Goal: Complete application form: Complete application form

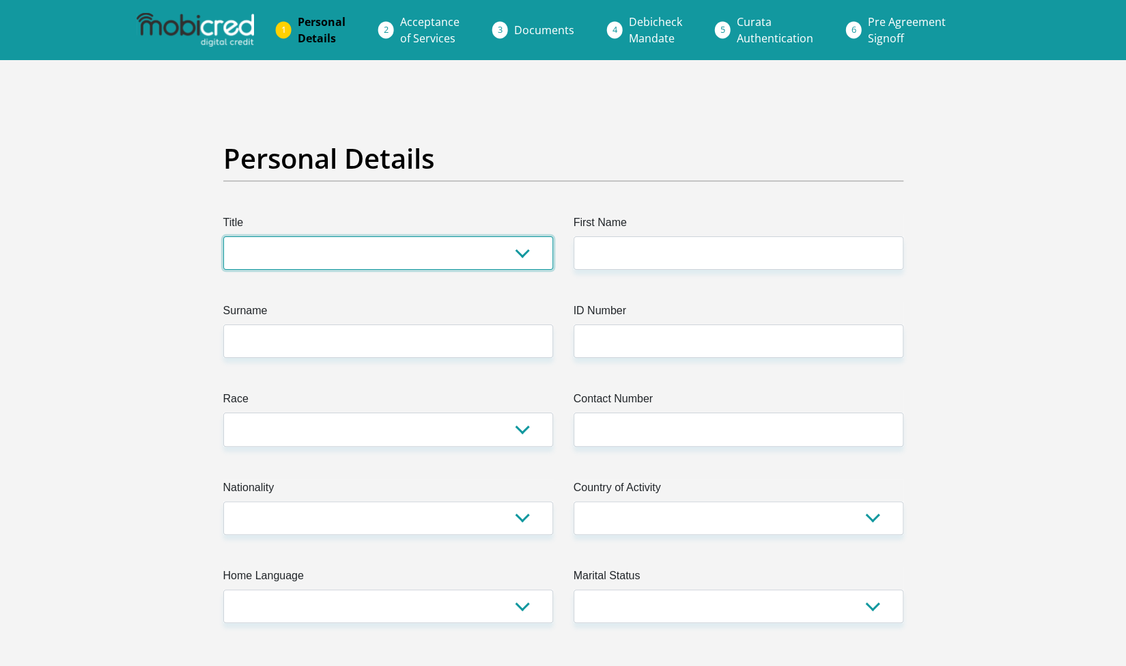
click at [391, 247] on select "Mr Ms Mrs Dr Other" at bounding box center [388, 252] width 330 height 33
select select "Mrs"
click at [223, 236] on select "Mr Ms Mrs Dr Other" at bounding box center [388, 252] width 330 height 33
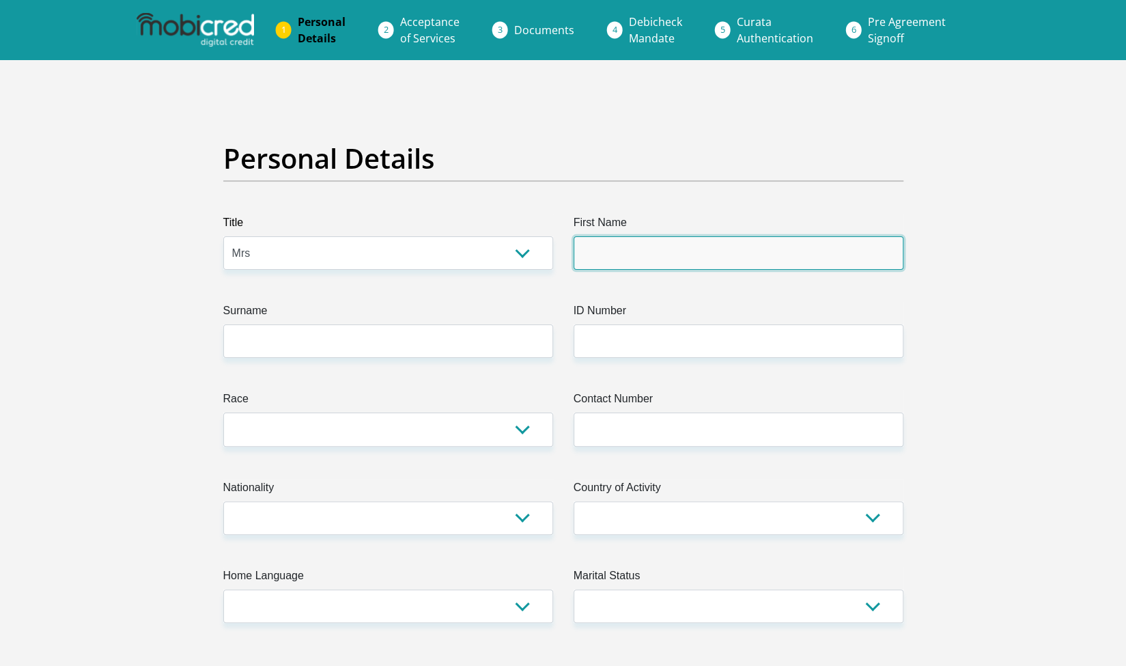
click at [616, 266] on input "First Name" at bounding box center [739, 252] width 330 height 33
type input "Dharashni"
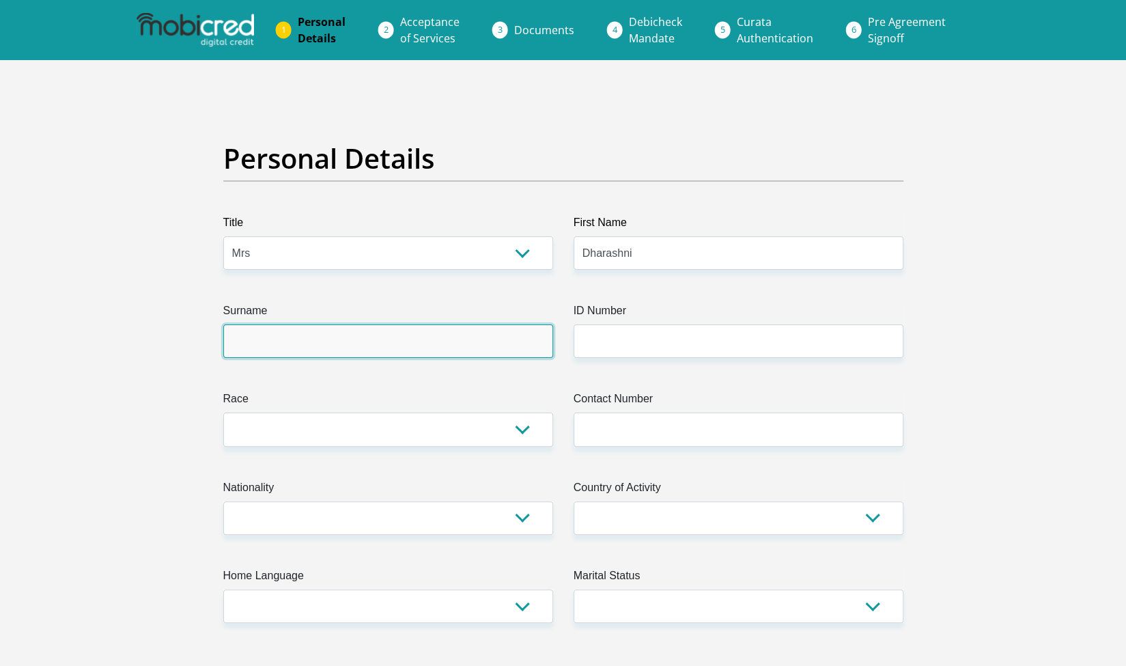
click at [485, 324] on input "Surname" at bounding box center [388, 340] width 330 height 33
type input "Naidoo"
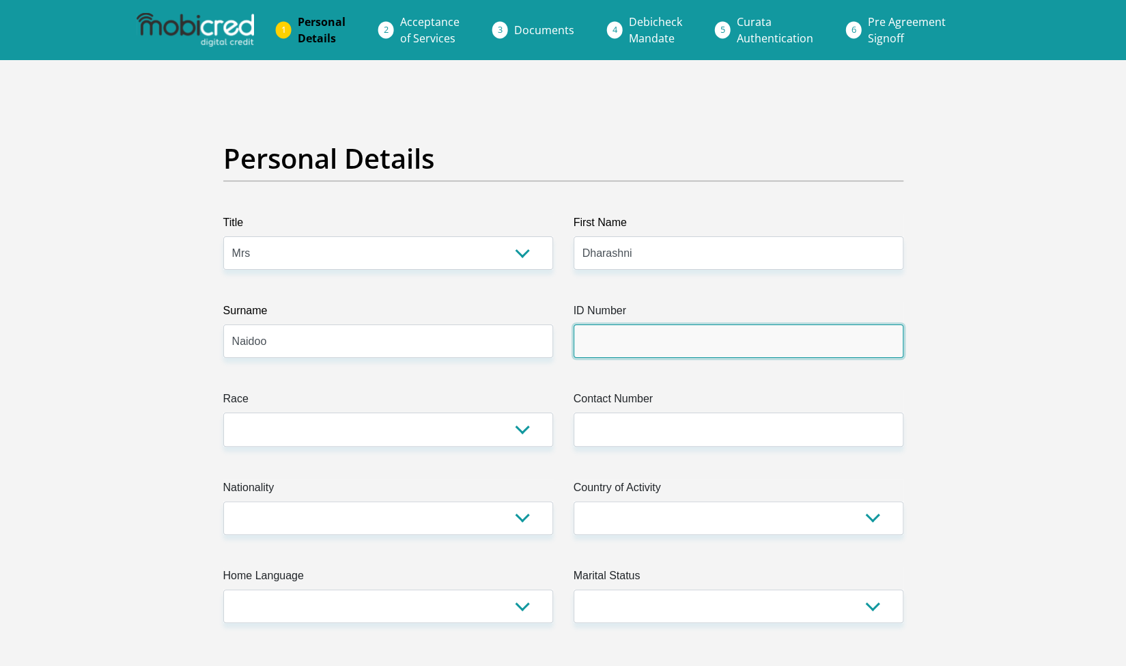
click at [614, 341] on input "ID Number" at bounding box center [739, 340] width 330 height 33
type input "8210110142087"
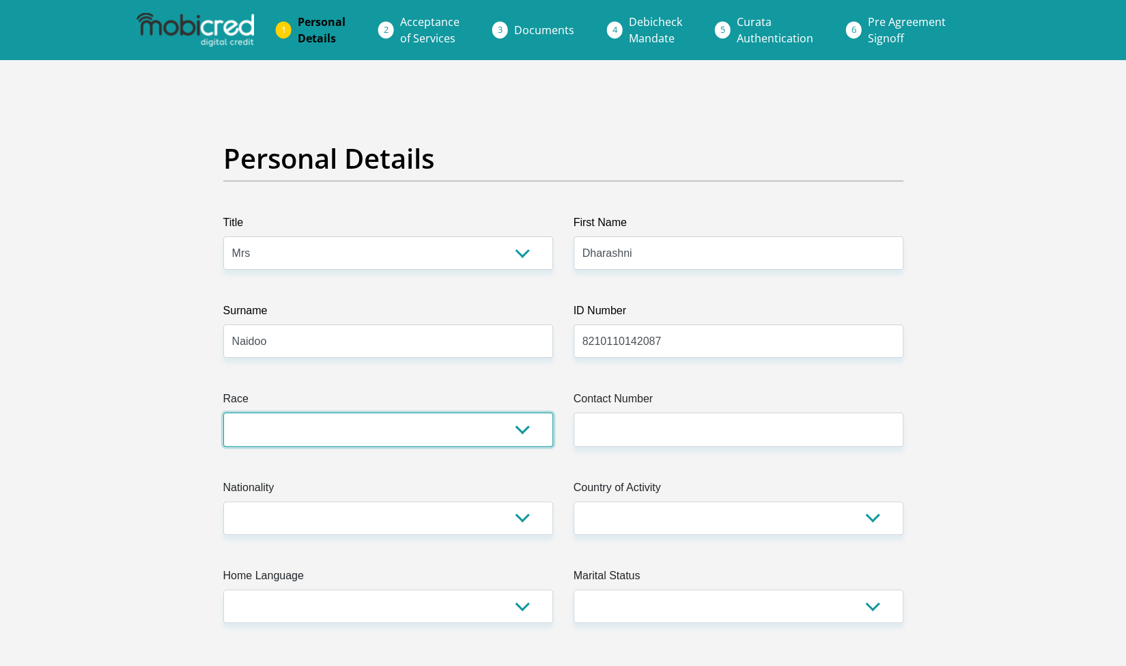
click at [475, 426] on select "Black Coloured Indian White Other" at bounding box center [388, 428] width 330 height 33
select select "3"
click at [223, 412] on select "Black Coloured Indian White Other" at bounding box center [388, 428] width 330 height 33
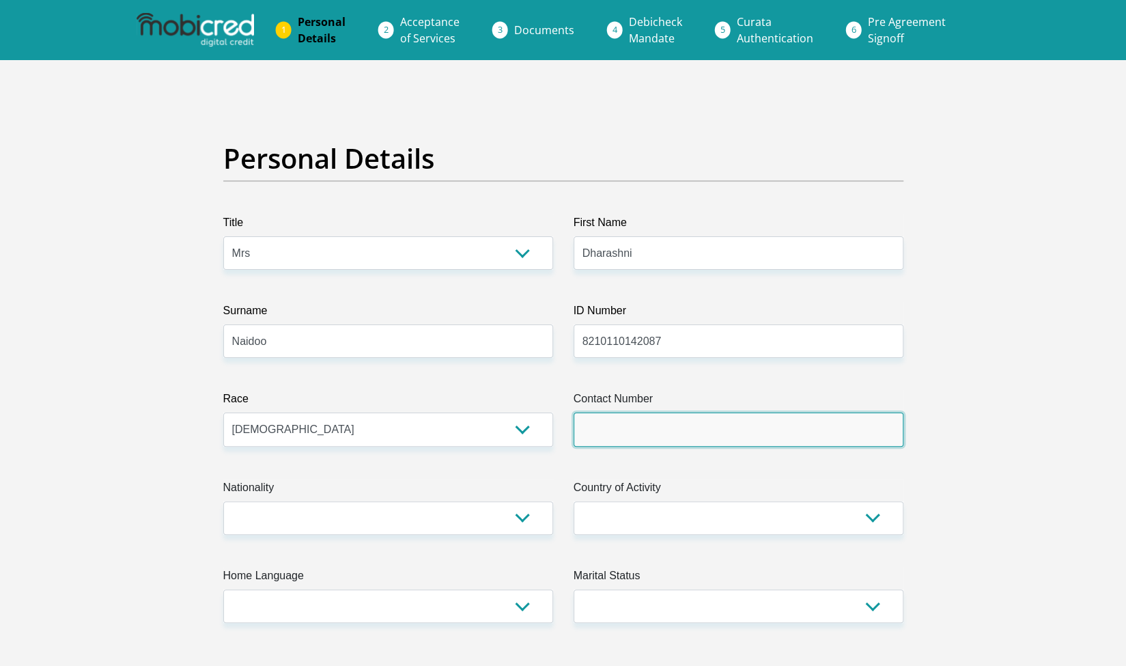
click at [632, 423] on input "Contact Number" at bounding box center [739, 428] width 330 height 33
type input "0720876803"
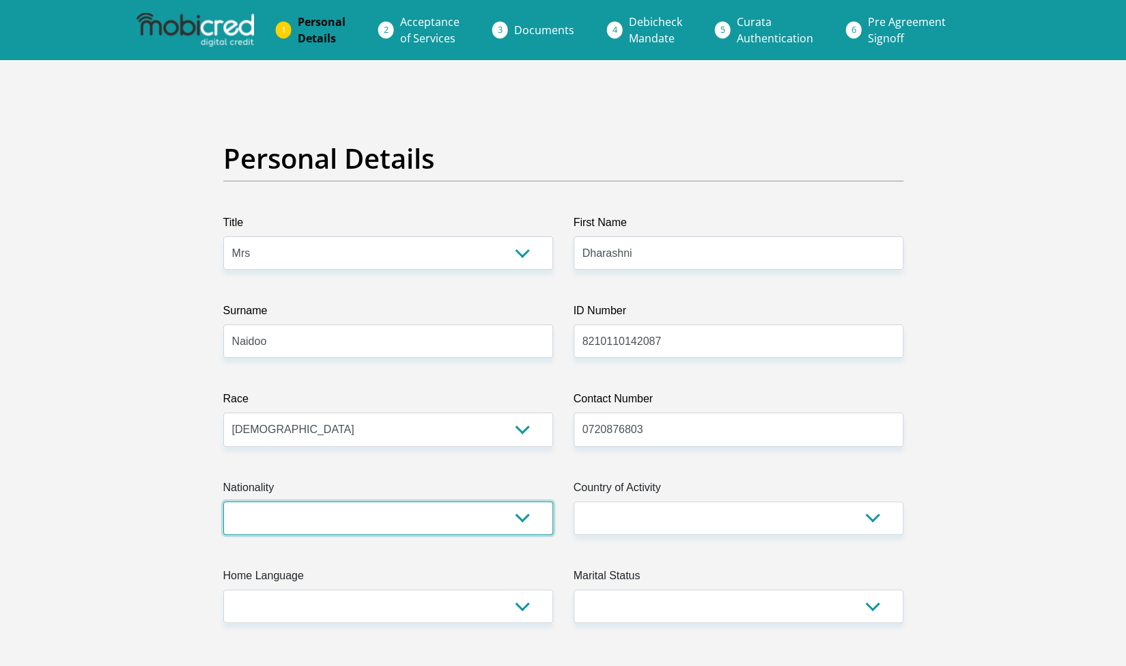
click at [515, 524] on select "South Africa Afghanistan Aland Islands Albania Algeria America Samoa American V…" at bounding box center [388, 517] width 330 height 33
select select "ZAF"
click at [223, 501] on select "South Africa Afghanistan Aland Islands Albania Algeria America Samoa American V…" at bounding box center [388, 517] width 330 height 33
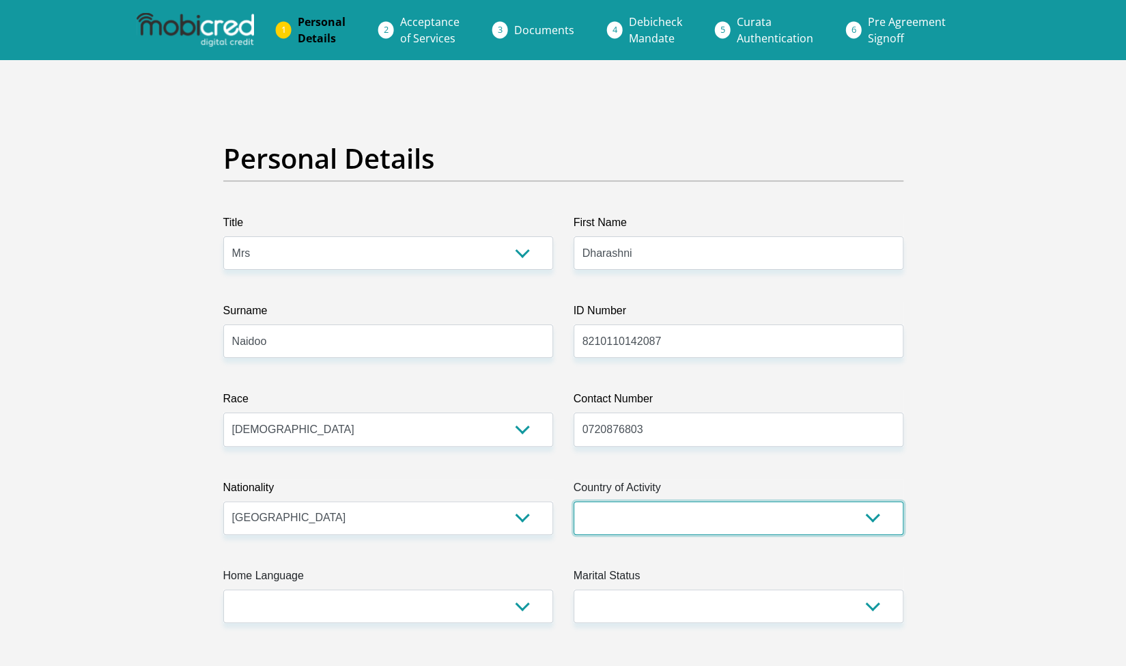
click at [649, 517] on select "South Africa Afghanistan Aland Islands Albania Algeria America Samoa American V…" at bounding box center [739, 517] width 330 height 33
select select "ZAF"
click at [574, 501] on select "South Africa Afghanistan Aland Islands Albania Algeria America Samoa American V…" at bounding box center [739, 517] width 330 height 33
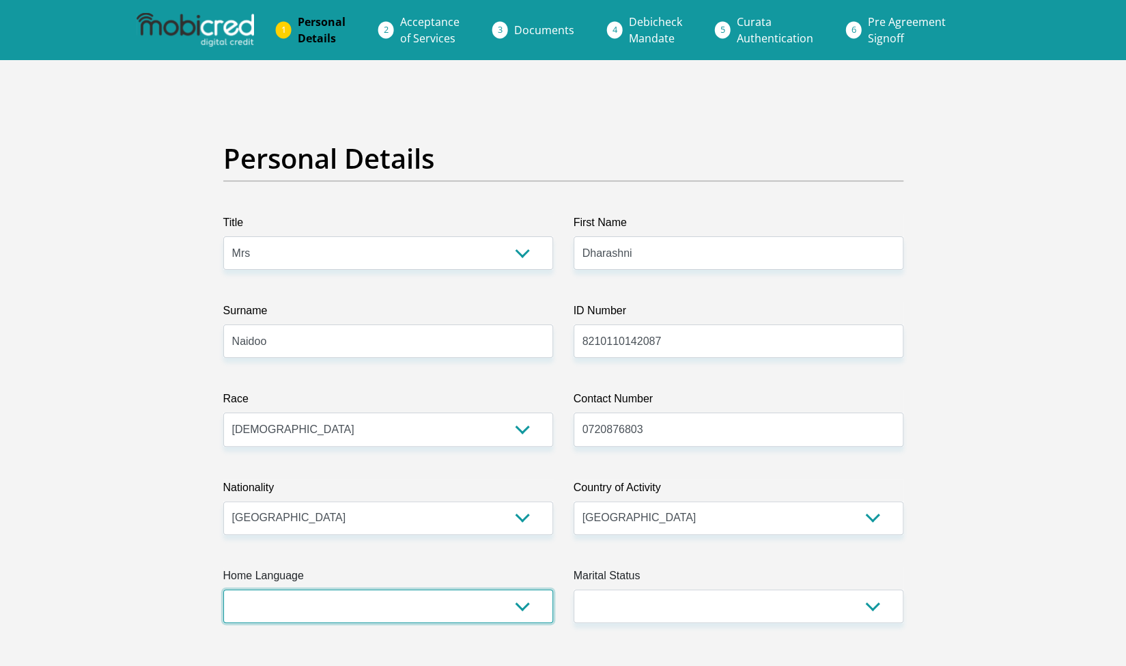
click at [320, 607] on select "Afrikaans English Sepedi South Ndebele Southern Sotho Swati Tsonga Tswana Venda…" at bounding box center [388, 605] width 330 height 33
select select "eng"
click at [223, 589] on select "Afrikaans English Sepedi South Ndebele Southern Sotho Swati Tsonga Tswana Venda…" at bounding box center [388, 605] width 330 height 33
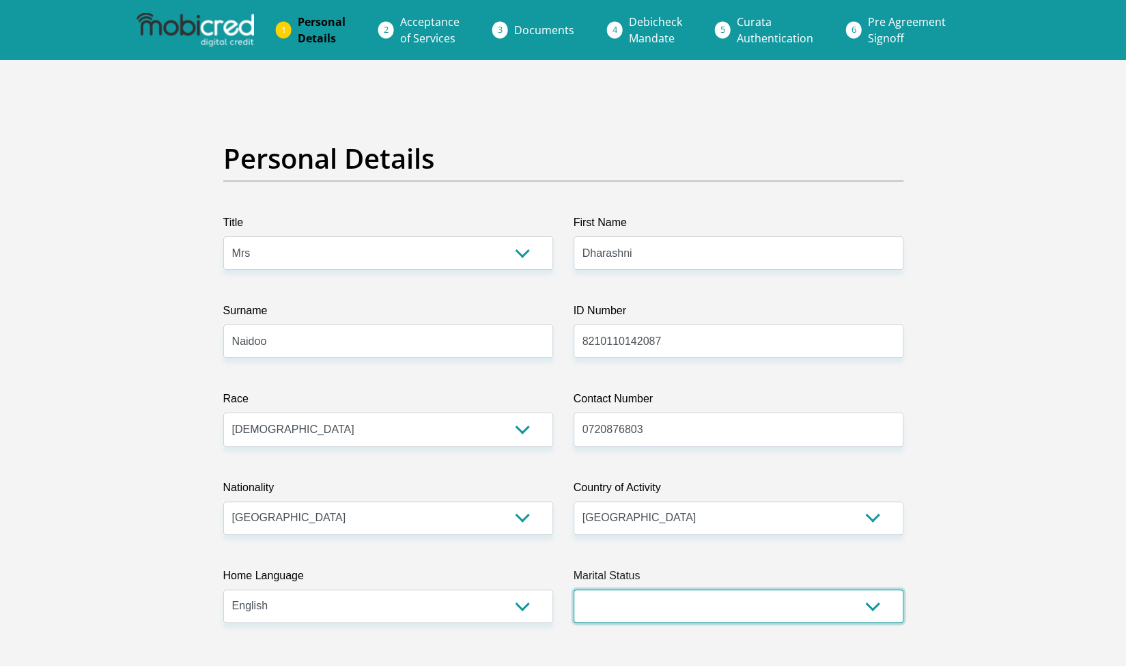
click at [649, 593] on select "Married ANC Single Divorced Widowed Married COP or Customary Law" at bounding box center [739, 605] width 330 height 33
select select "5"
click at [574, 589] on select "Married ANC Single Divorced Widowed Married COP or Customary Law" at bounding box center [739, 605] width 330 height 33
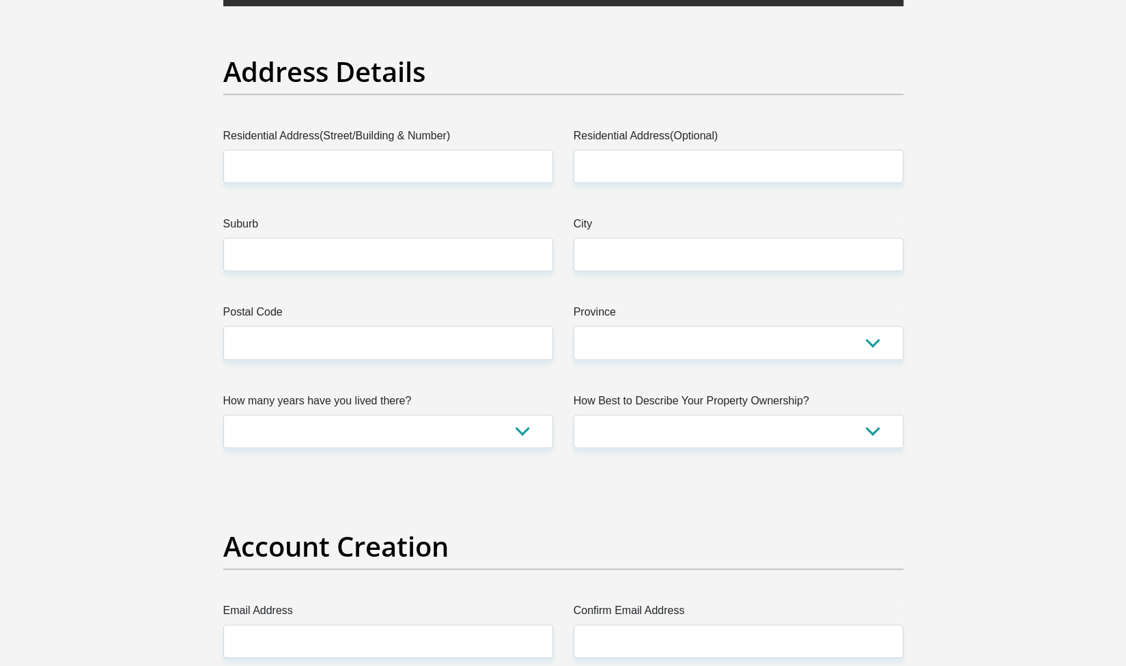
scroll to position [711, 0]
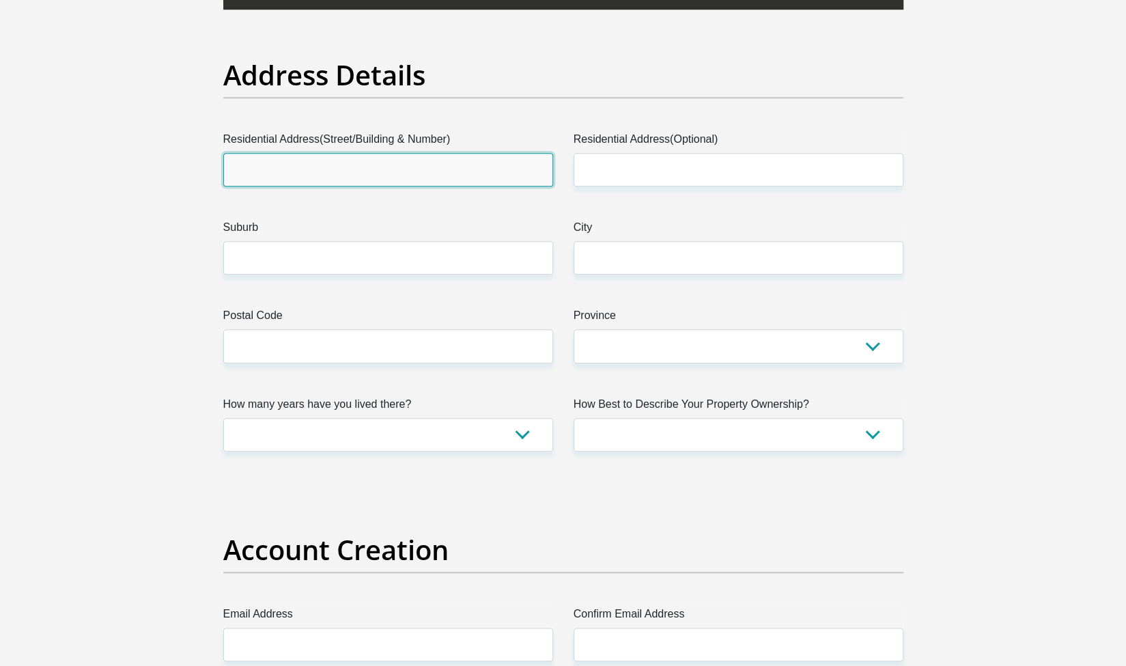
click at [354, 166] on input "Residential Address(Street/Building & Number)" at bounding box center [388, 169] width 330 height 33
click at [354, 166] on input "74 Avonford" at bounding box center [388, 169] width 330 height 33
type input "74 Avonford Crescent"
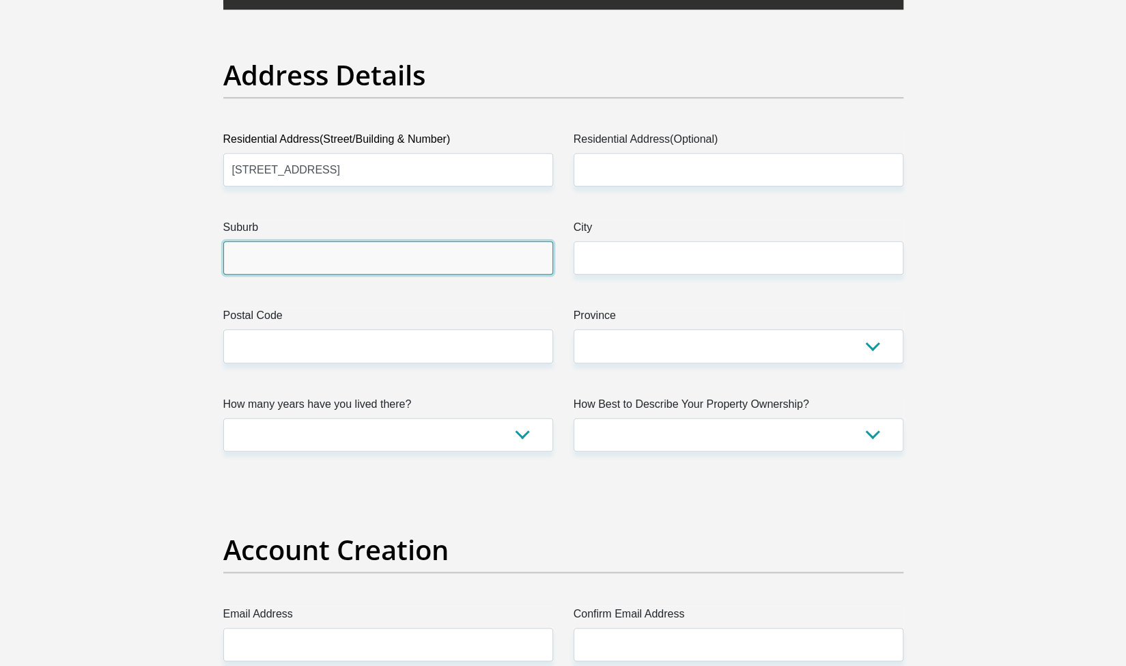
click at [338, 252] on input "Suburb" at bounding box center [388, 257] width 330 height 33
type input "Sunford"
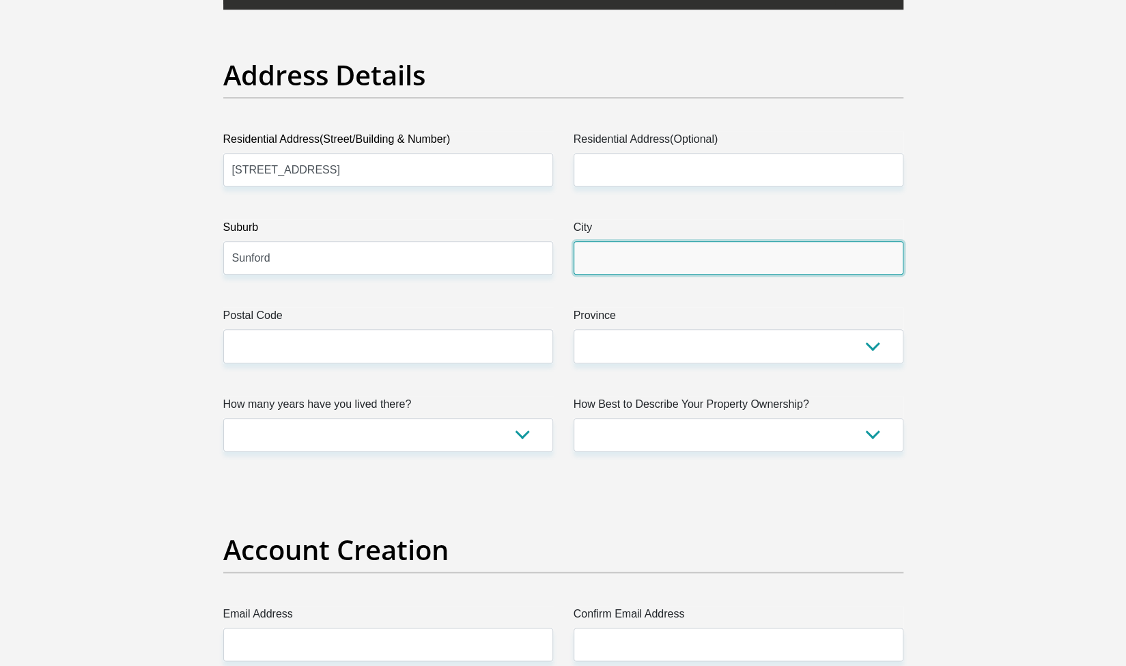
click at [713, 264] on input "City" at bounding box center [739, 257] width 330 height 33
type input "Phoenix"
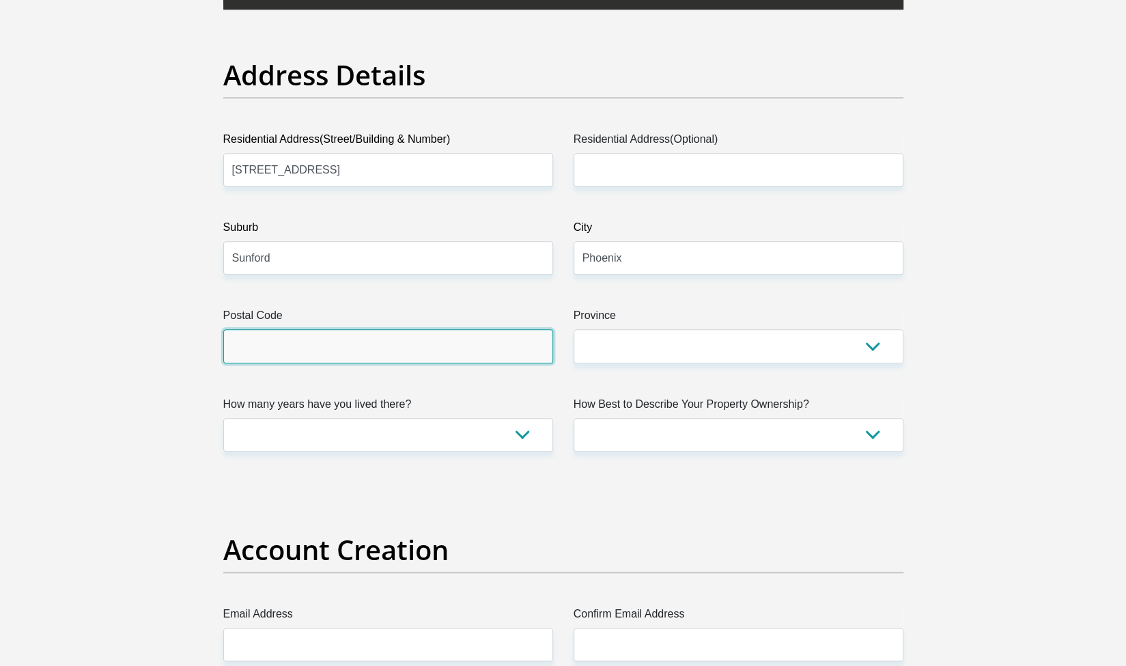
click at [410, 348] on input "Postal Code" at bounding box center [388, 345] width 330 height 33
type input "4068"
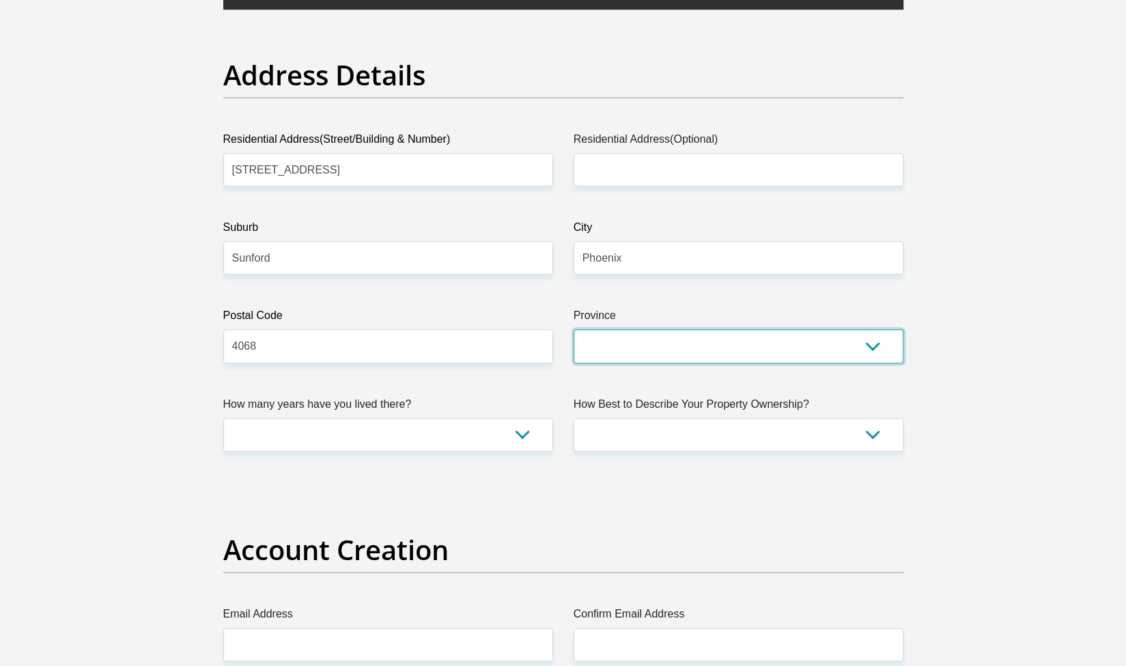
click at [621, 351] on select "Eastern Cape Free State Gauteng KwaZulu-Natal Limpopo Mpumalanga Northern Cape …" at bounding box center [739, 345] width 330 height 33
select select "KwaZulu-Natal"
click at [574, 329] on select "Eastern Cape Free State Gauteng KwaZulu-Natal Limpopo Mpumalanga Northern Cape …" at bounding box center [739, 345] width 330 height 33
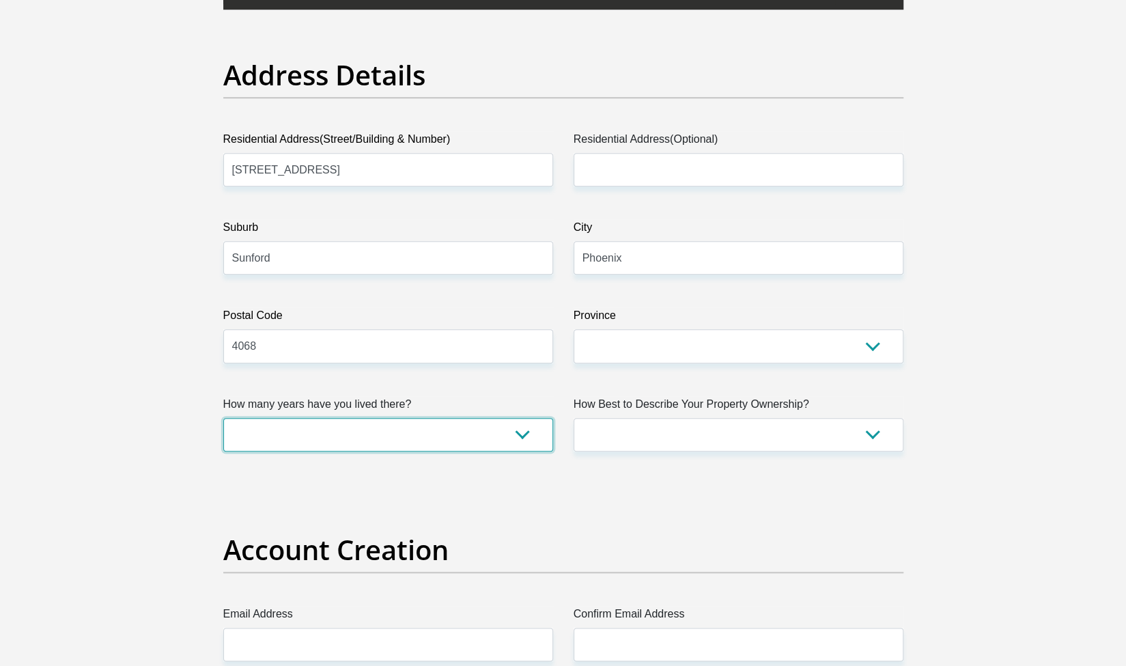
click at [486, 436] on select "less than 1 year 1-3 years 3-5 years 5+ years" at bounding box center [388, 434] width 330 height 33
select select "0"
click at [223, 418] on select "less than 1 year 1-3 years 3-5 years 5+ years" at bounding box center [388, 434] width 330 height 33
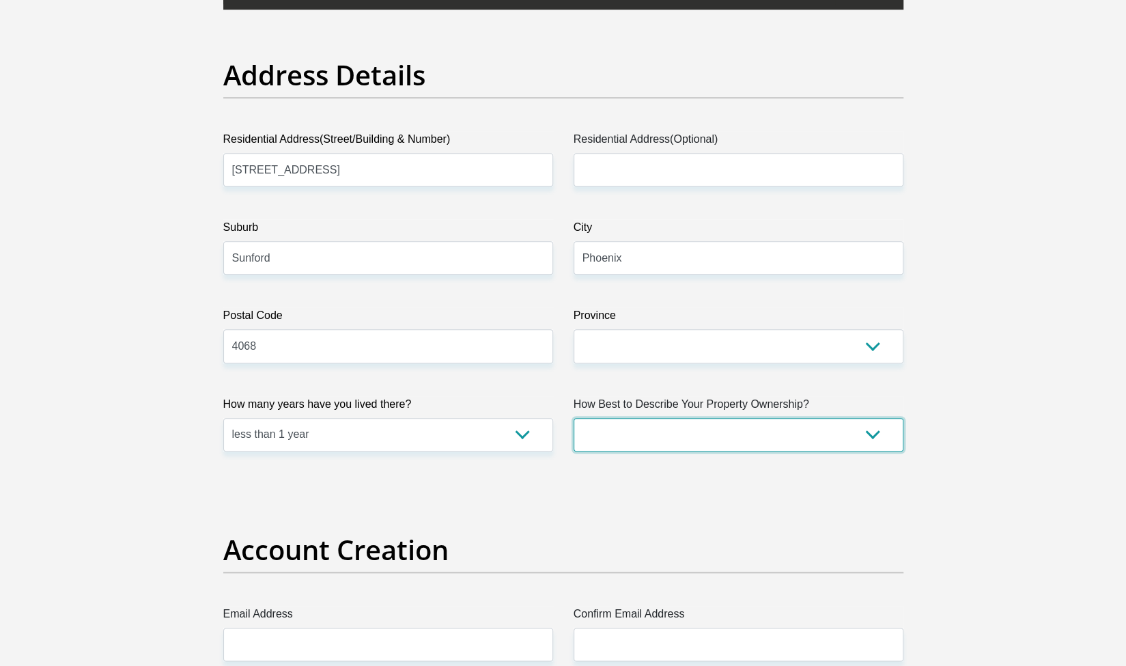
click at [621, 427] on select "Owned Rented Family Owned Company Dwelling" at bounding box center [739, 434] width 330 height 33
select select "Rented"
click at [574, 418] on select "Owned Rented Family Owned Company Dwelling" at bounding box center [739, 434] width 330 height 33
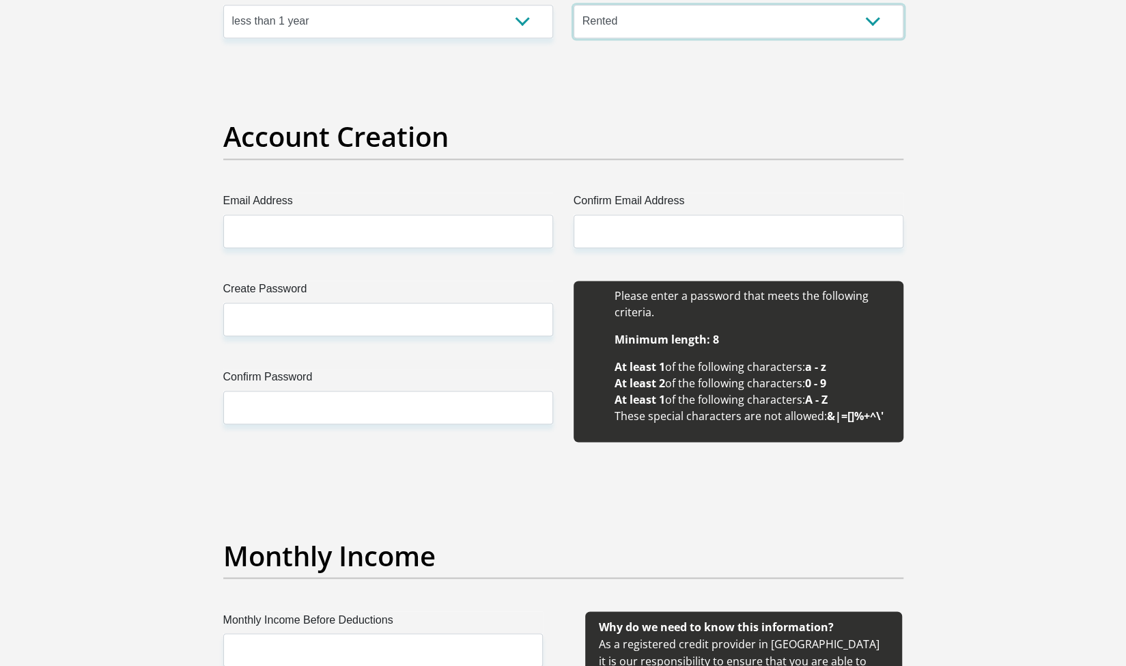
scroll to position [1110, 0]
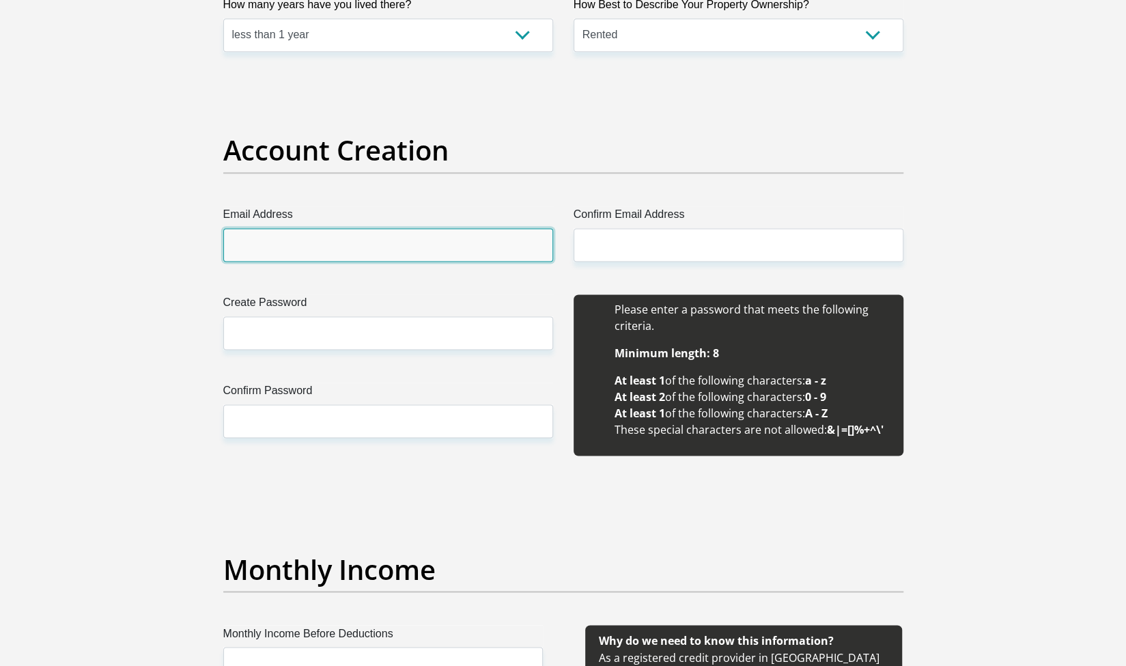
click at [319, 237] on input "Email Address" at bounding box center [388, 244] width 330 height 33
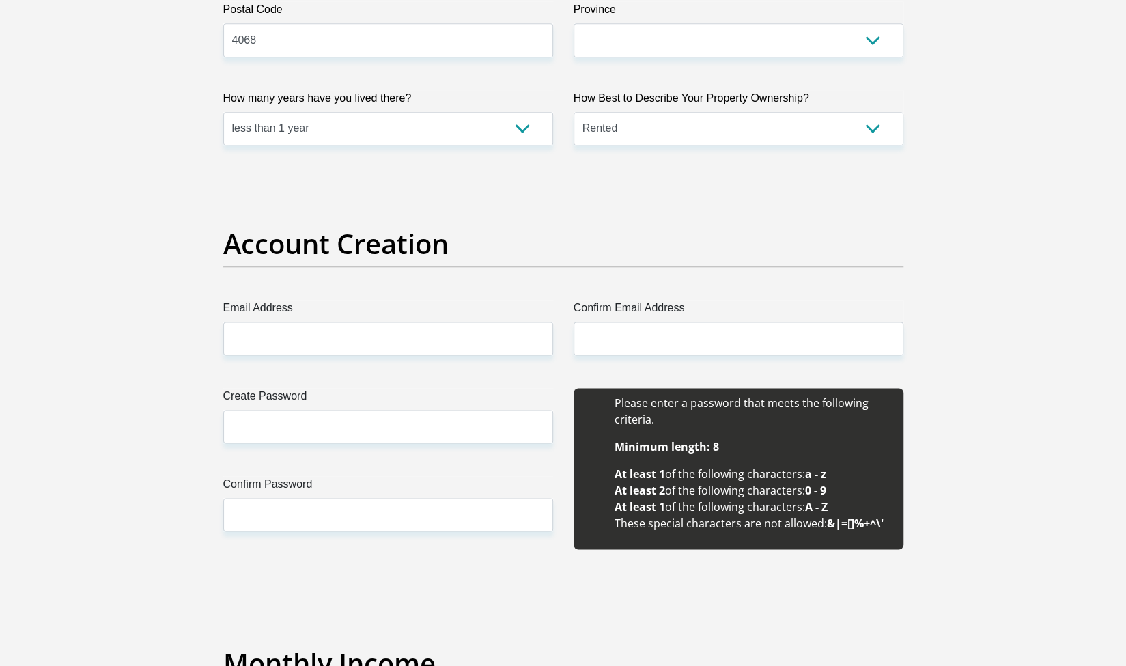
scroll to position [1038, 0]
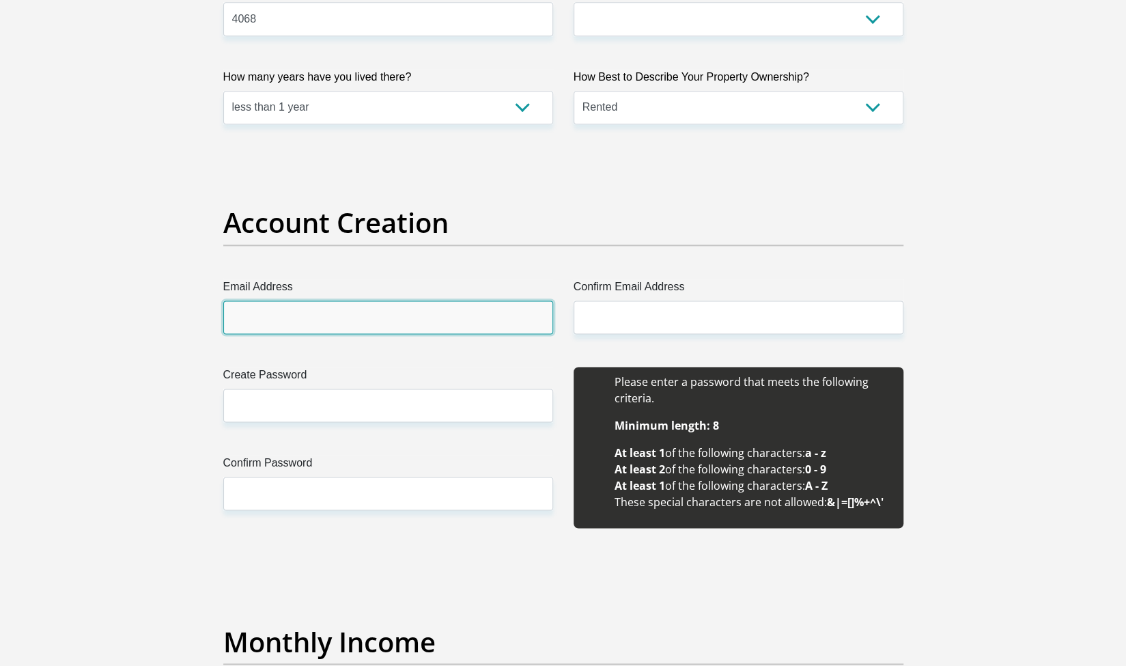
click at [436, 311] on input "Email Address" at bounding box center [388, 316] width 330 height 33
type input "dnaidoo2314@gmail.com"
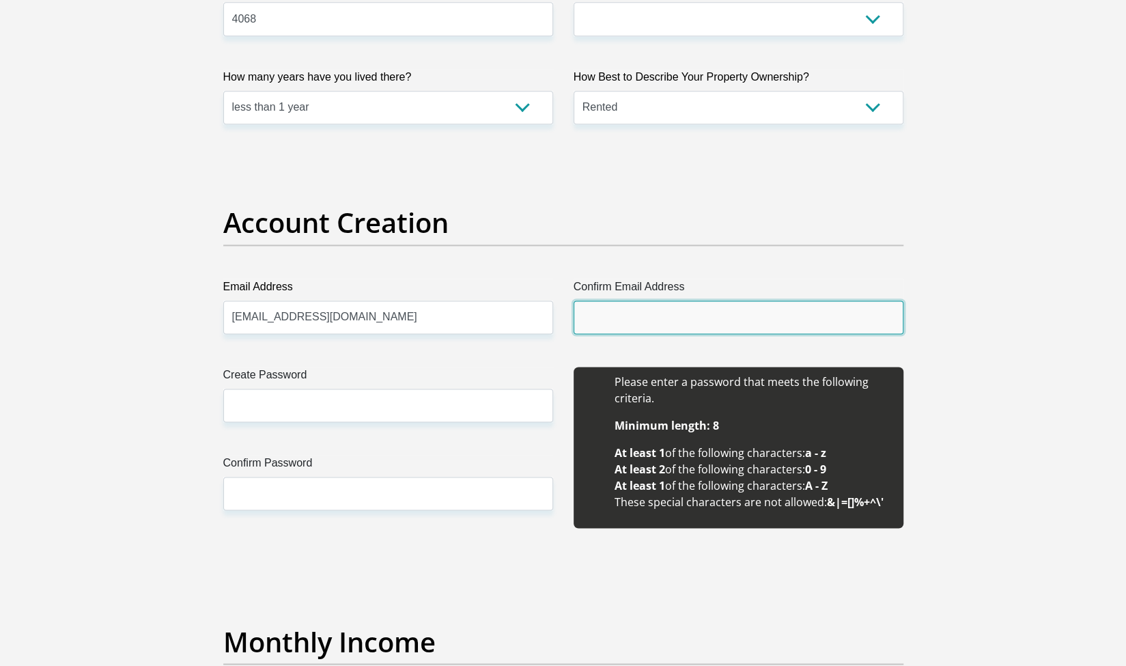
click at [655, 316] on input "Confirm Email Address" at bounding box center [739, 316] width 330 height 33
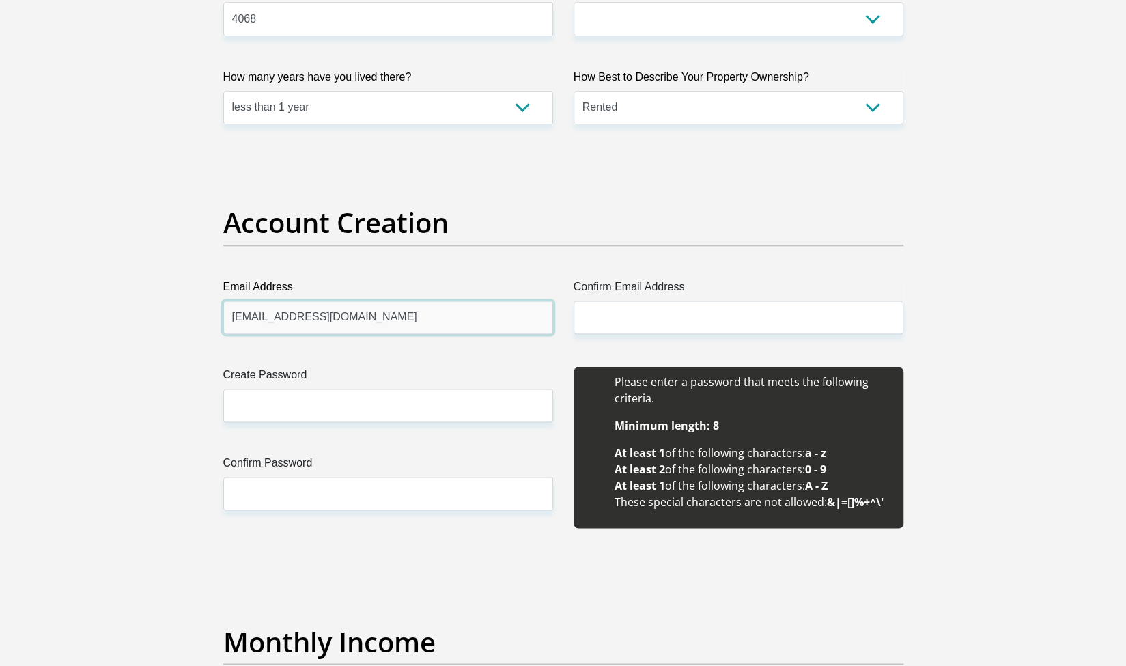
drag, startPoint x: 369, startPoint y: 319, endPoint x: 117, endPoint y: 328, distance: 251.5
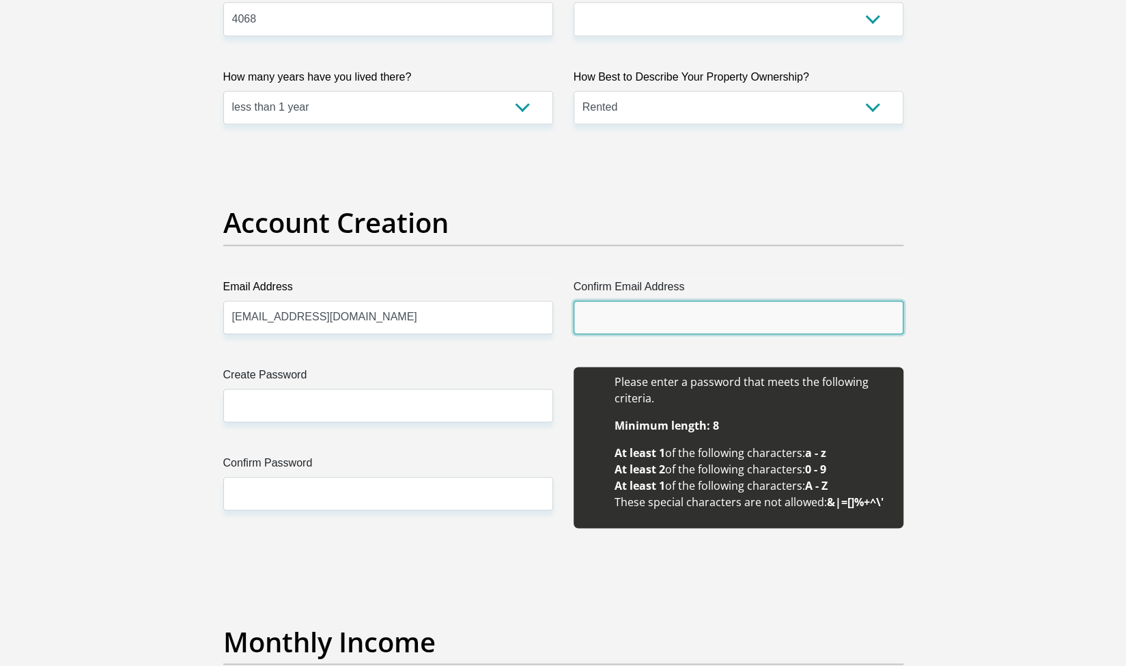
click at [614, 317] on input "Confirm Email Address" at bounding box center [739, 316] width 330 height 33
paste input "dnaidoo2314@gmail.com"
click at [614, 317] on input "dnaidoo2314@gmail.com" at bounding box center [739, 316] width 330 height 33
type input "dnaidoo2314@gmail.com"
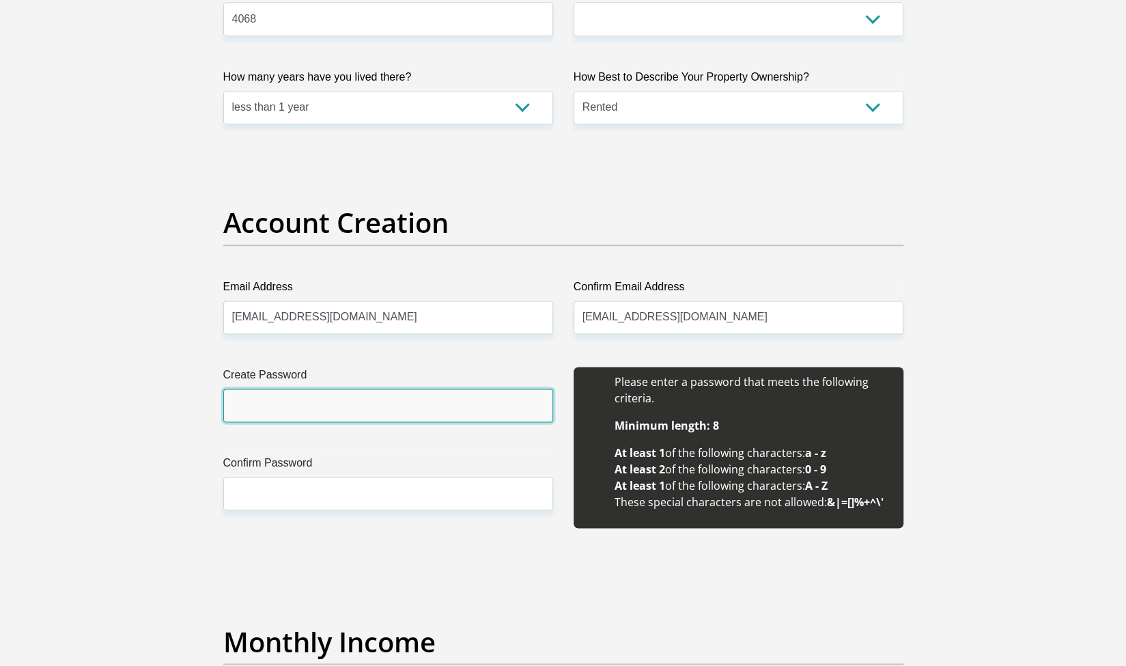
click at [298, 404] on input "Create Password" at bounding box center [388, 405] width 330 height 33
type input "Priya@231411"
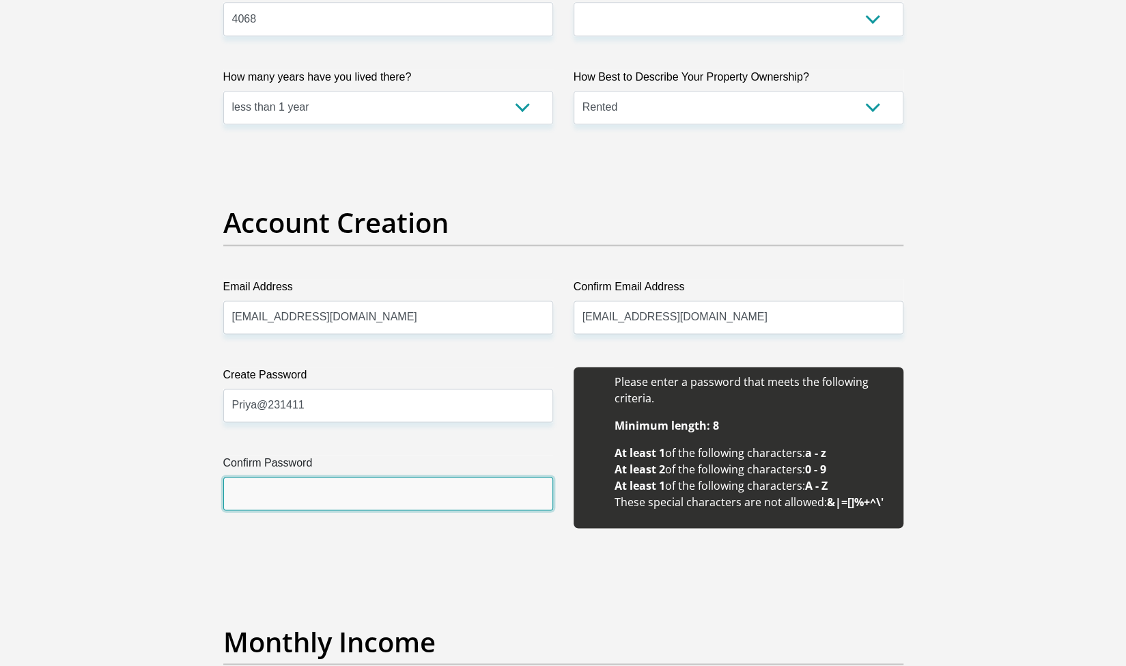
click at [279, 494] on input "Confirm Password" at bounding box center [388, 493] width 330 height 33
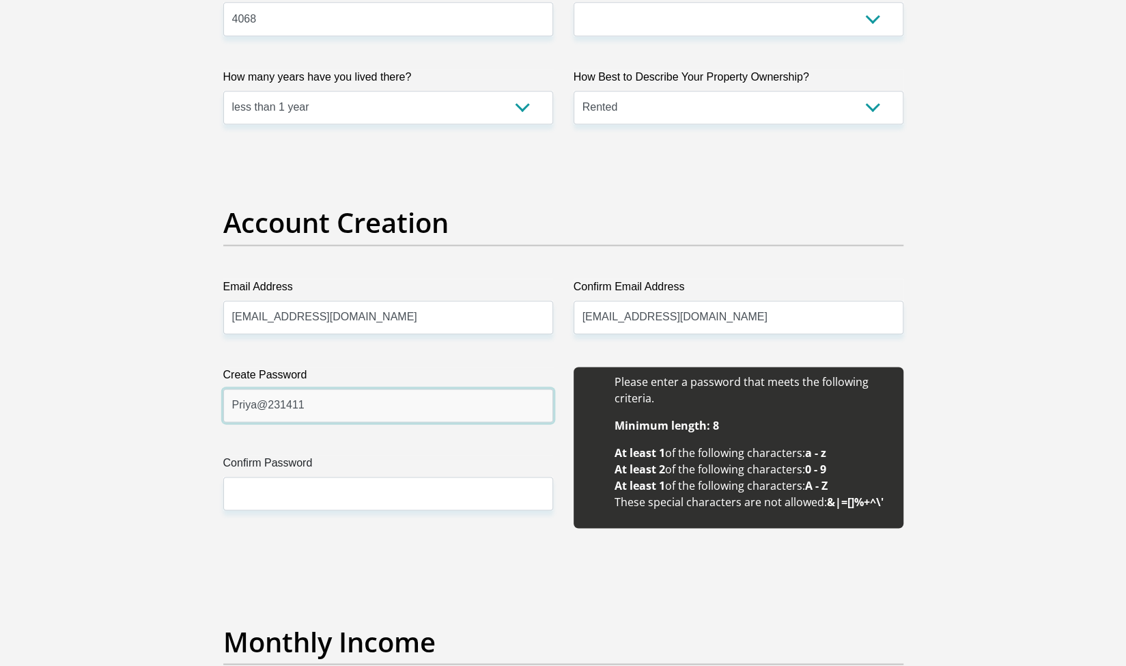
drag, startPoint x: 315, startPoint y: 395, endPoint x: 191, endPoint y: 406, distance: 124.0
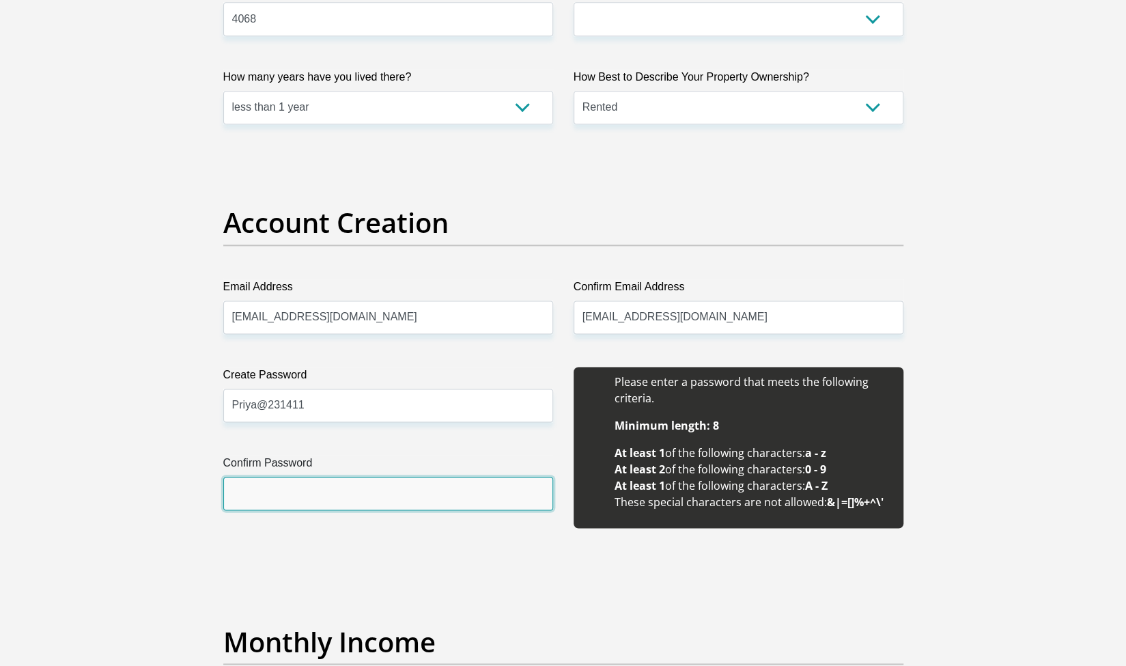
click at [267, 491] on input "Confirm Password" at bounding box center [388, 493] width 330 height 33
paste input "Priya@231411"
type input "Priya@231411"
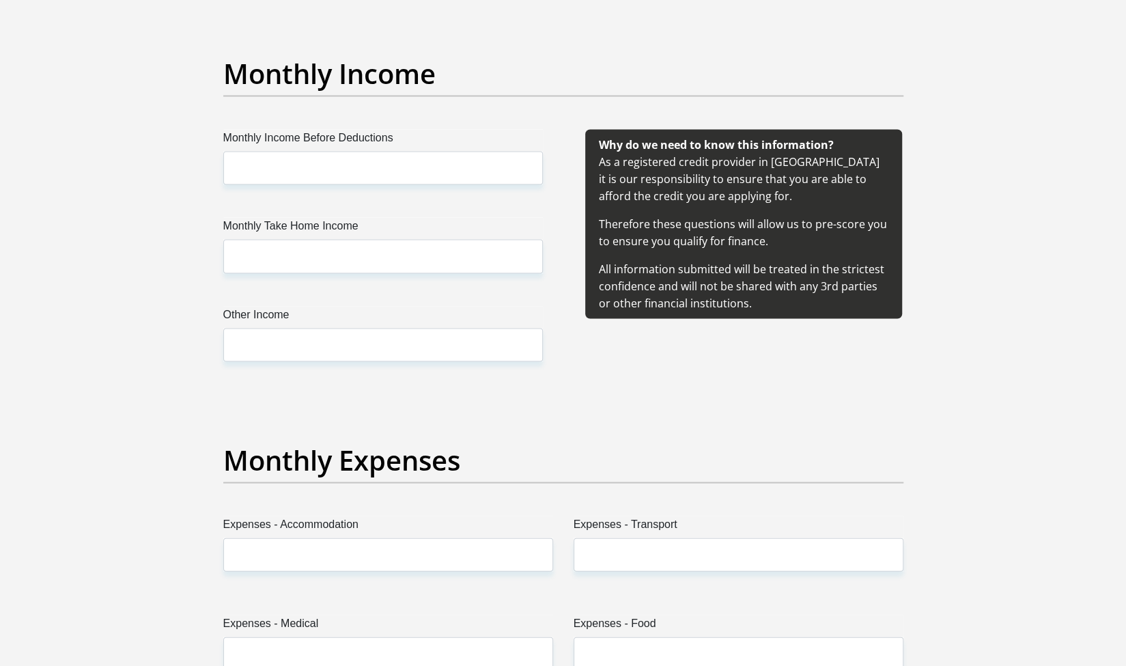
scroll to position [1638, 0]
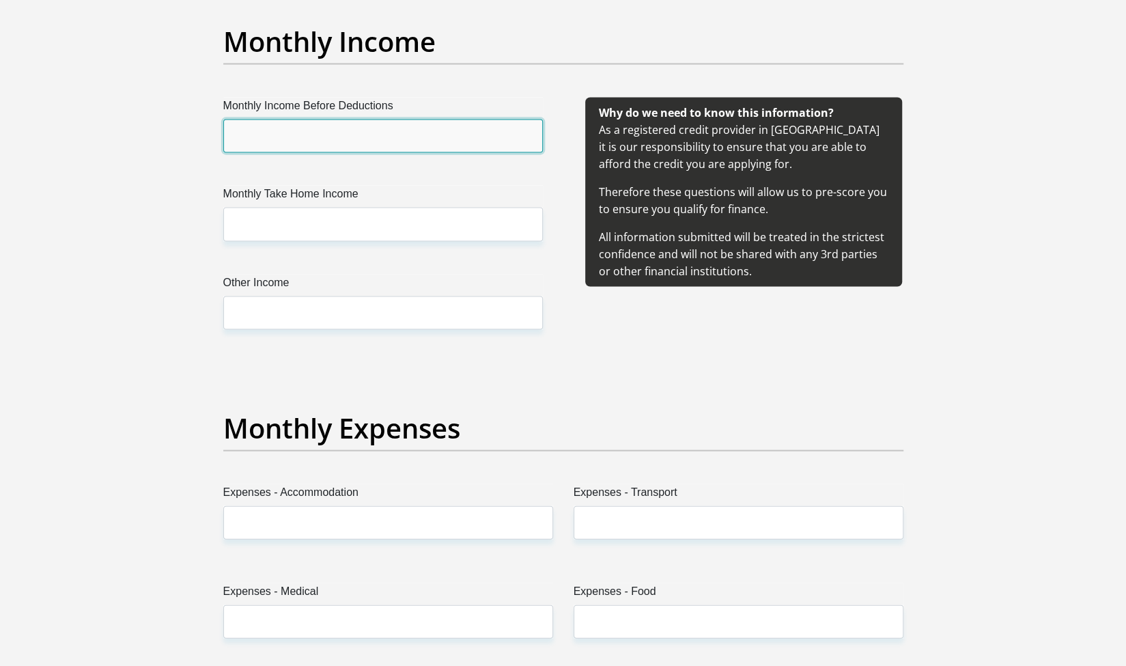
click at [393, 130] on input "Monthly Income Before Deductions" at bounding box center [383, 135] width 320 height 33
type input "4"
type input "85000"
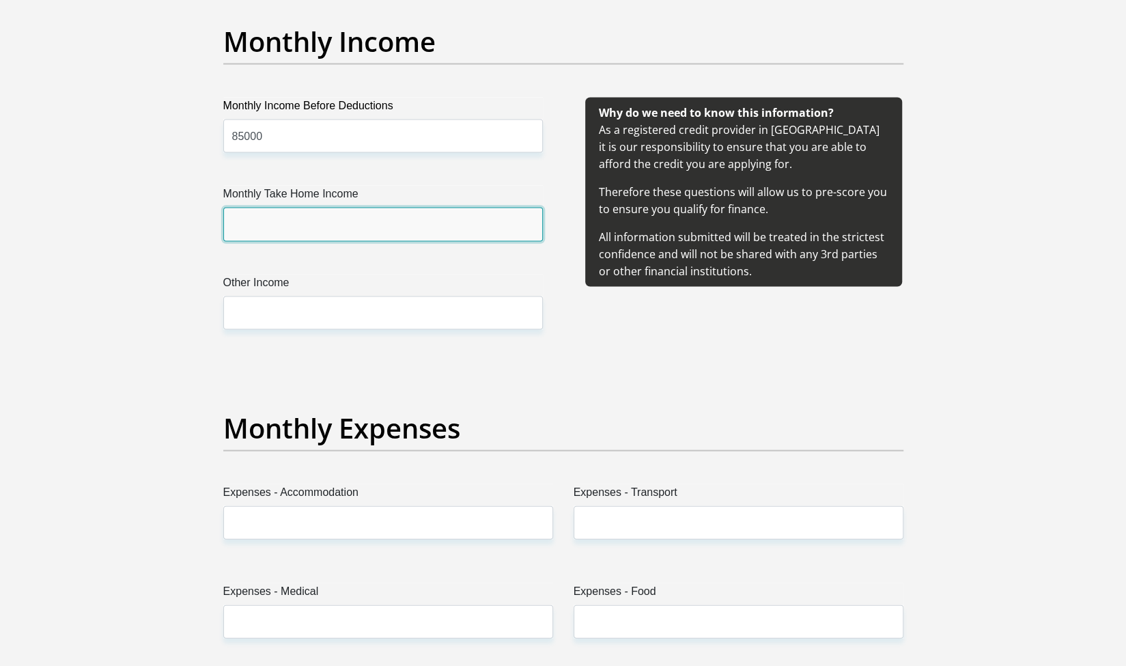
click at [332, 225] on input "Monthly Take Home Income" at bounding box center [383, 223] width 320 height 33
type input "40000"
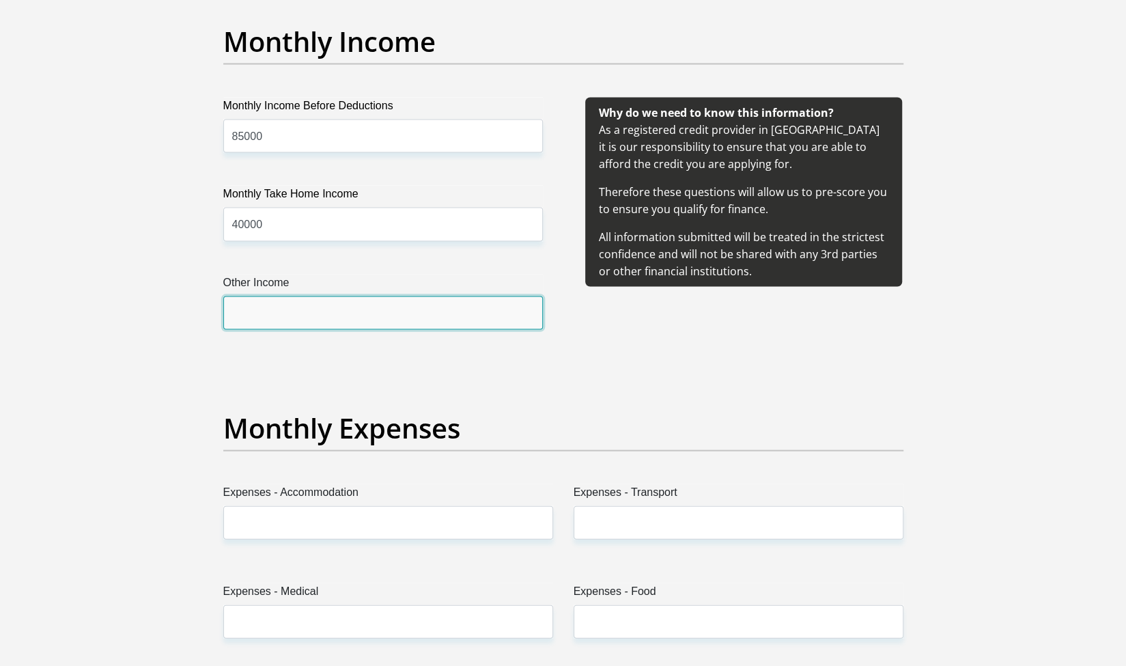
click at [275, 303] on input "Other Income" at bounding box center [383, 312] width 320 height 33
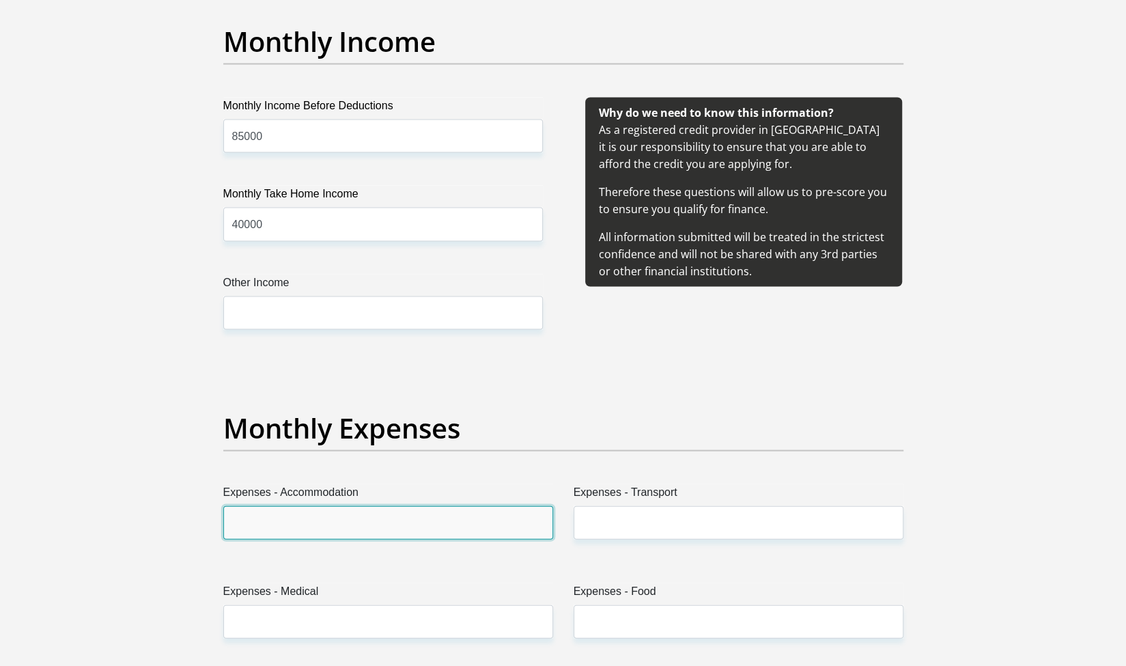
click at [251, 511] on input "Expenses - Accommodation" at bounding box center [388, 521] width 330 height 33
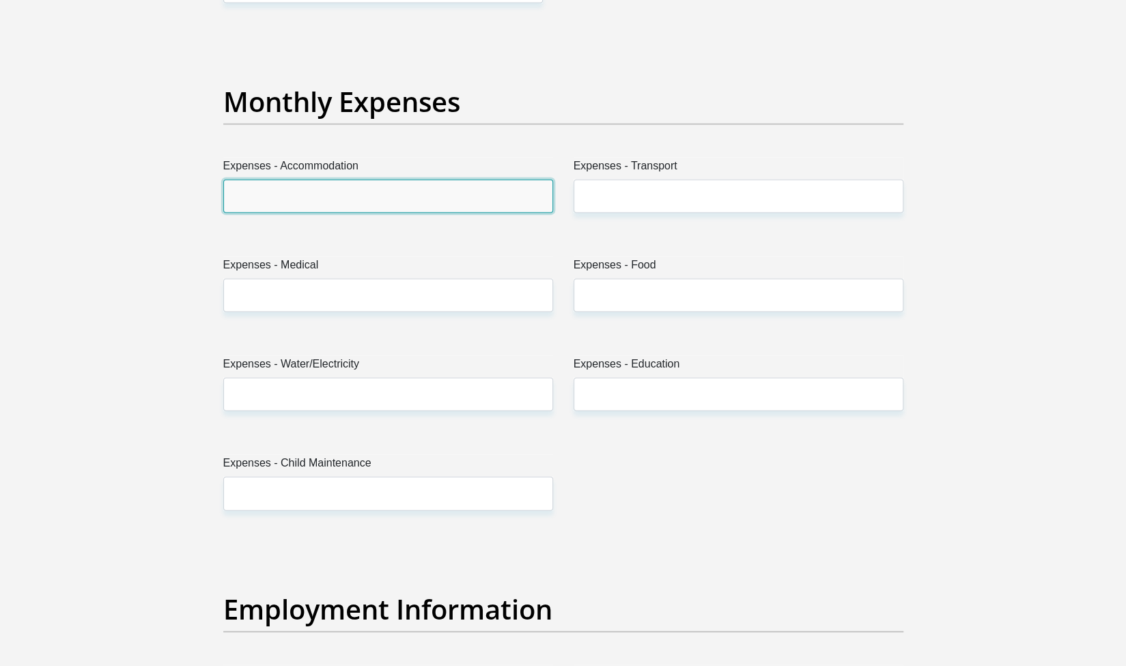
scroll to position [1989, 0]
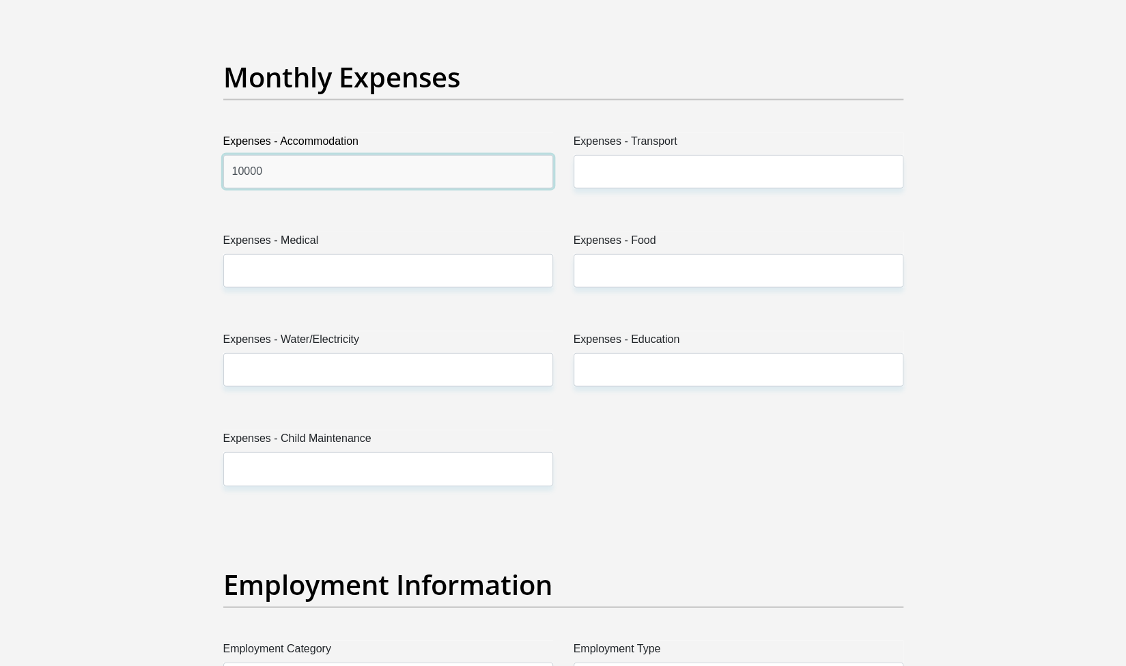
type input "10000"
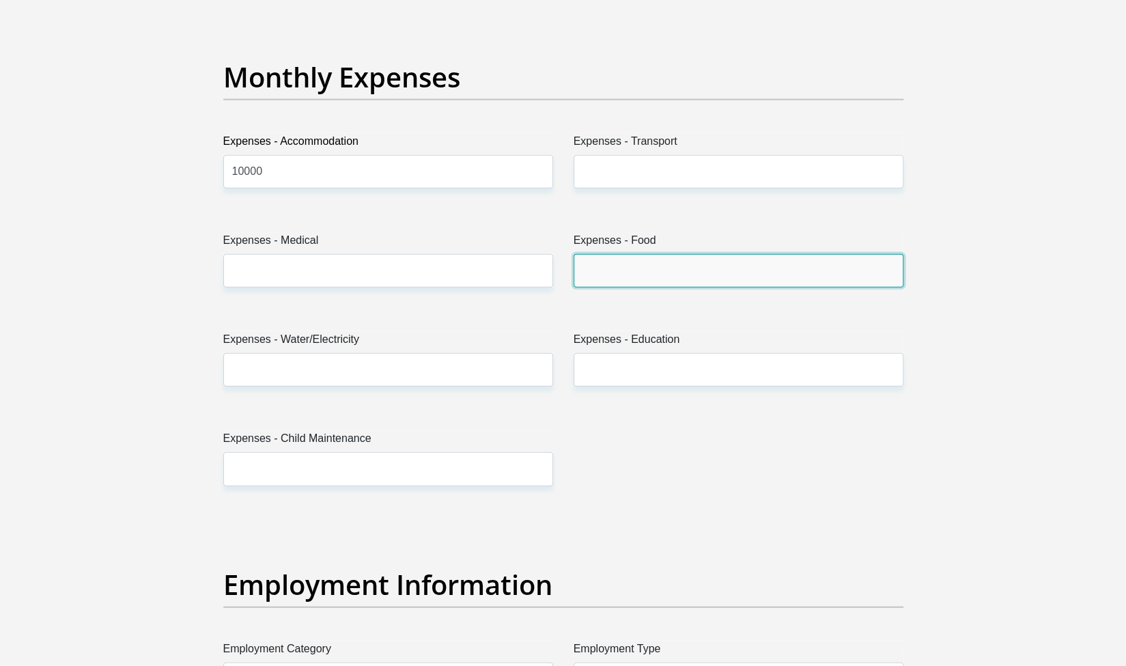
click at [806, 268] on input "Expenses - Food" at bounding box center [739, 270] width 330 height 33
type input "2000"
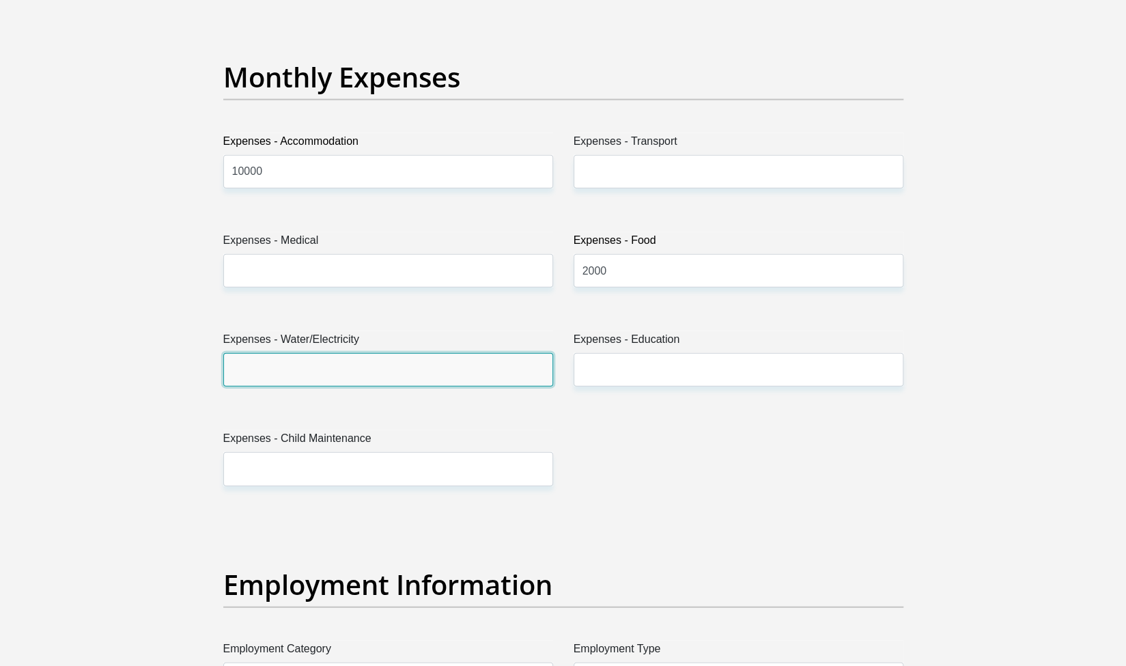
click at [351, 373] on input "Expenses - Water/Electricity" at bounding box center [388, 369] width 330 height 33
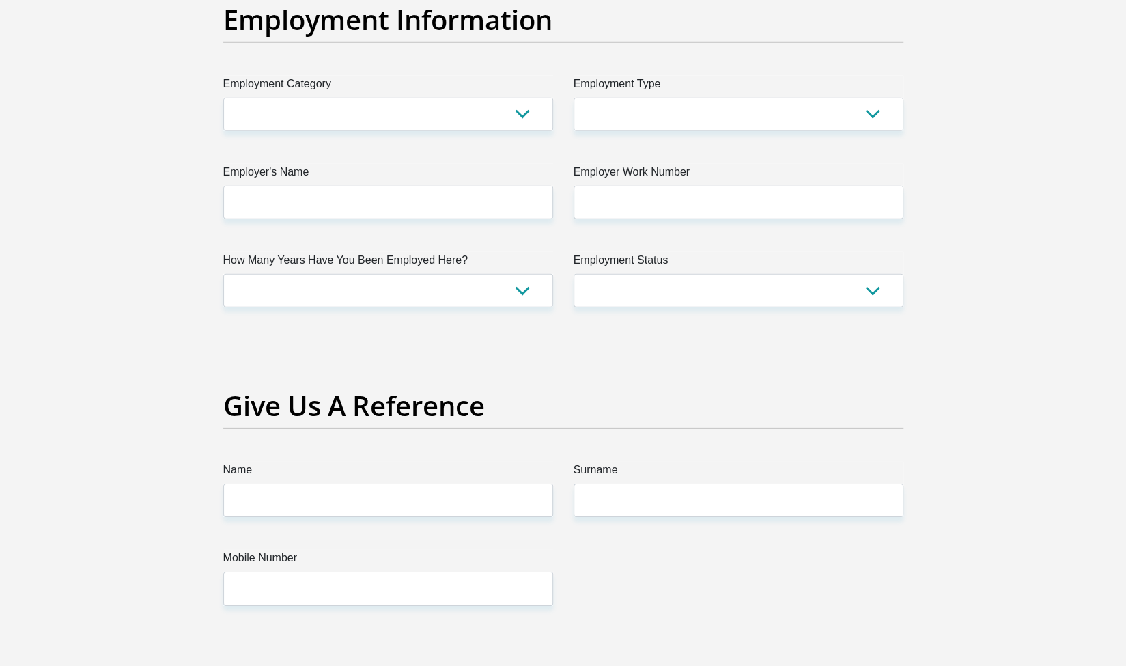
scroll to position [2501, 0]
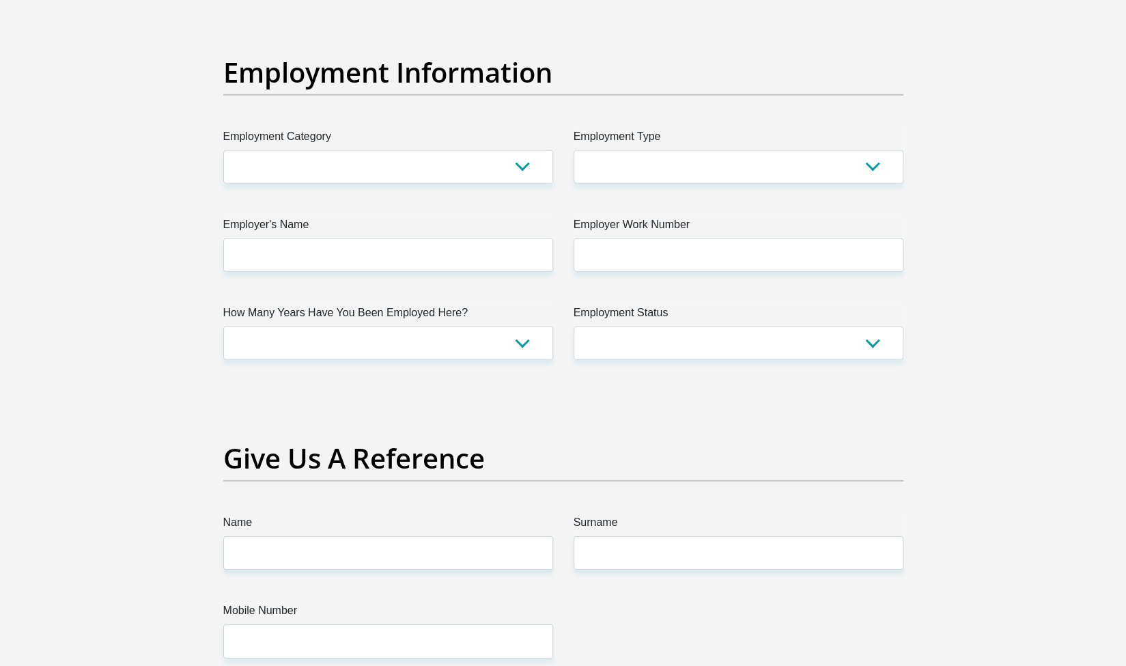
type input "2000"
click at [311, 169] on select "AGRICULTURE ALCOHOL & TOBACCO CONSTRUCTION MATERIALS METALLURGY EQUIPMENT FOR R…" at bounding box center [388, 166] width 330 height 33
select select "14"
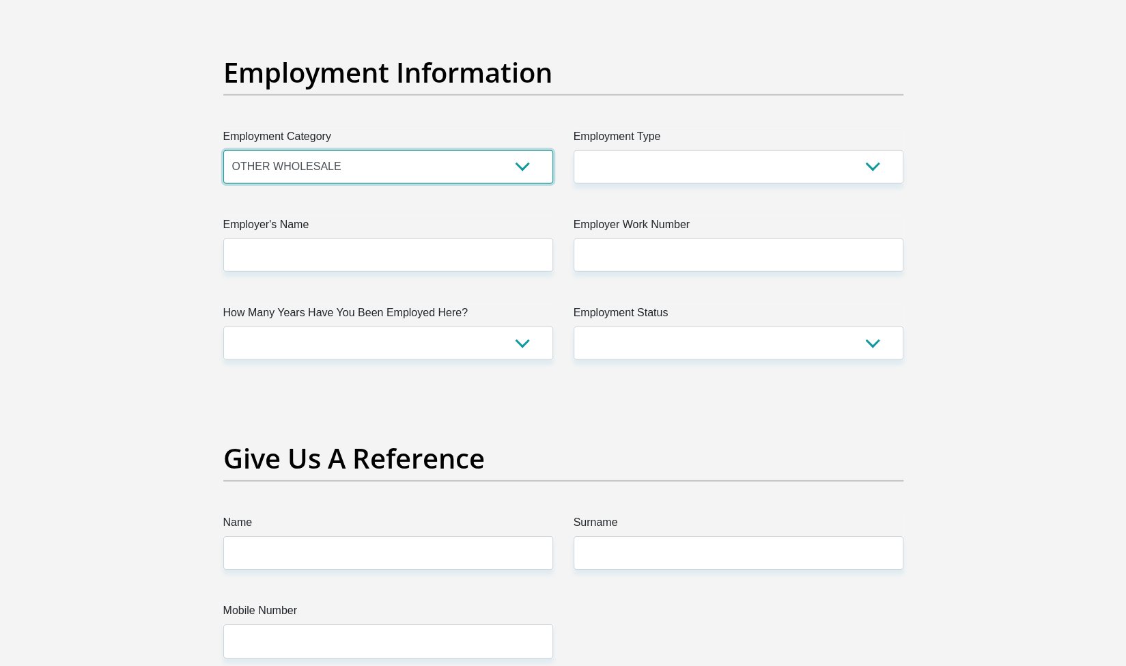
click at [223, 150] on select "AGRICULTURE ALCOHOL & TOBACCO CONSTRUCTION MATERIALS METALLURGY EQUIPMENT FOR R…" at bounding box center [388, 166] width 330 height 33
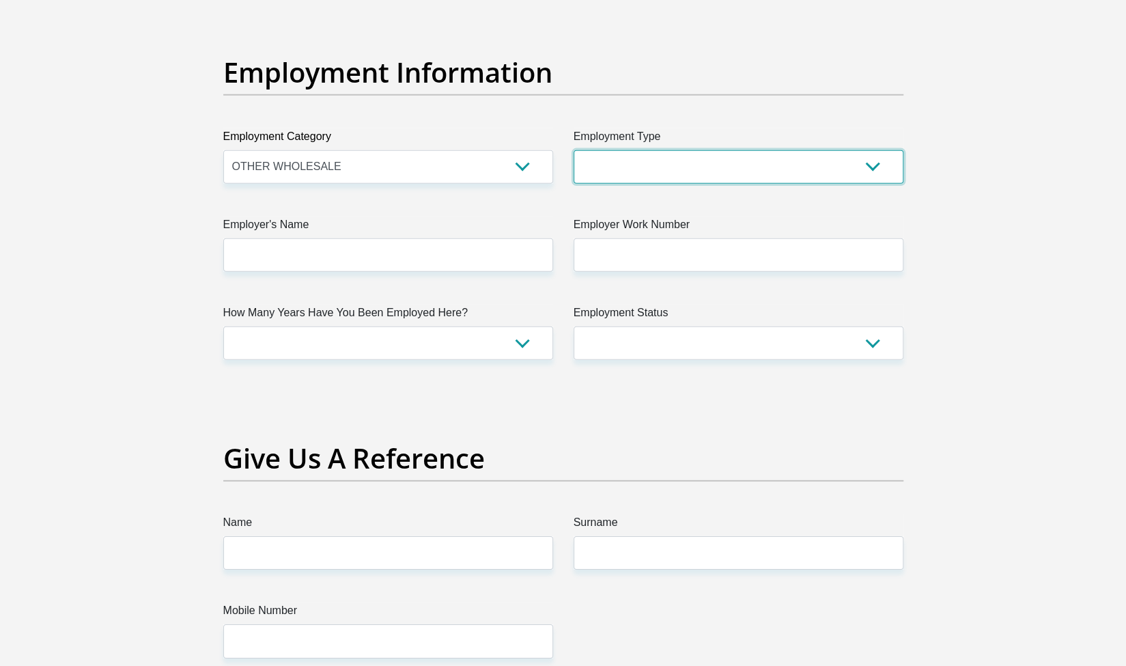
click at [747, 169] on select "College/Lecturer Craft Seller Creative Driver Executive Farmer Forces - Non Com…" at bounding box center [739, 166] width 330 height 33
select select "Manager"
click at [574, 150] on select "College/Lecturer Craft Seller Creative Driver Executive Farmer Forces - Non Com…" at bounding box center [739, 166] width 330 height 33
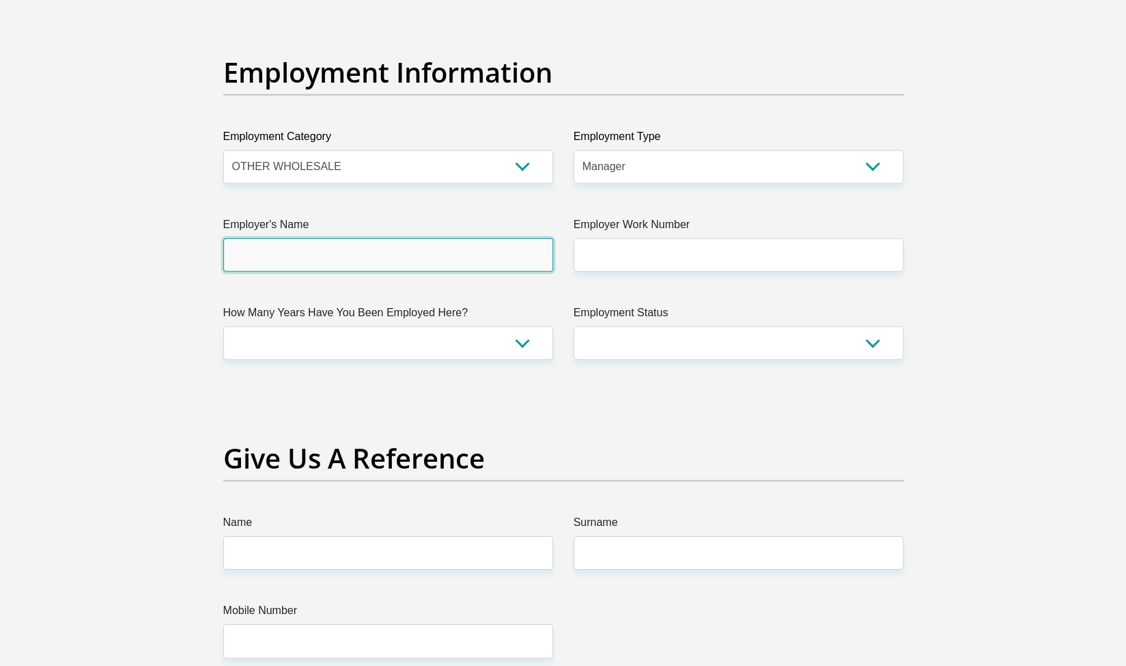
click at [365, 248] on input "Employer's Name" at bounding box center [388, 254] width 330 height 33
type input "Braintree"
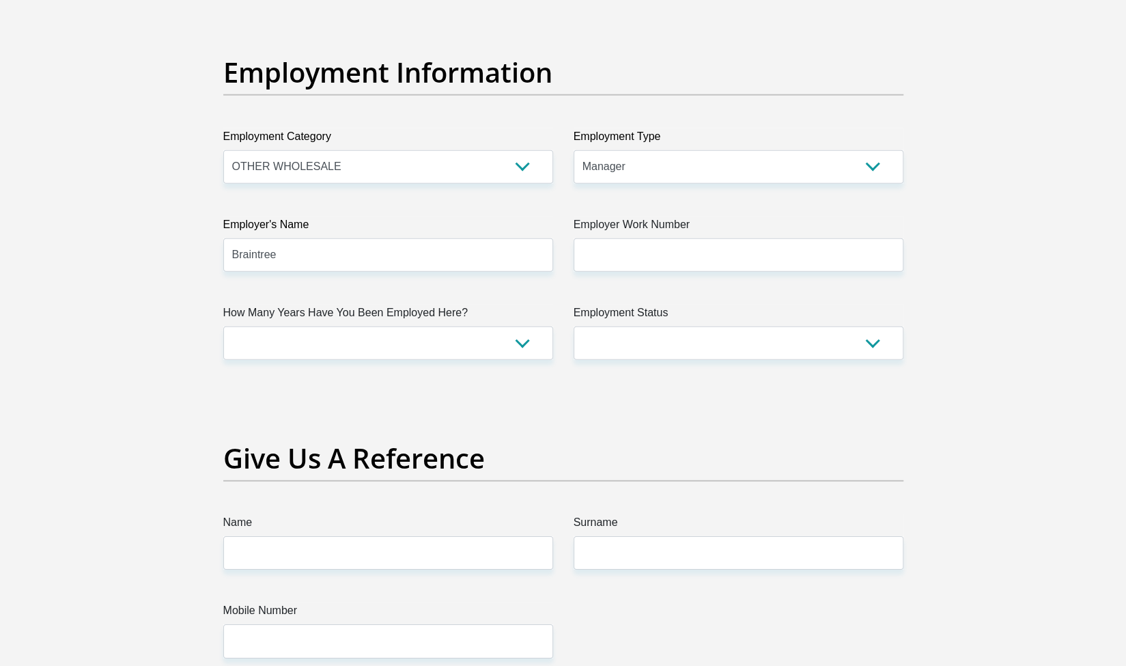
click at [613, 234] on label "Employer Work Number" at bounding box center [739, 227] width 330 height 22
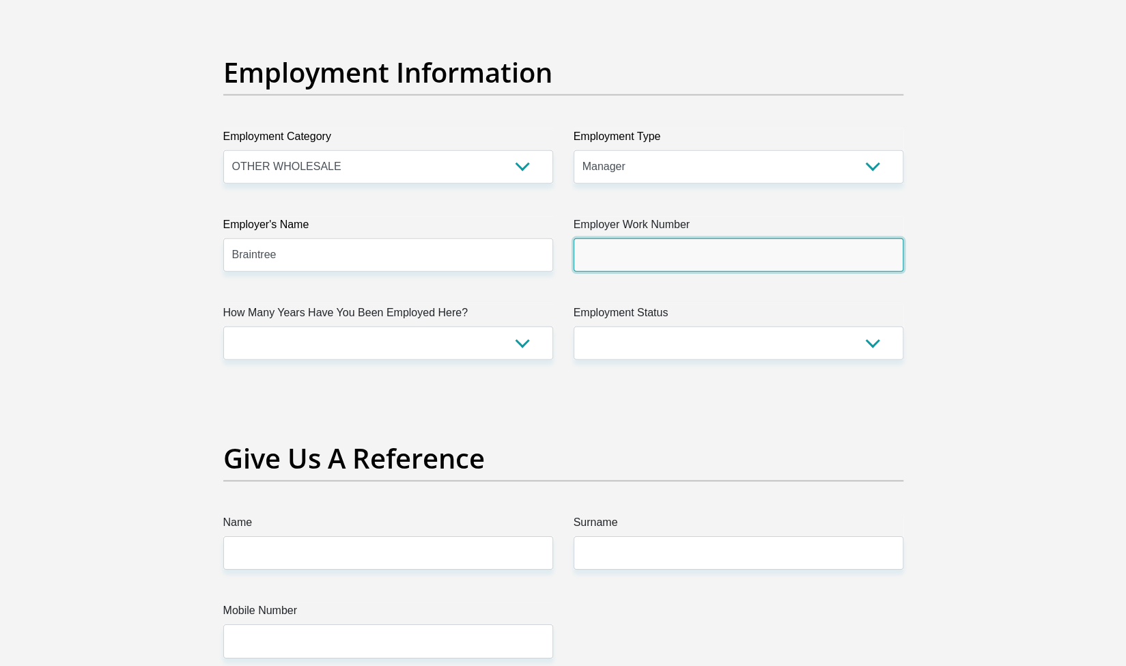
click at [613, 238] on input "Employer Work Number" at bounding box center [739, 254] width 330 height 33
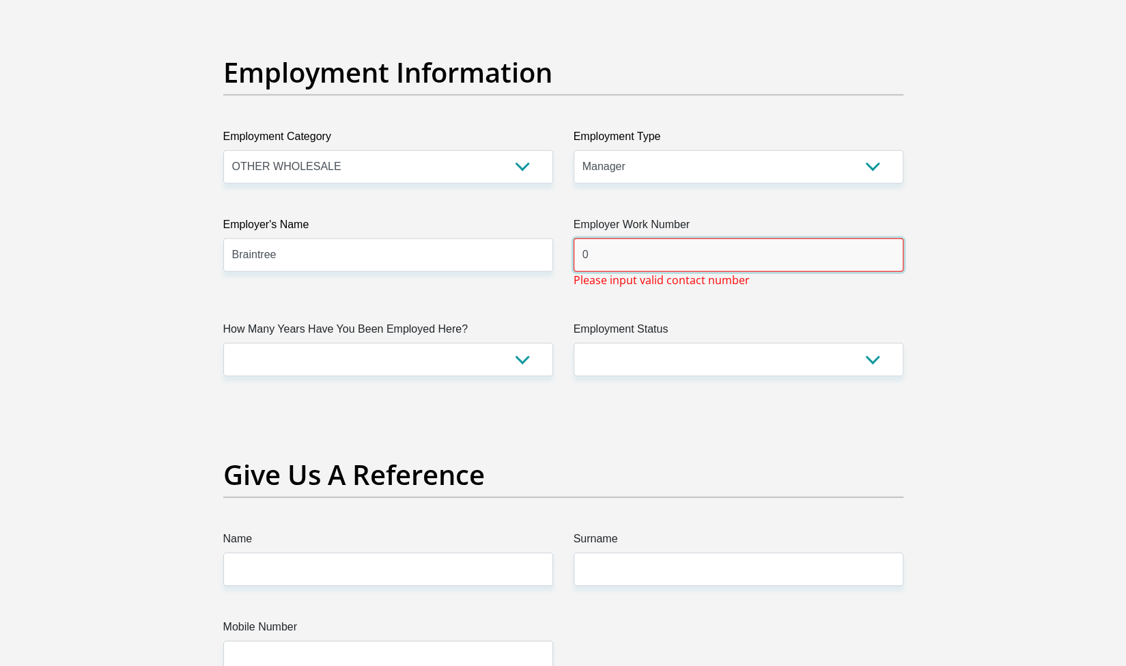
paste input "87 805 1295"
click at [624, 255] on input "087 805 1295" at bounding box center [739, 254] width 330 height 33
click at [602, 255] on input "087 8051295" at bounding box center [739, 254] width 330 height 33
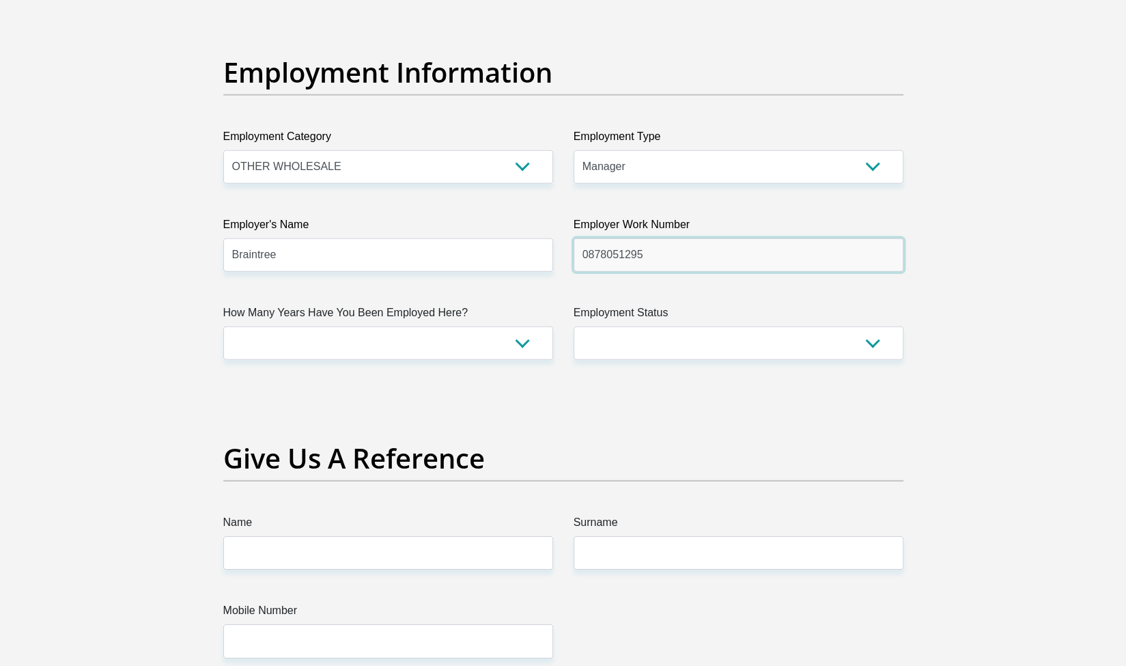
type input "0878051295"
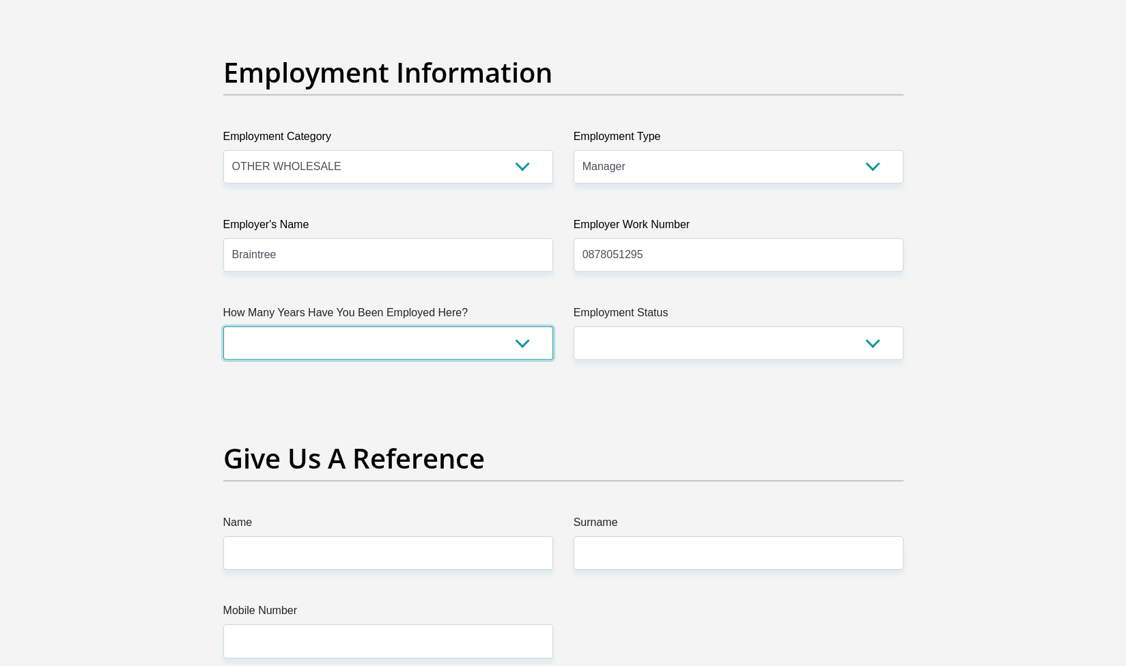
click at [407, 340] on select "less than 1 year 1-3 years 3-5 years 5+ years" at bounding box center [388, 342] width 330 height 33
select select "24"
click at [223, 326] on select "less than 1 year 1-3 years 3-5 years 5+ years" at bounding box center [388, 342] width 330 height 33
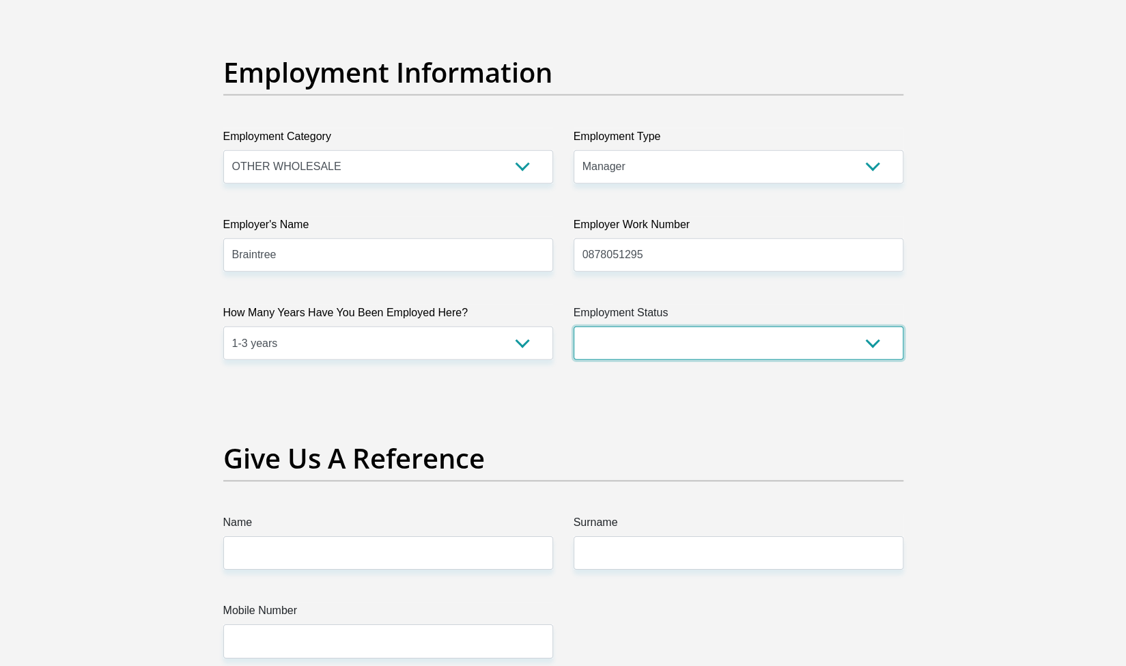
click at [670, 346] on select "Permanent/Full-time Part-time/Casual Contract Worker Self-Employed Housewife Re…" at bounding box center [739, 342] width 330 height 33
select select "1"
click at [574, 326] on select "Permanent/Full-time Part-time/Casual Contract Worker Self-Employed Housewife Re…" at bounding box center [739, 342] width 330 height 33
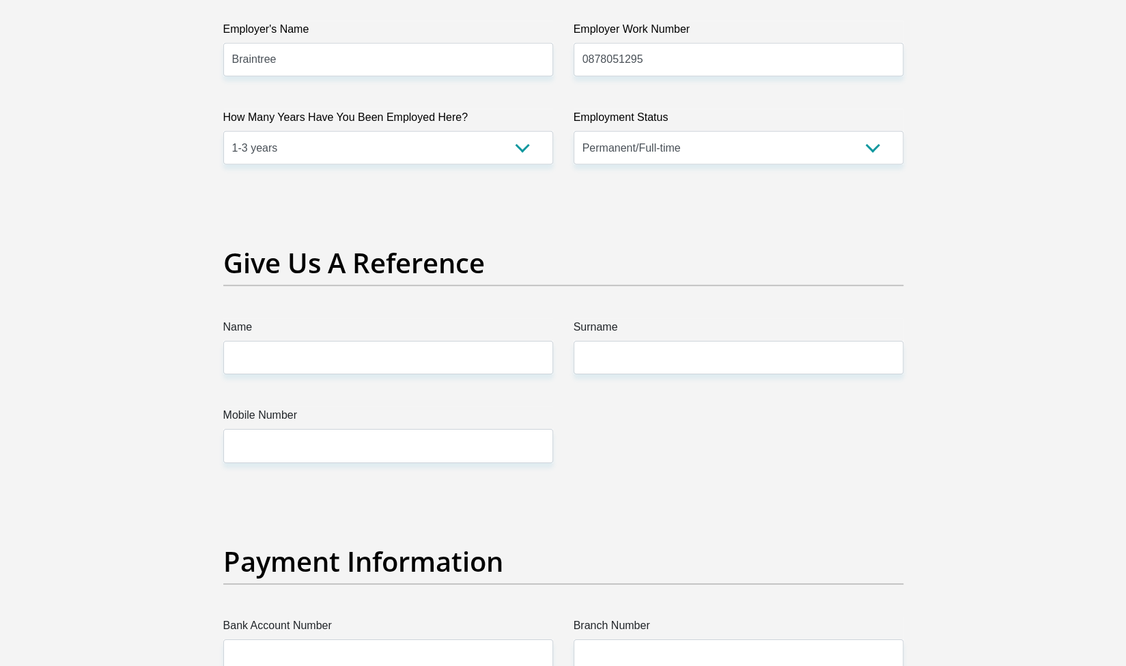
scroll to position [2826, 0]
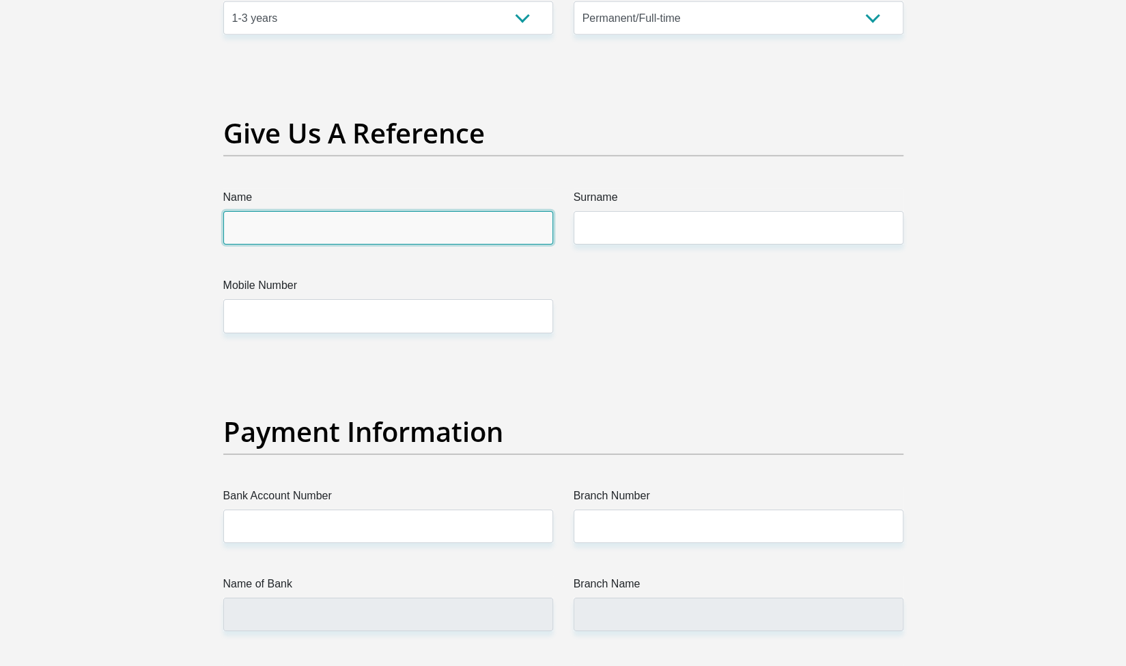
click at [346, 234] on input "Name" at bounding box center [388, 227] width 330 height 33
type input "Priya"
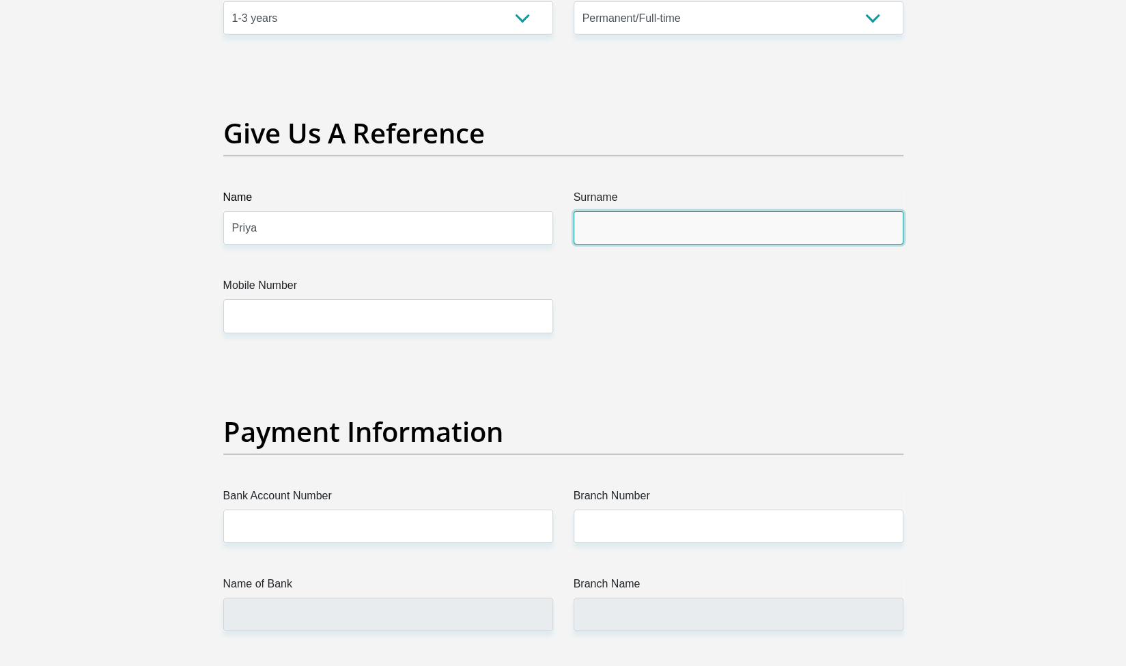
click at [638, 225] on input "Surname" at bounding box center [739, 227] width 330 height 33
type input "Naidoo"
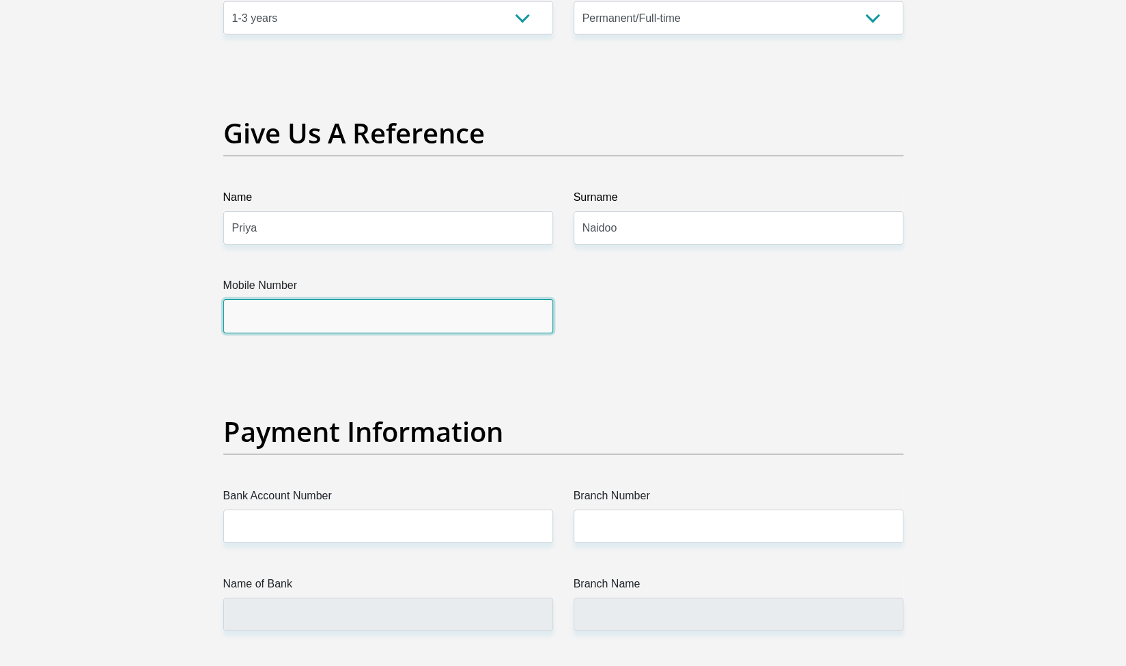
click at [467, 312] on input "Mobile Number" at bounding box center [388, 315] width 330 height 33
type input "0764367984"
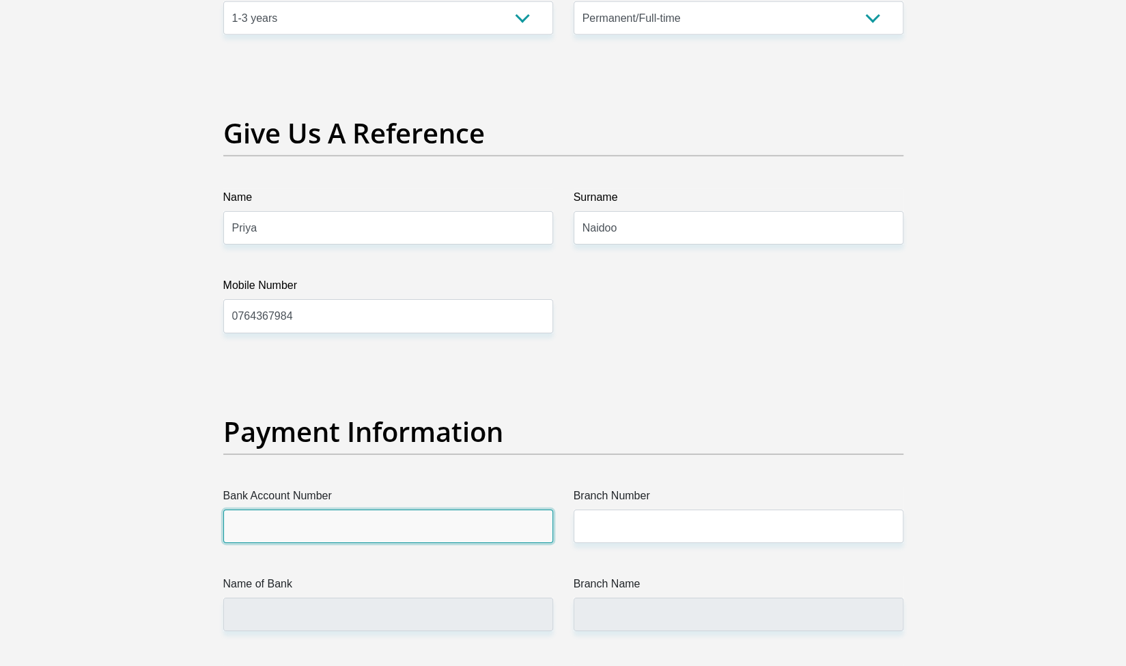
click at [300, 528] on input "Bank Account Number" at bounding box center [388, 525] width 330 height 33
paste input ": 63105184921"
click at [237, 525] on input ": 63105184921" at bounding box center [388, 525] width 330 height 33
type input "63105184921"
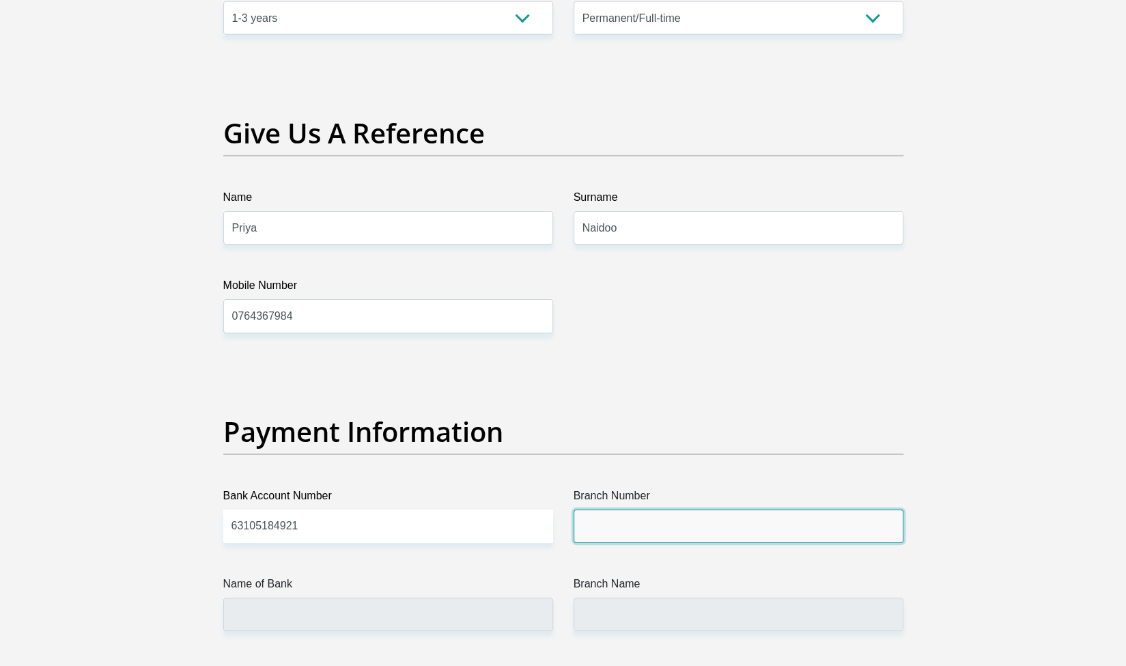
click at [687, 525] on input "Branch Number" at bounding box center [739, 525] width 330 height 33
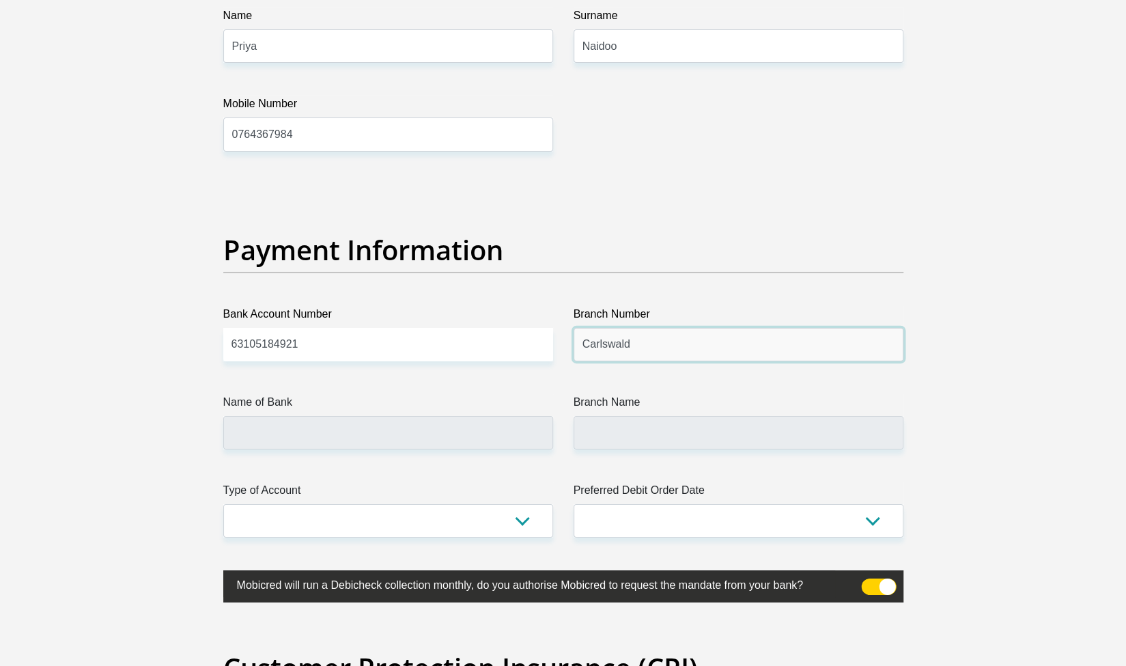
scroll to position [3170, 0]
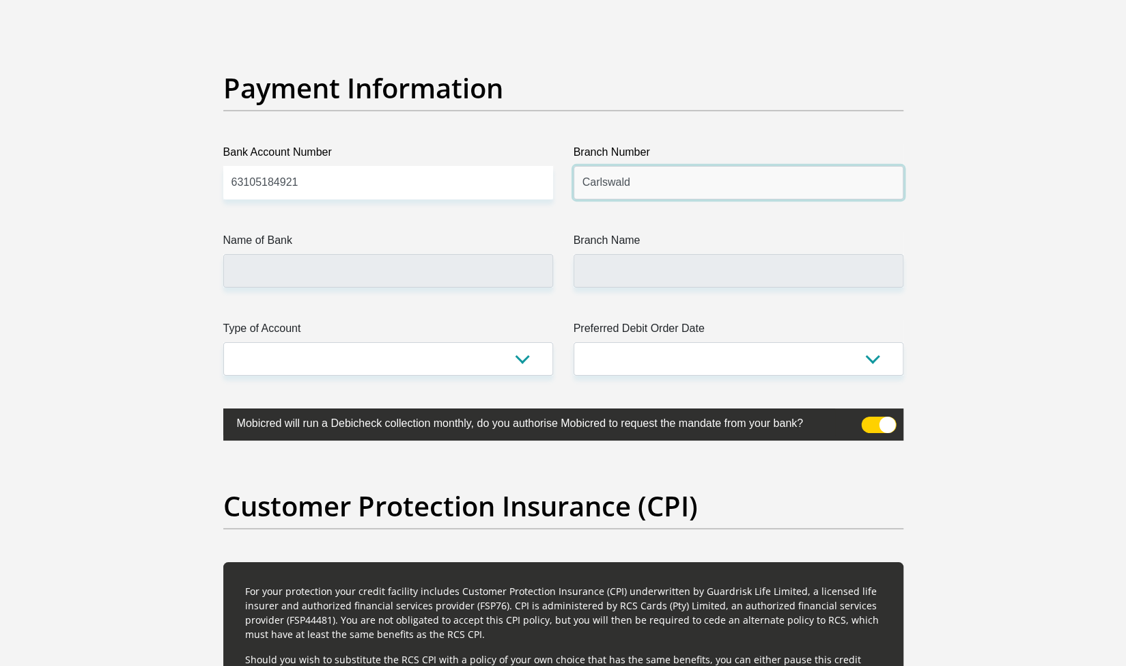
type input "Carlswald"
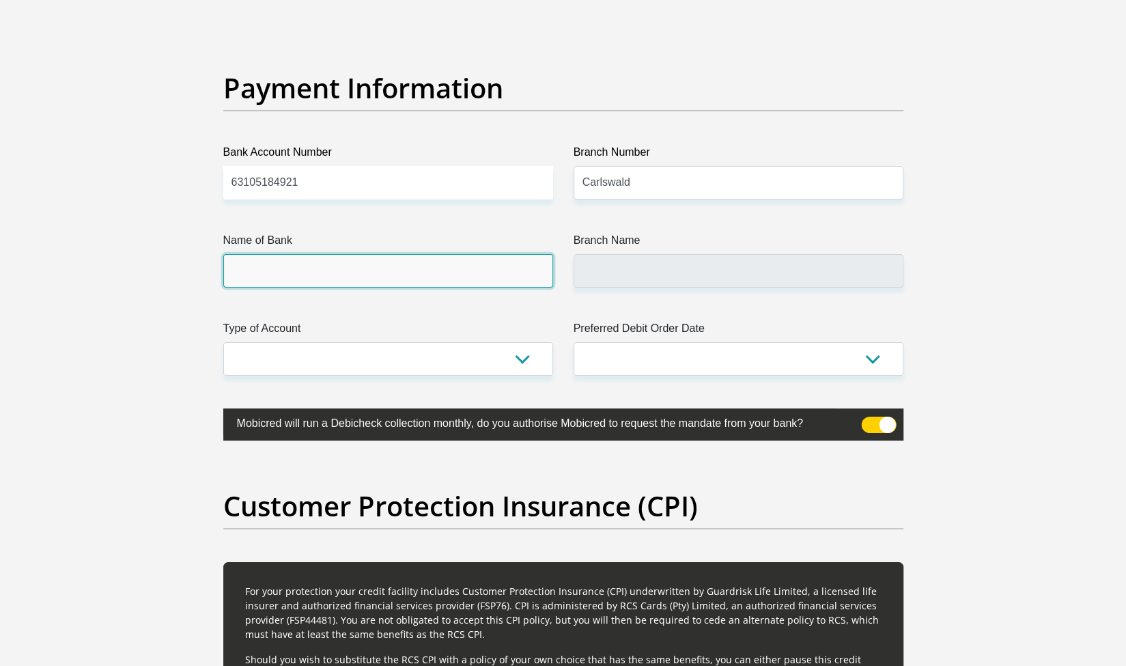
click at [292, 270] on input "Name of Bank" at bounding box center [388, 270] width 330 height 33
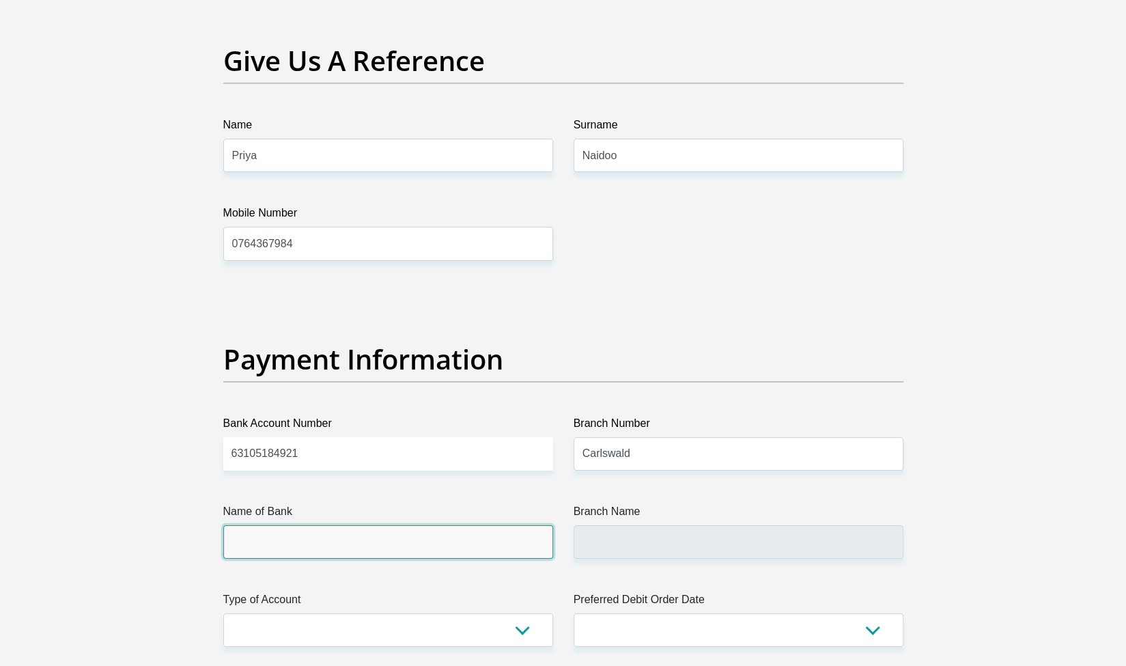
scroll to position [2892, 0]
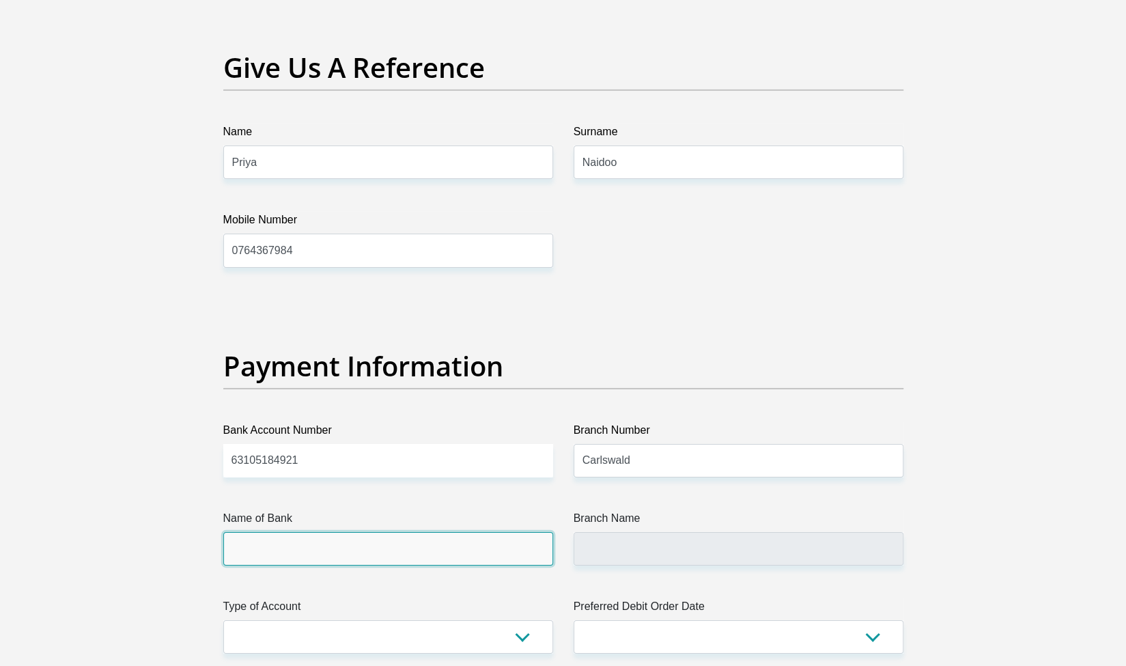
click at [275, 547] on input "Name of Bank" at bounding box center [388, 548] width 330 height 33
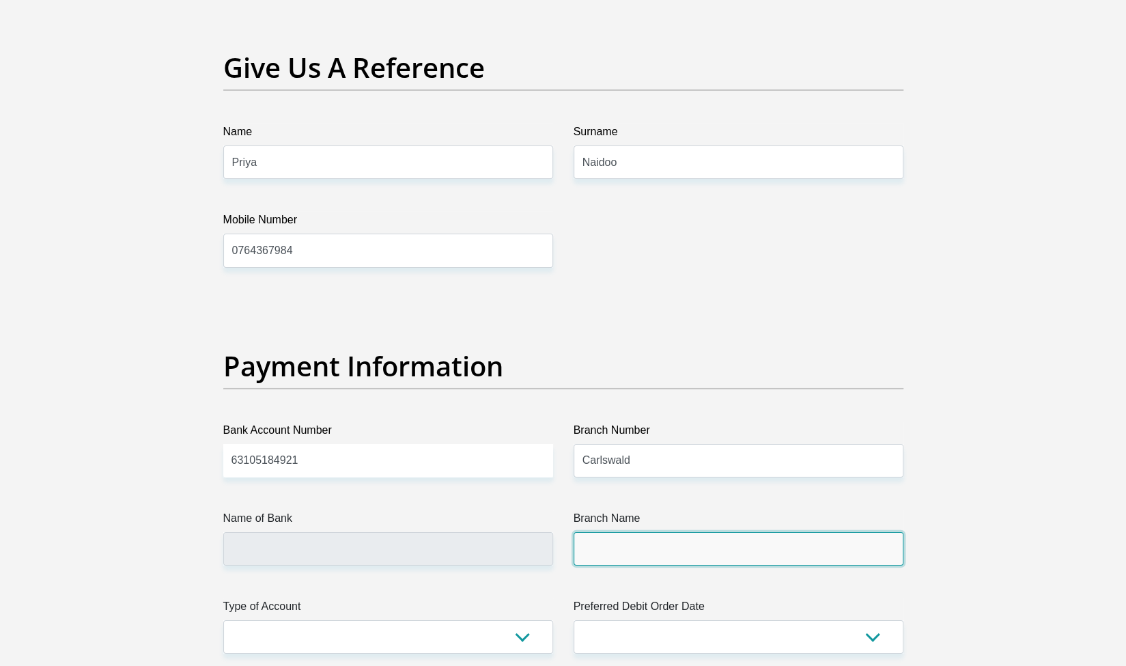
click at [635, 532] on input "Branch Name" at bounding box center [739, 548] width 330 height 33
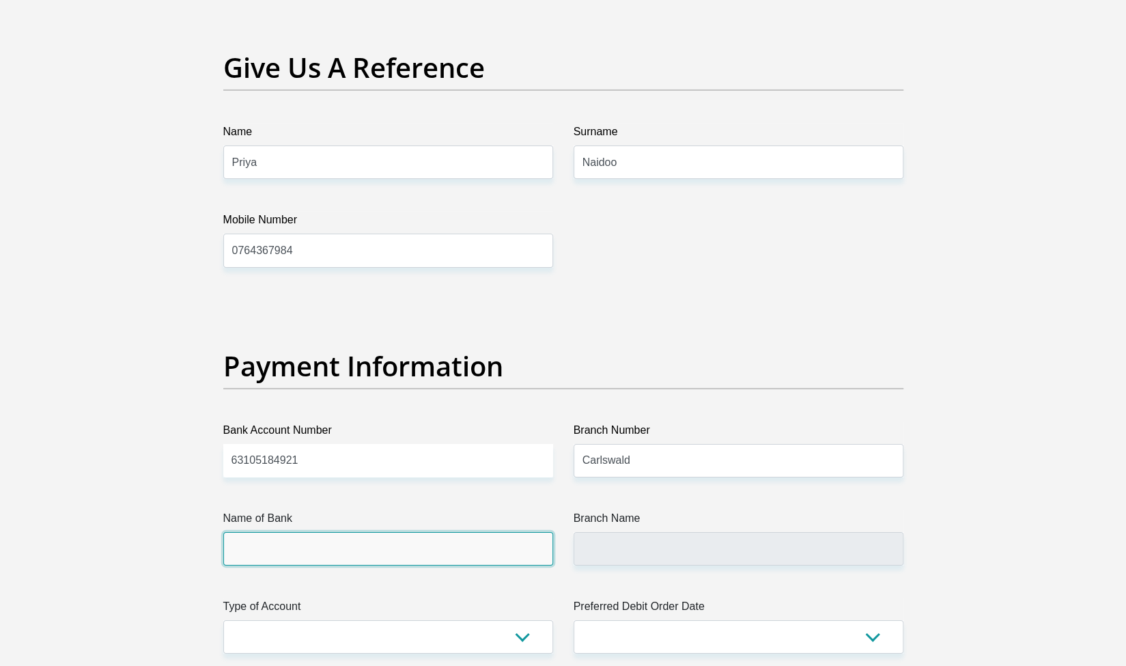
click at [328, 546] on input "Name of Bank" at bounding box center [388, 548] width 330 height 33
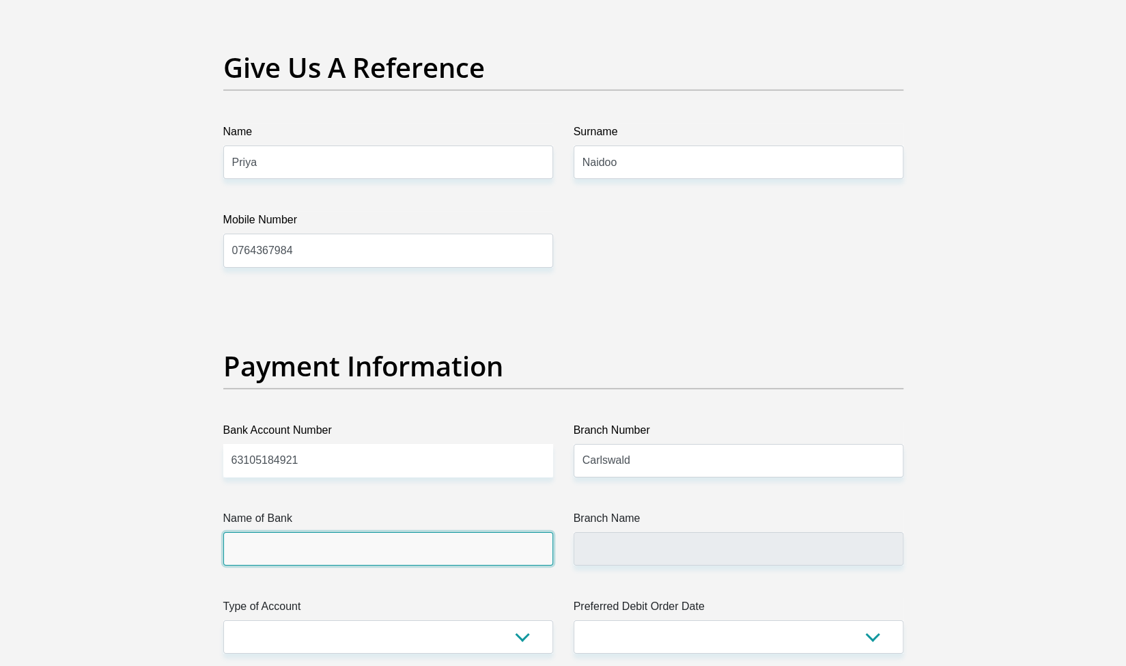
click at [328, 546] on input "Name of Bank" at bounding box center [388, 548] width 330 height 33
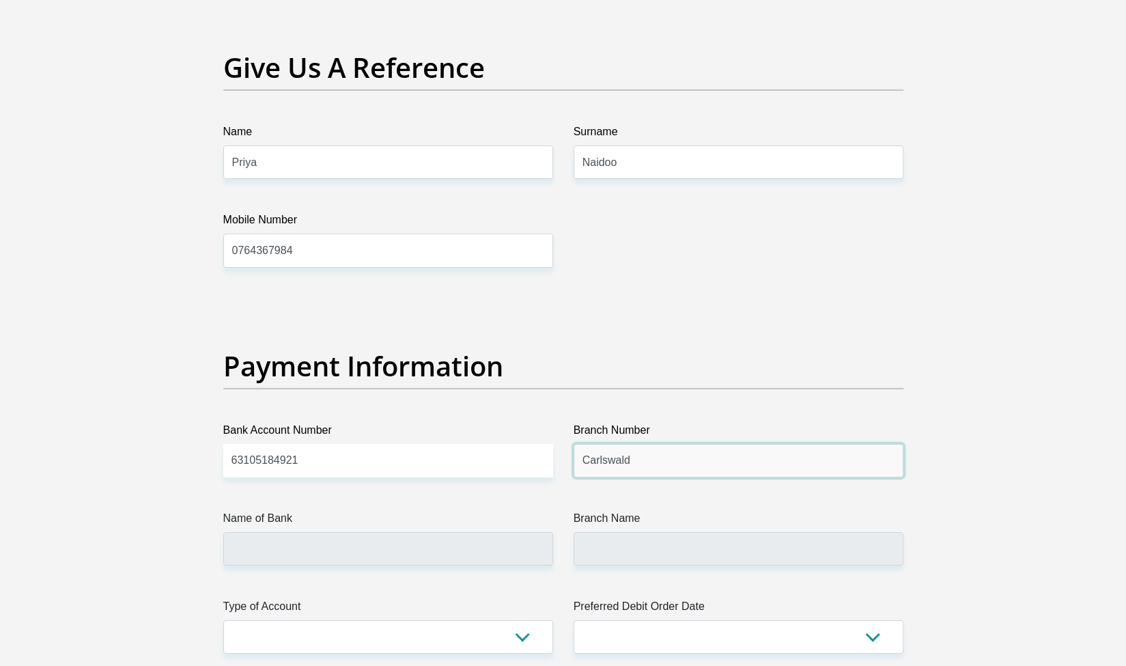
drag, startPoint x: 653, startPoint y: 448, endPoint x: 559, endPoint y: 462, distance: 95.2
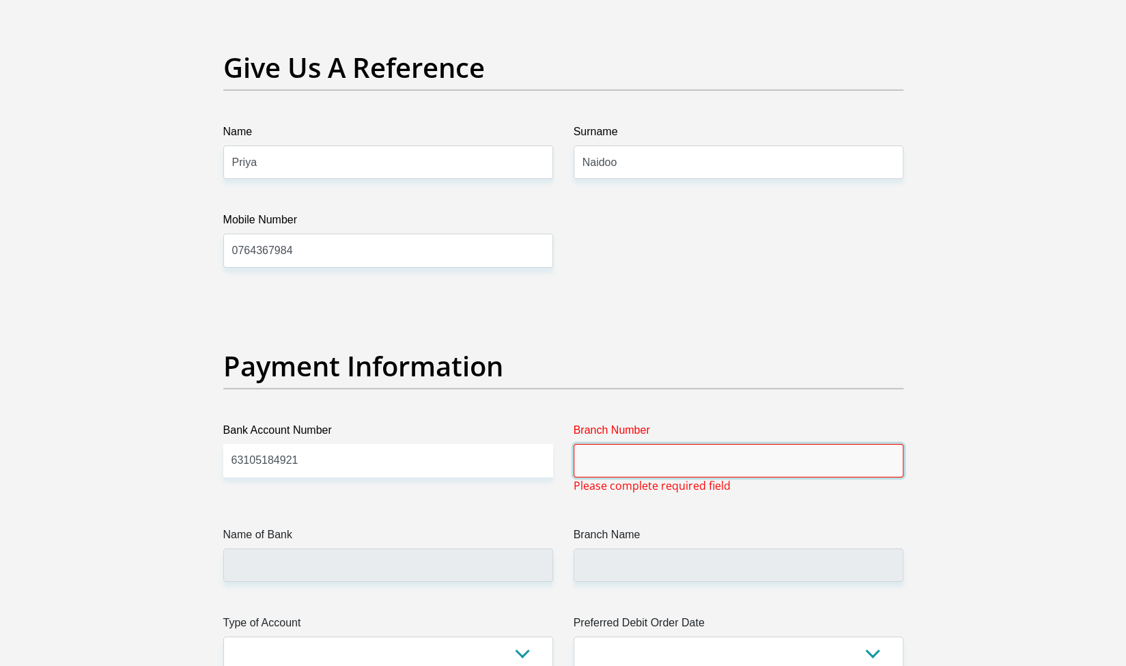
paste input "250655"
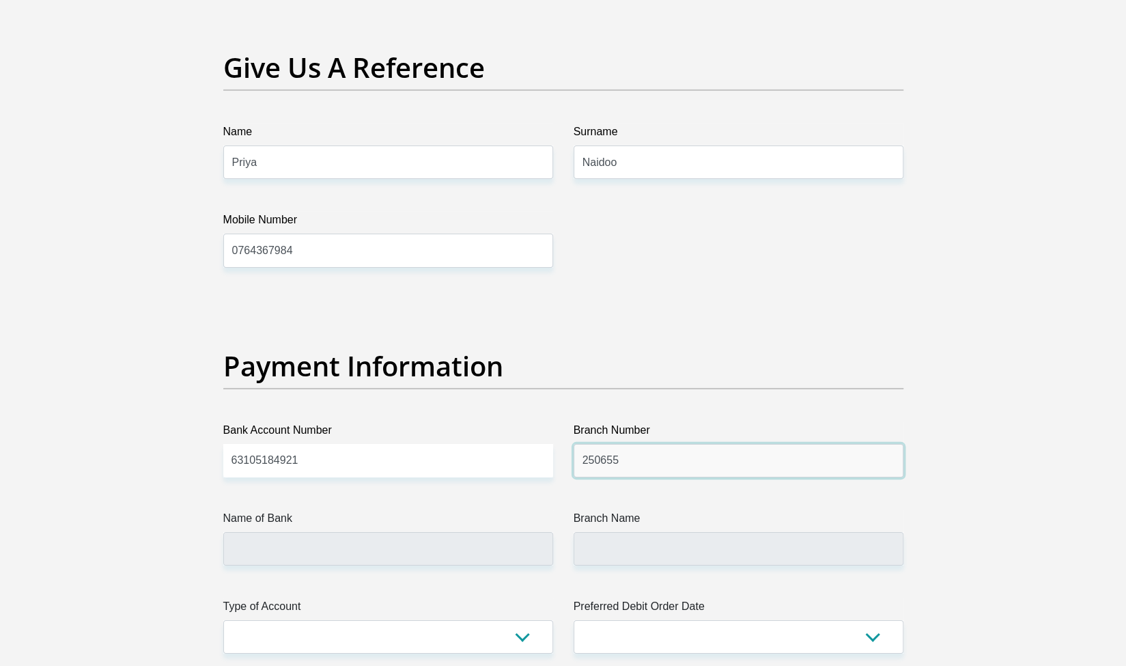
type input "250655"
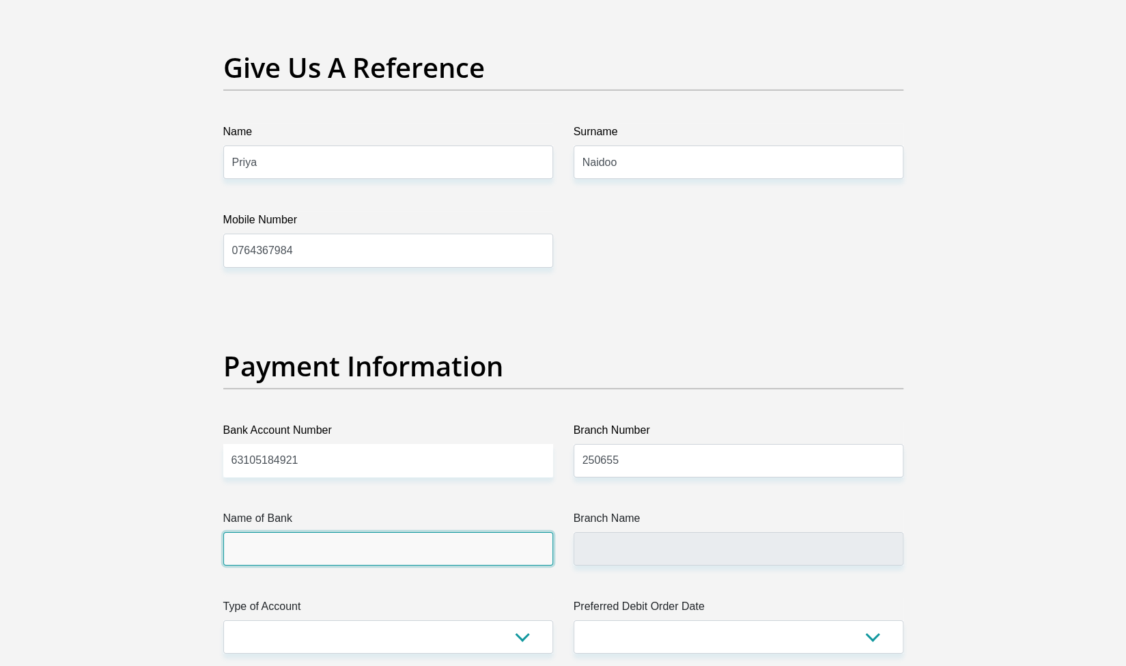
click at [318, 537] on input "Name of Bank" at bounding box center [388, 548] width 330 height 33
type input "FIRSTRAND BANK"
type input "BRANCH 560"
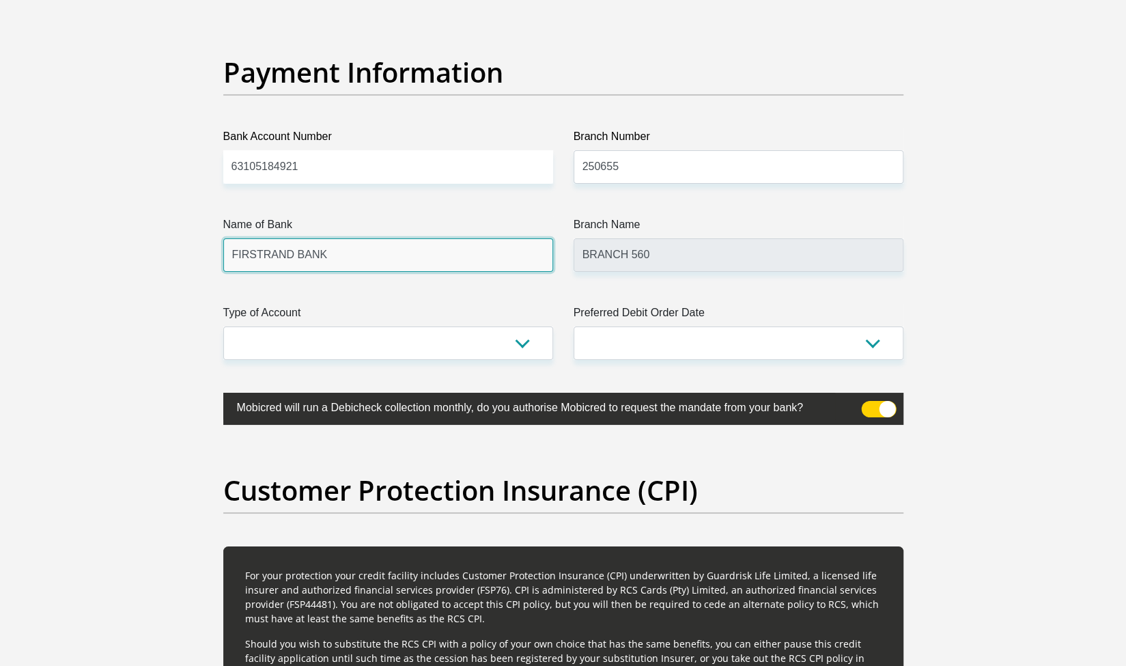
scroll to position [3189, 0]
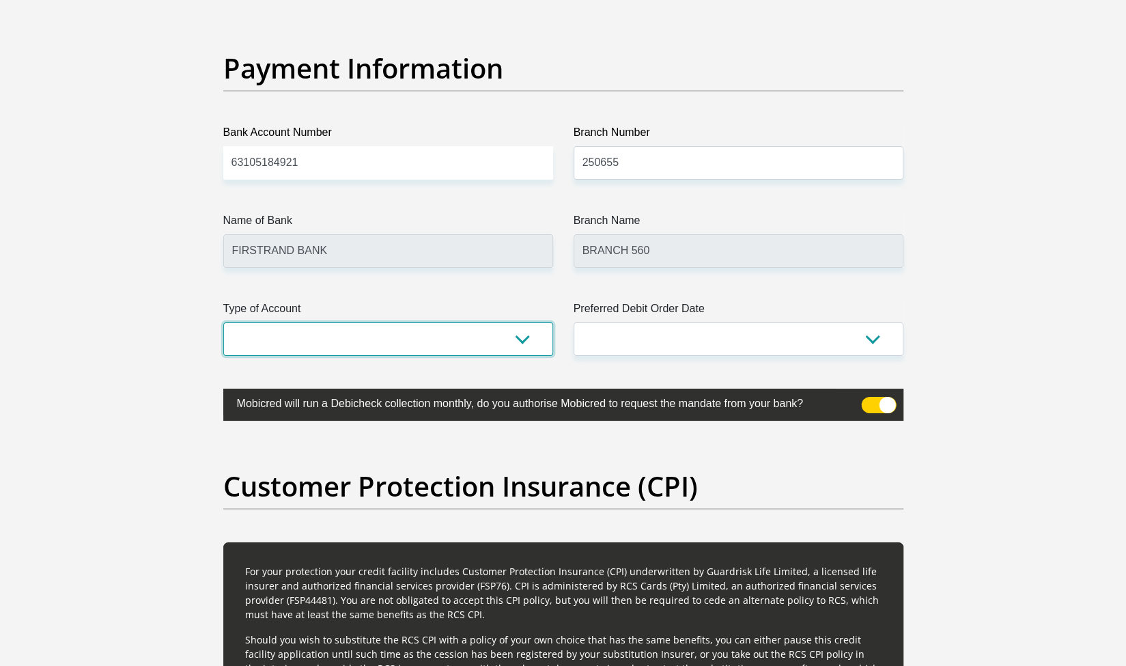
click at [400, 339] on select "Cheque Savings" at bounding box center [388, 338] width 330 height 33
select select "CUR"
click at [223, 322] on select "Cheque Savings" at bounding box center [388, 338] width 330 height 33
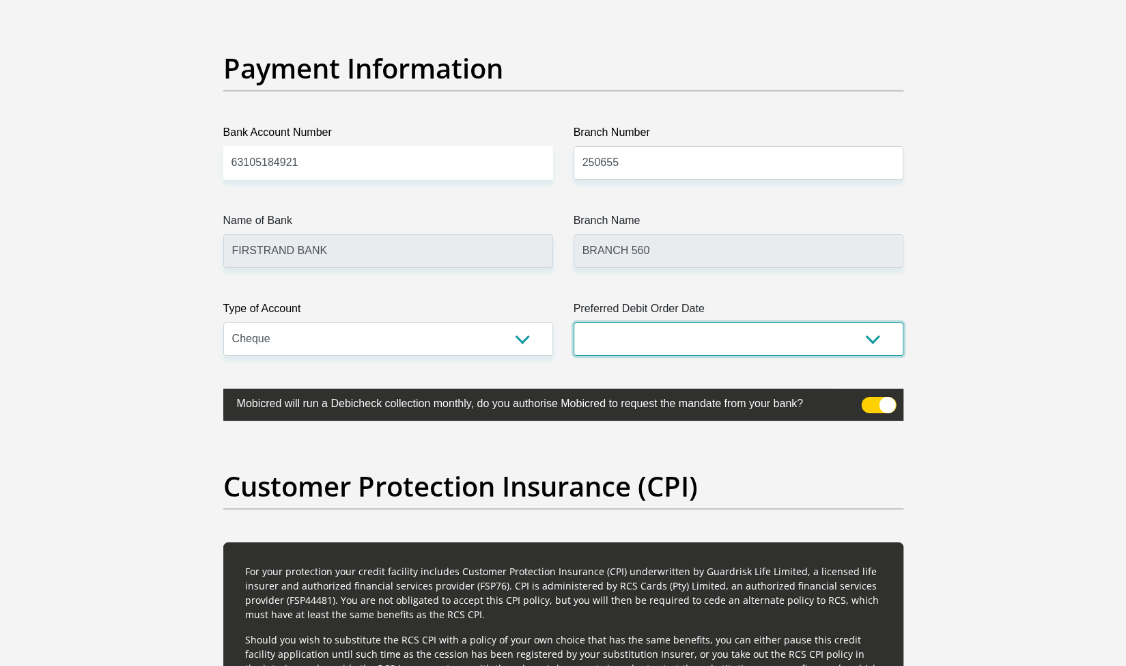
click at [634, 352] on select "1st 2nd 3rd 4th 5th 7th 18th 19th 20th 21st 22nd 23rd 24th 25th 26th 27th 28th …" at bounding box center [739, 338] width 330 height 33
select select "25"
click at [574, 322] on select "1st 2nd 3rd 4th 5th 7th 18th 19th 20th 21st 22nd 23rd 24th 25th 26th 27th 28th …" at bounding box center [739, 338] width 330 height 33
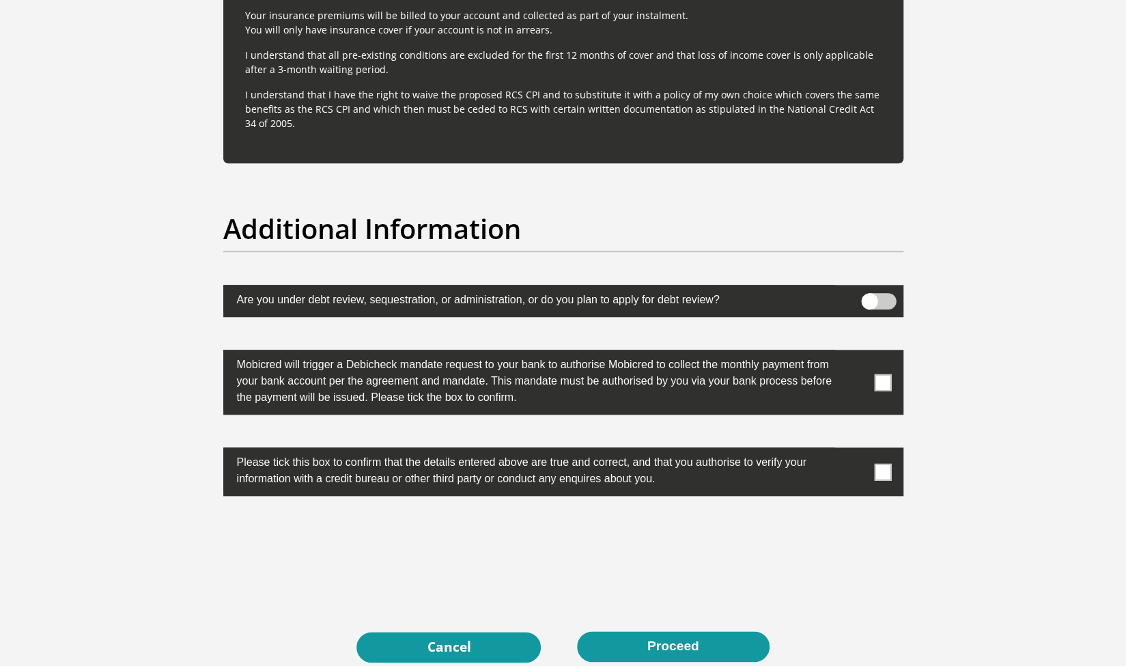
scroll to position [4155, 0]
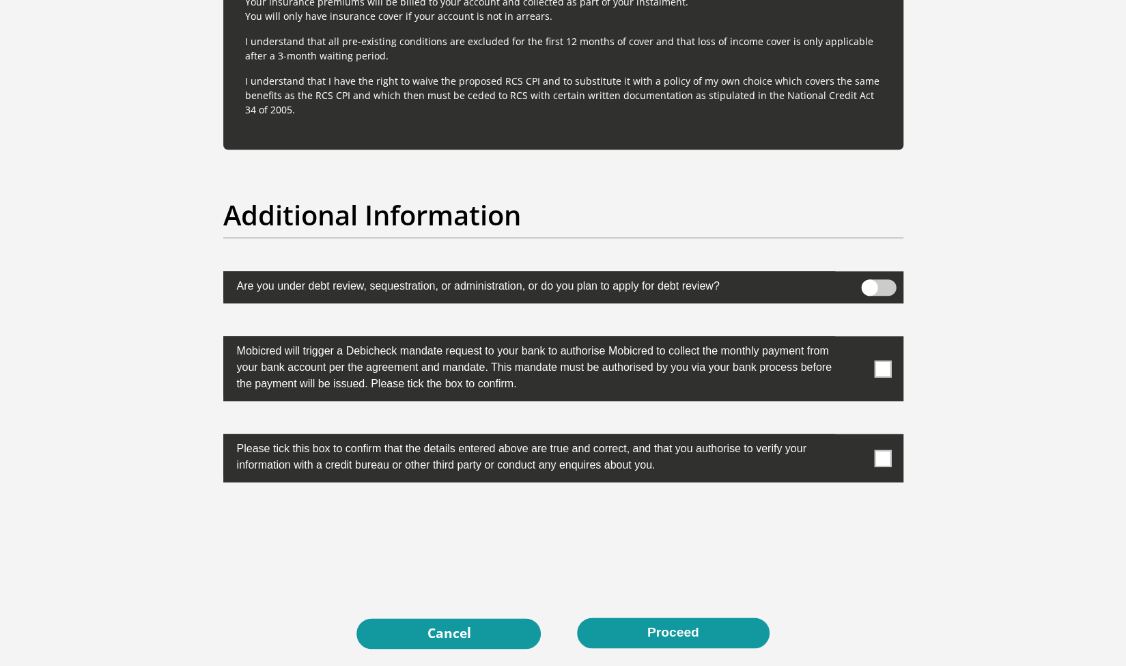
click at [877, 352] on label at bounding box center [563, 368] width 680 height 65
click at [856, 339] on input "checkbox" at bounding box center [856, 339] width 0 height 0
click at [886, 366] on span at bounding box center [882, 368] width 17 height 17
click at [856, 339] on input "checkbox" at bounding box center [856, 339] width 0 height 0
click at [886, 366] on span at bounding box center [882, 368] width 17 height 17
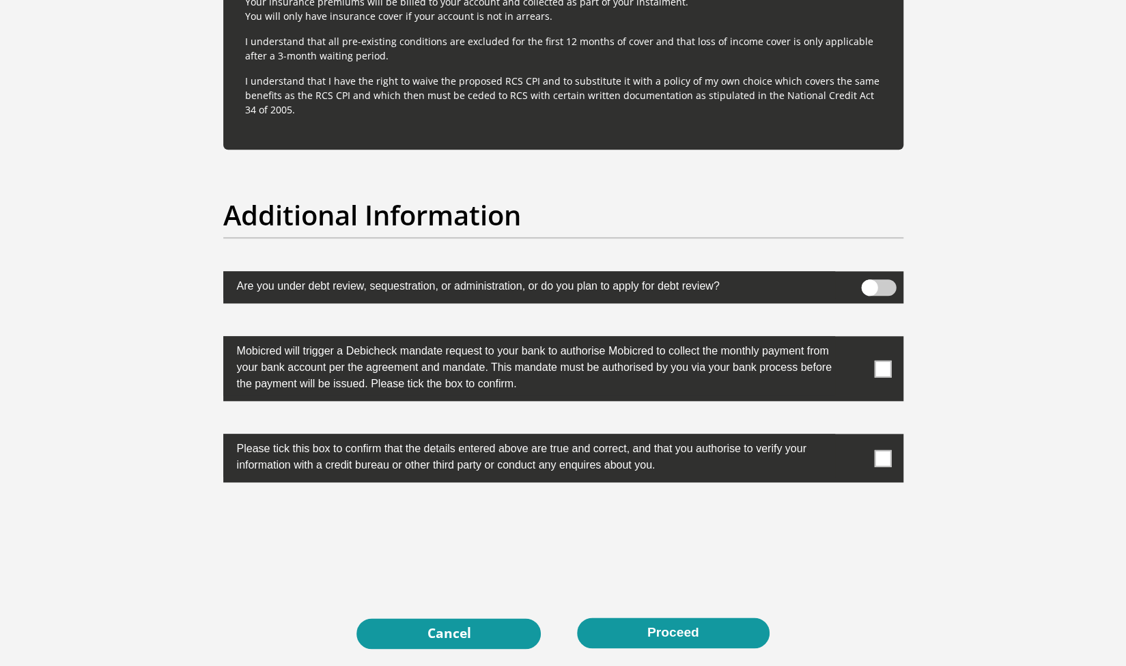
click at [856, 339] on input "checkbox" at bounding box center [856, 339] width 0 height 0
click at [884, 460] on span at bounding box center [882, 457] width 17 height 17
click at [856, 437] on input "checkbox" at bounding box center [856, 437] width 0 height 0
click at [665, 627] on button "Proceed" at bounding box center [673, 632] width 193 height 31
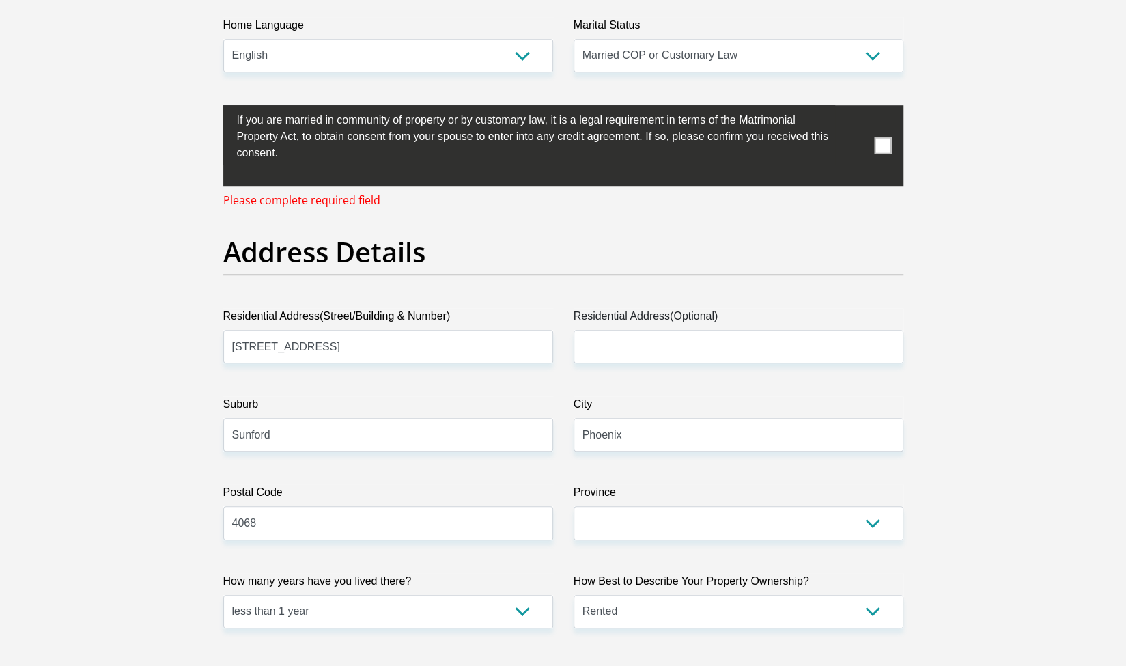
scroll to position [537, 0]
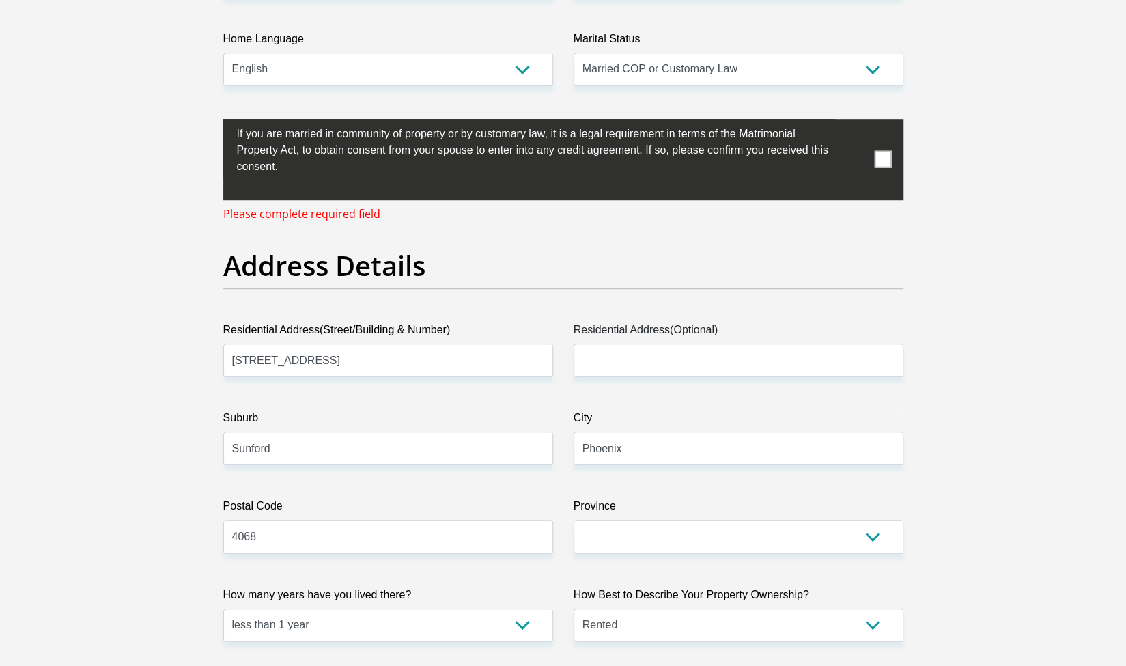
click at [891, 159] on span at bounding box center [882, 159] width 17 height 17
click at [210, 122] on input "checkbox" at bounding box center [210, 122] width 0 height 0
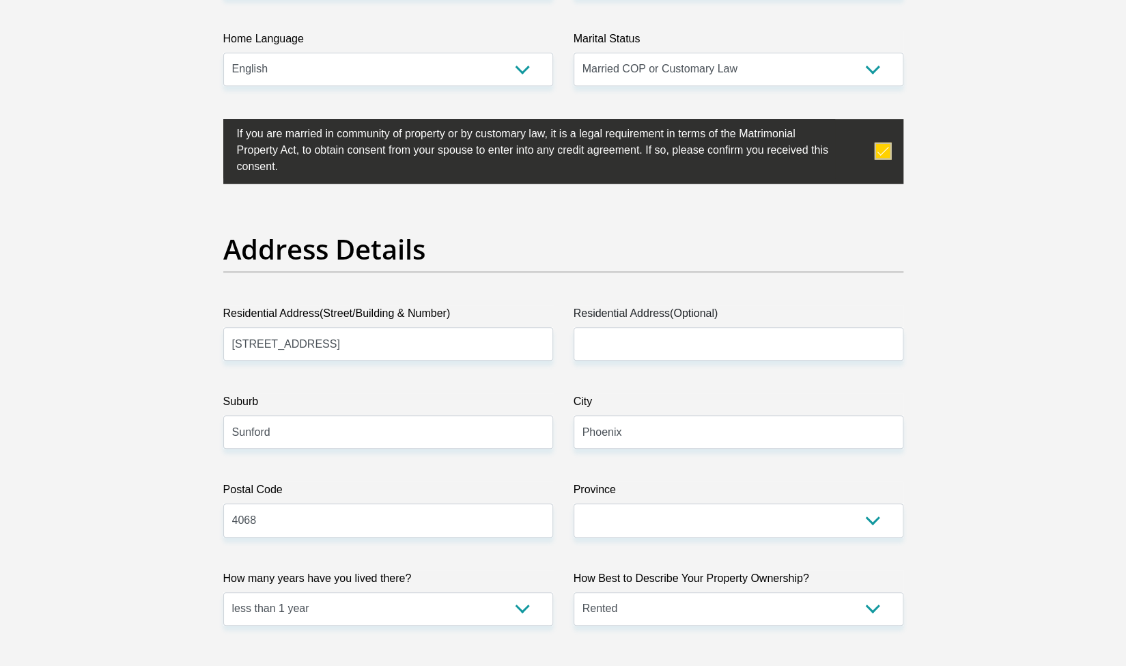
click at [880, 150] on span at bounding box center [882, 151] width 17 height 17
click at [210, 122] on input "checkbox" at bounding box center [210, 122] width 0 height 0
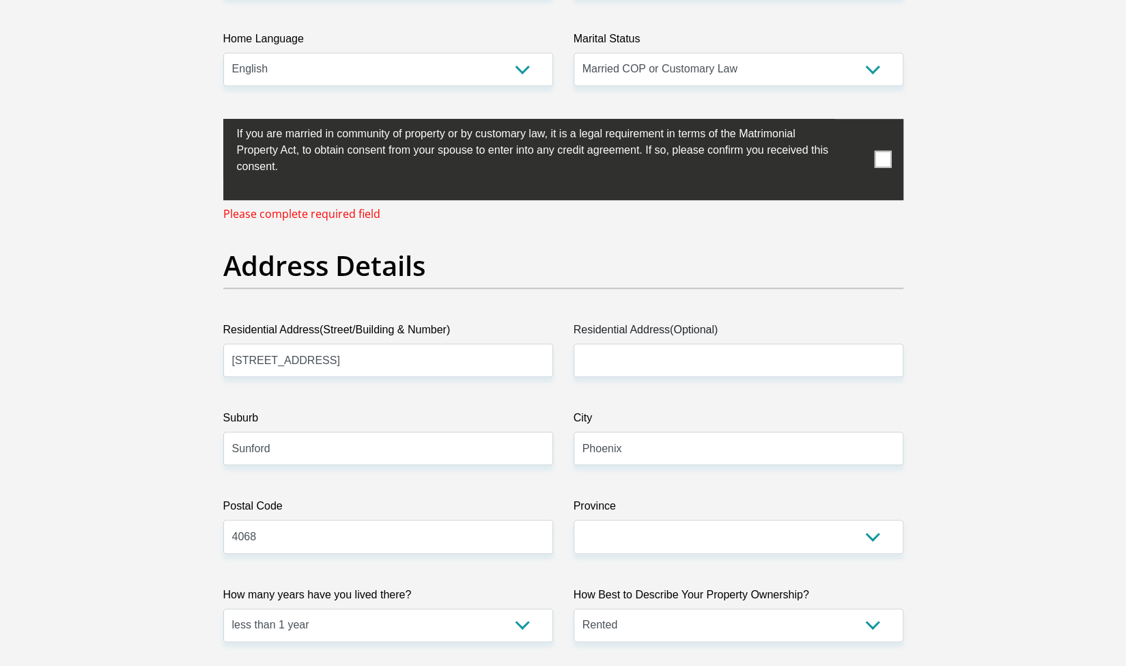
click at [886, 158] on span at bounding box center [882, 159] width 17 height 17
click at [210, 122] on input "checkbox" at bounding box center [210, 122] width 0 height 0
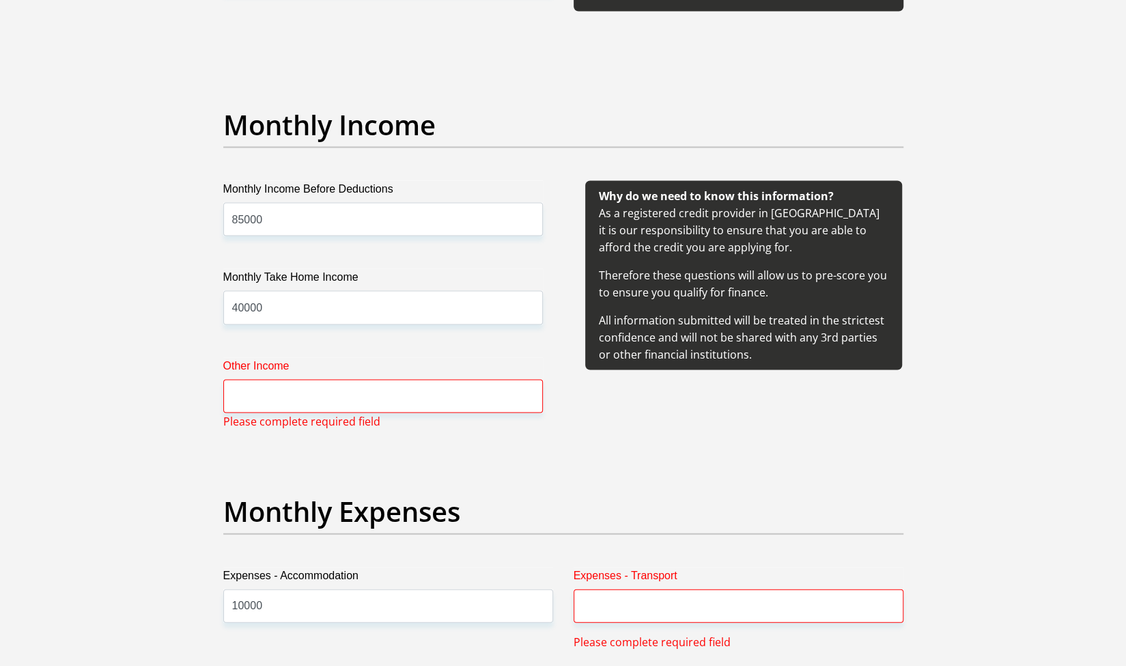
scroll to position [1545, 0]
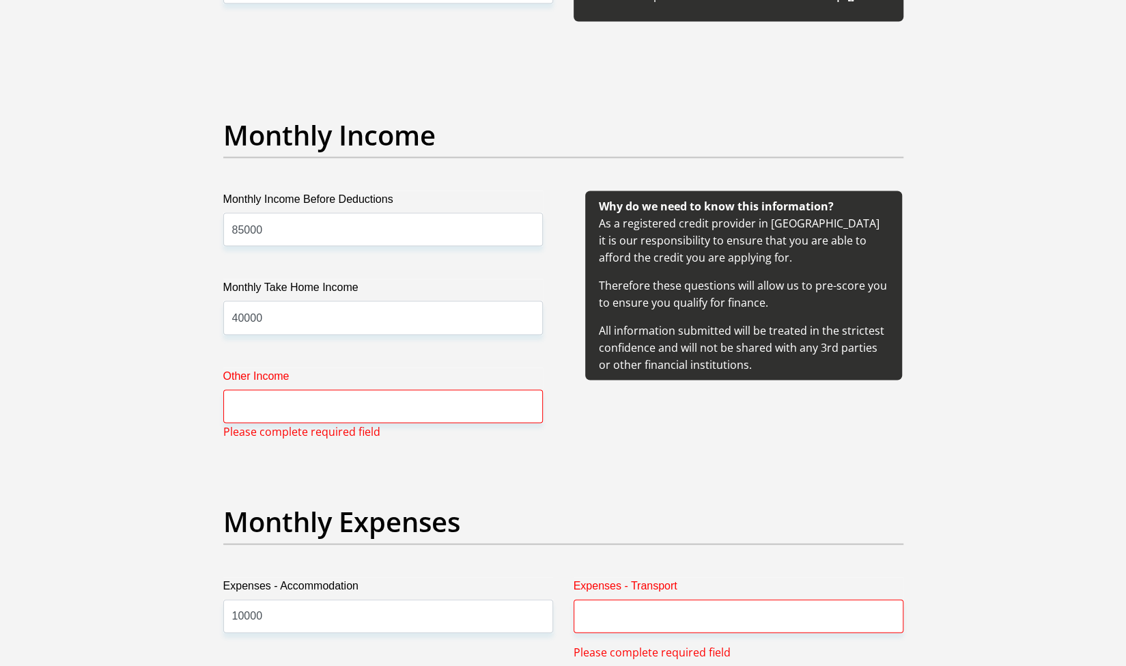
click at [309, 380] on label "Other Income" at bounding box center [383, 378] width 320 height 22
click at [309, 389] on input "Other Income" at bounding box center [383, 405] width 320 height 33
click at [285, 405] on input "Other Income" at bounding box center [383, 405] width 320 height 33
type input "0"
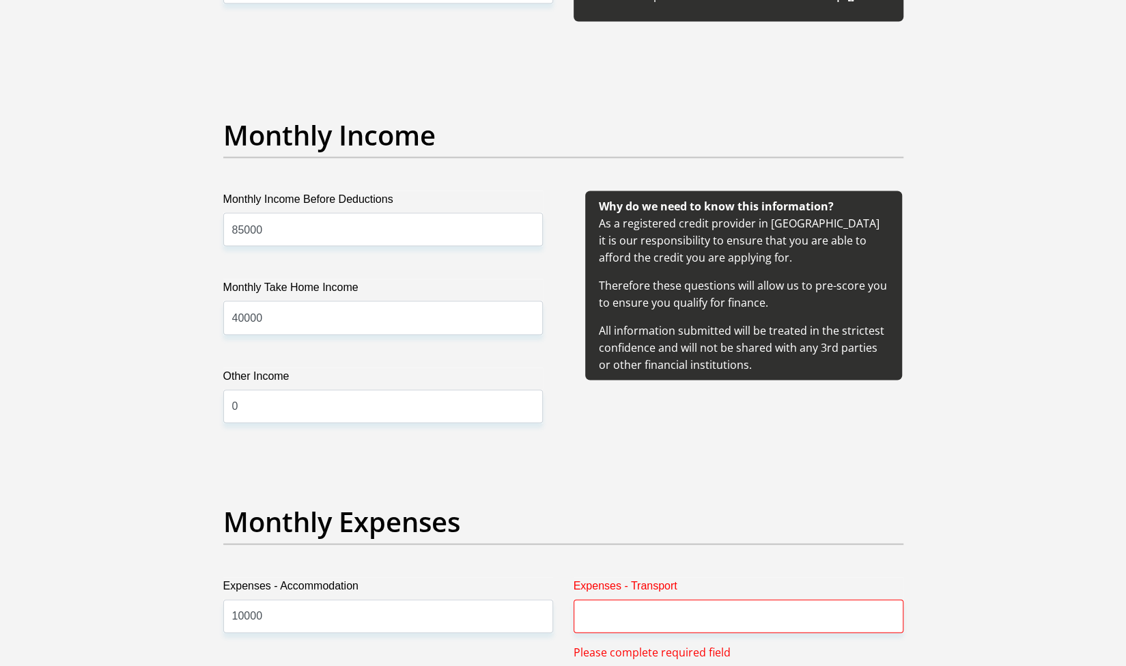
click at [816, 450] on div "Why do we need to know this information? As a registered credit provider in Sou…" at bounding box center [743, 323] width 361 height 265
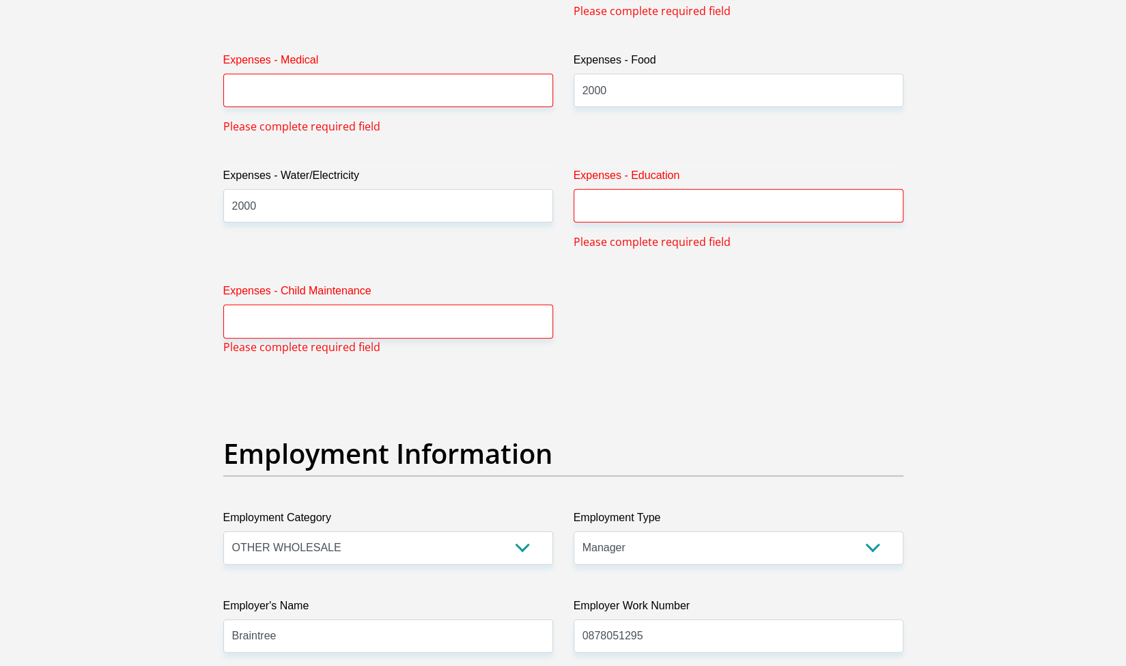
scroll to position [2013, 0]
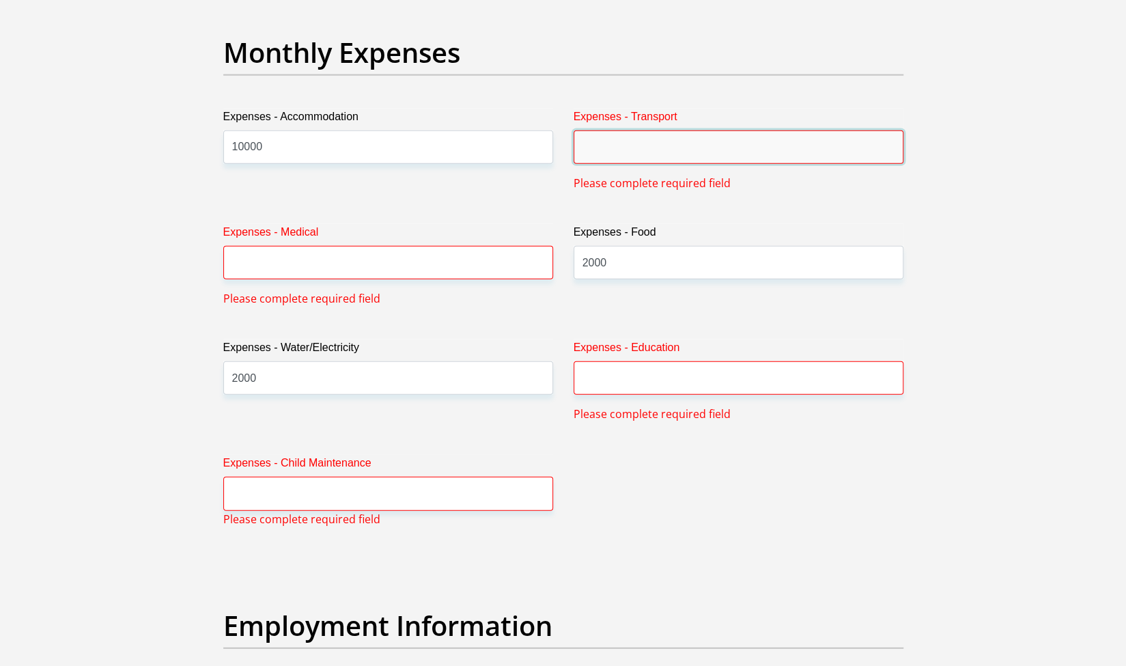
click at [630, 140] on input "Expenses - Transport" at bounding box center [739, 146] width 330 height 33
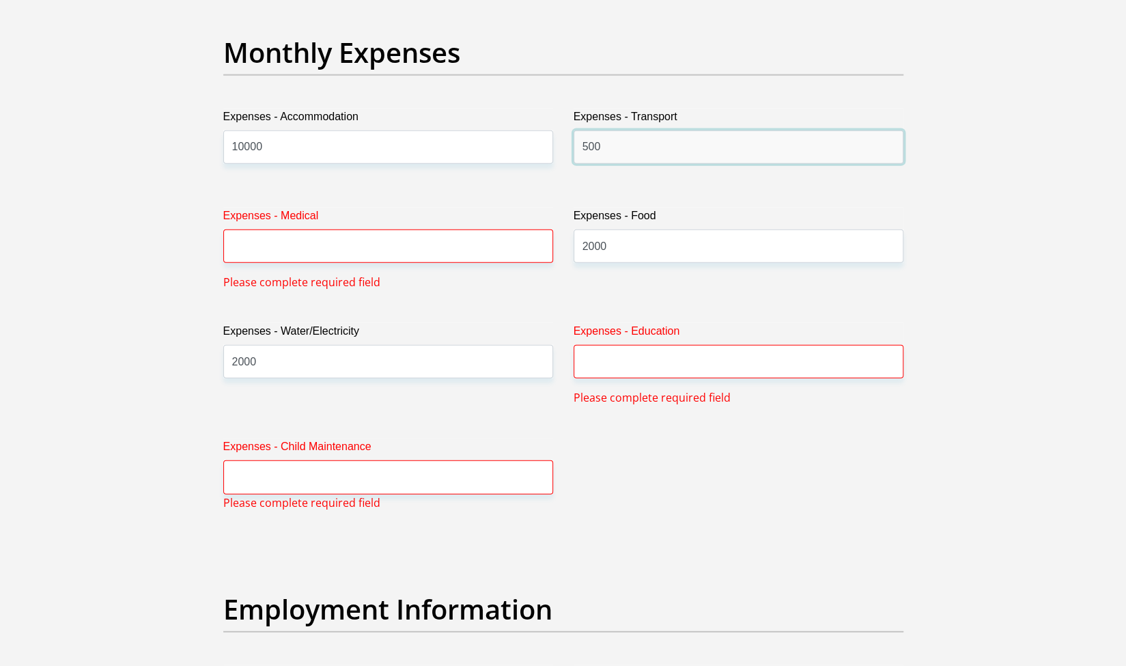
type input "500"
click at [432, 241] on input "Expenses - Medical" at bounding box center [388, 245] width 330 height 33
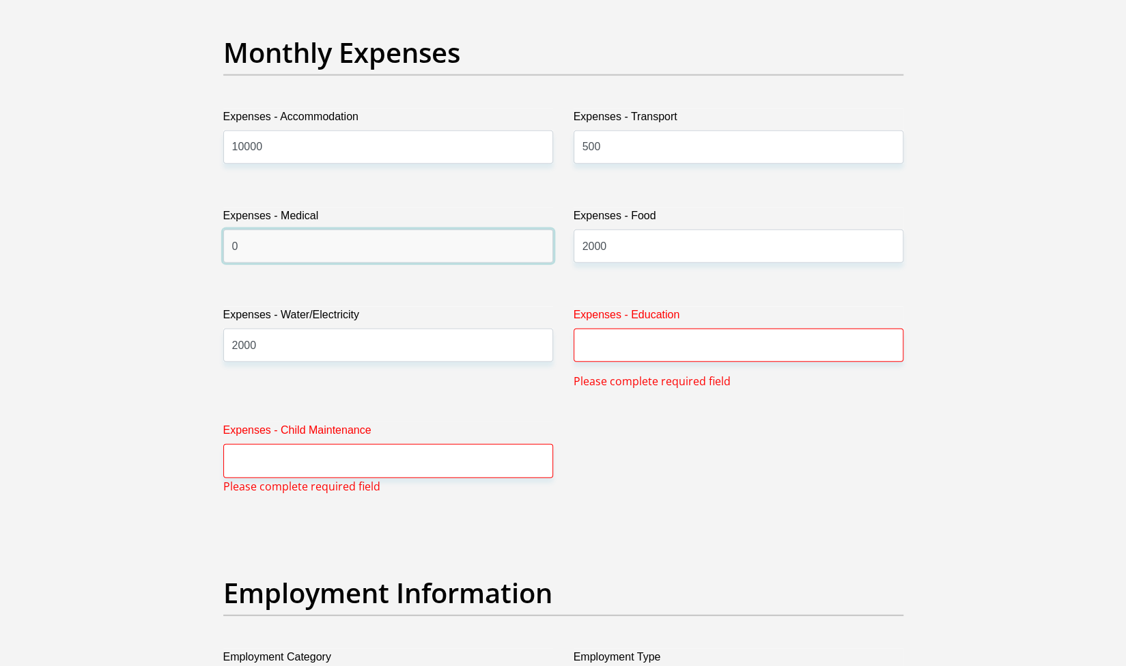
type input "0"
click at [647, 348] on input "Expenses - Education" at bounding box center [739, 344] width 330 height 33
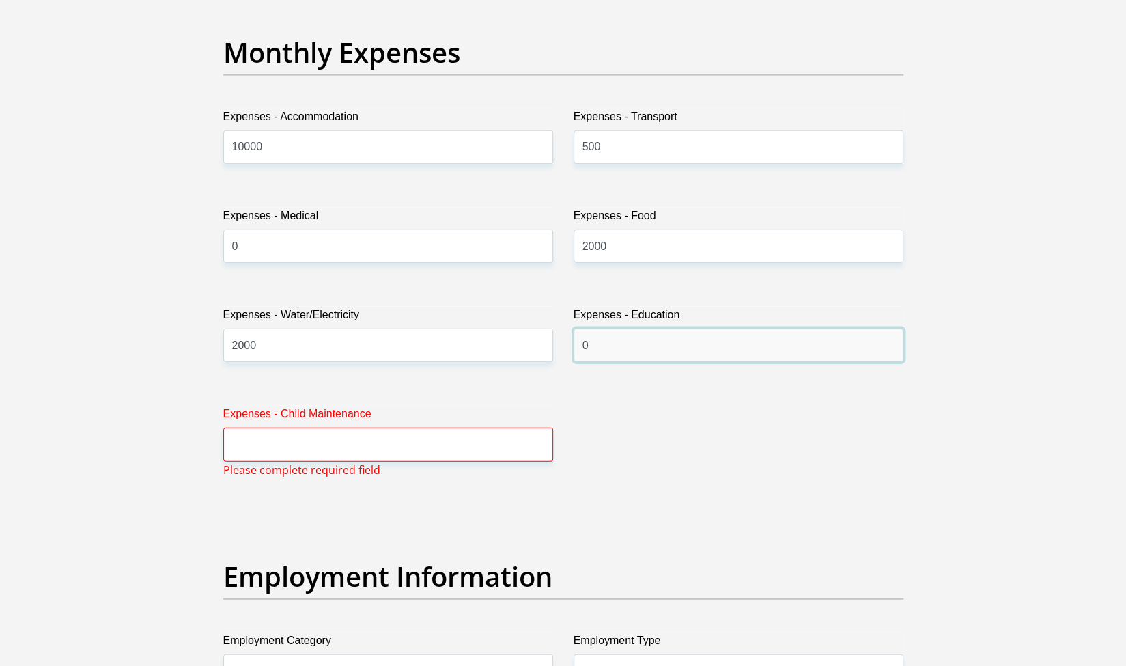
type input "0"
click at [429, 428] on input "Expenses - Child Maintenance" at bounding box center [388, 444] width 330 height 33
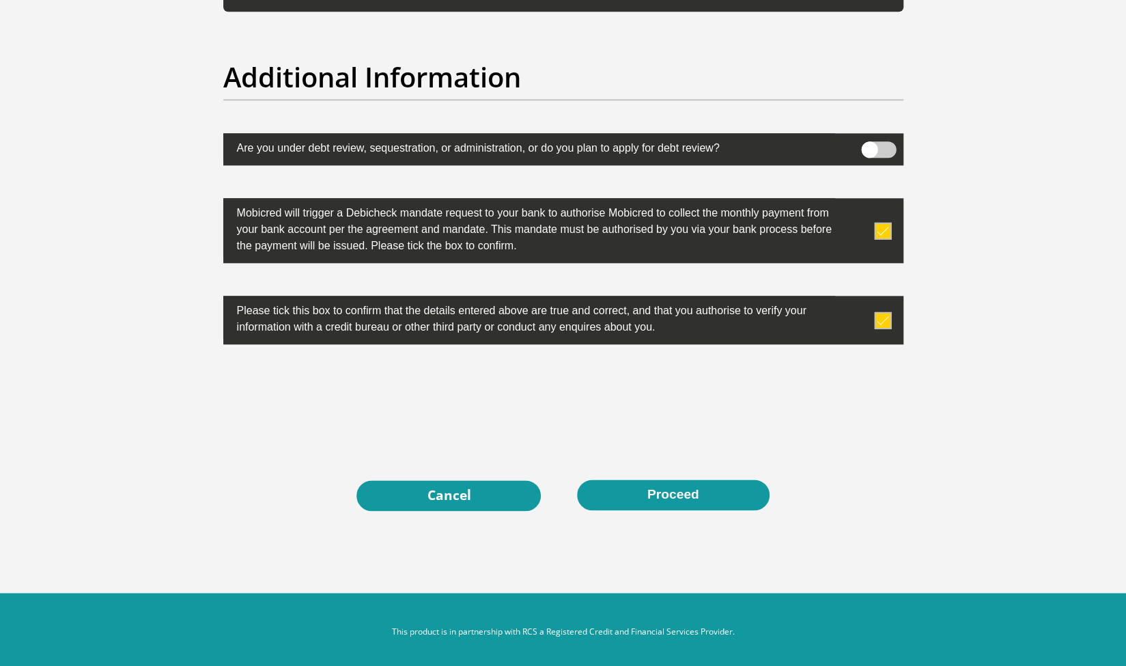
scroll to position [4294, 0]
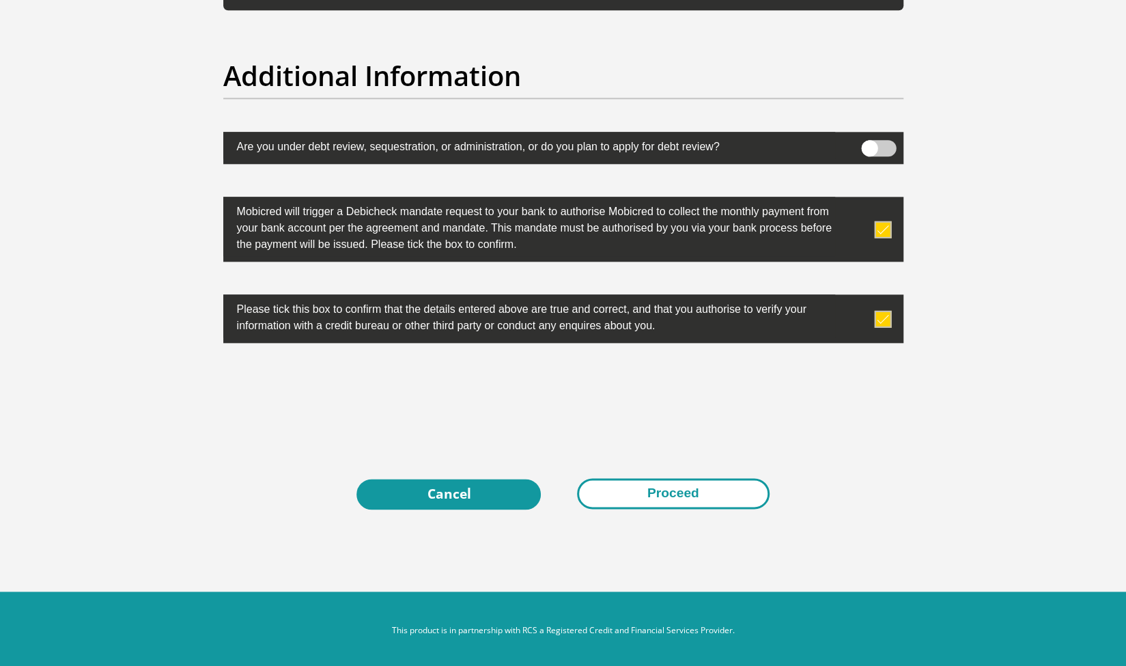
type input "0"
click at [712, 494] on button "Proceed" at bounding box center [673, 493] width 193 height 31
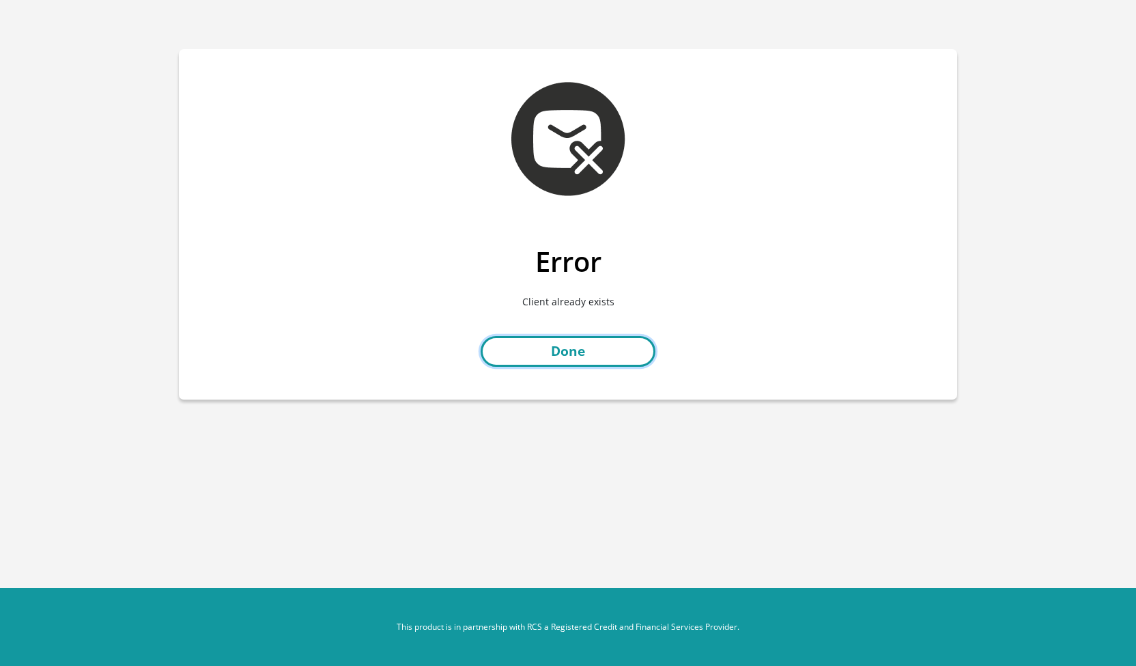
click at [552, 350] on link "Done" at bounding box center [568, 351] width 175 height 31
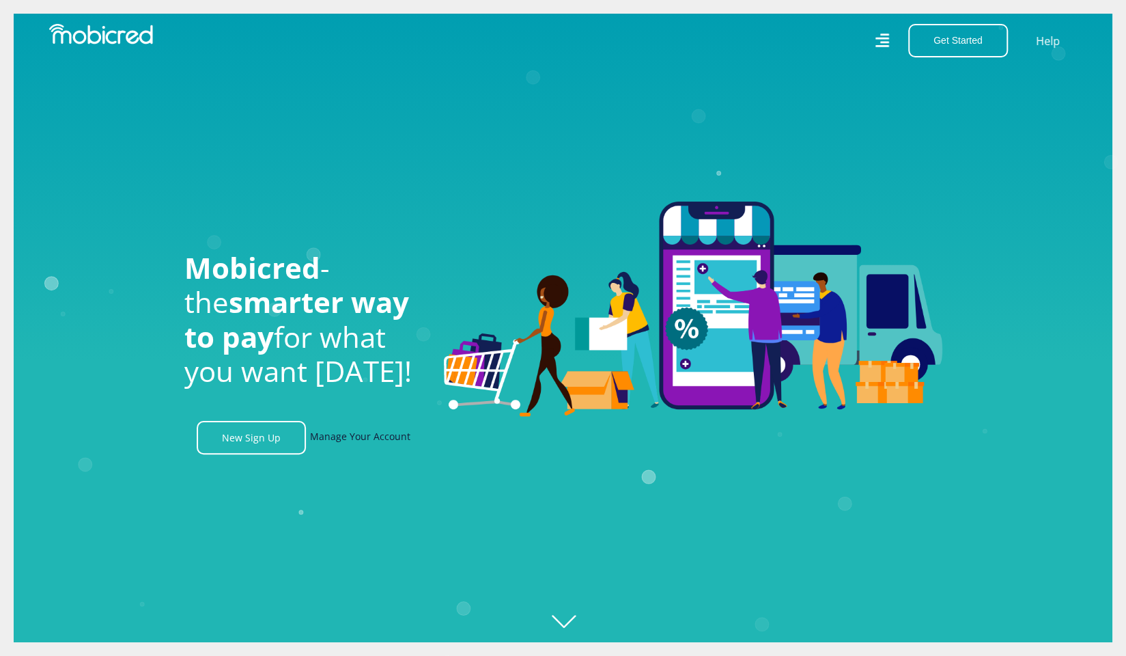
click at [336, 440] on link "Manage Your Account" at bounding box center [360, 437] width 100 height 33
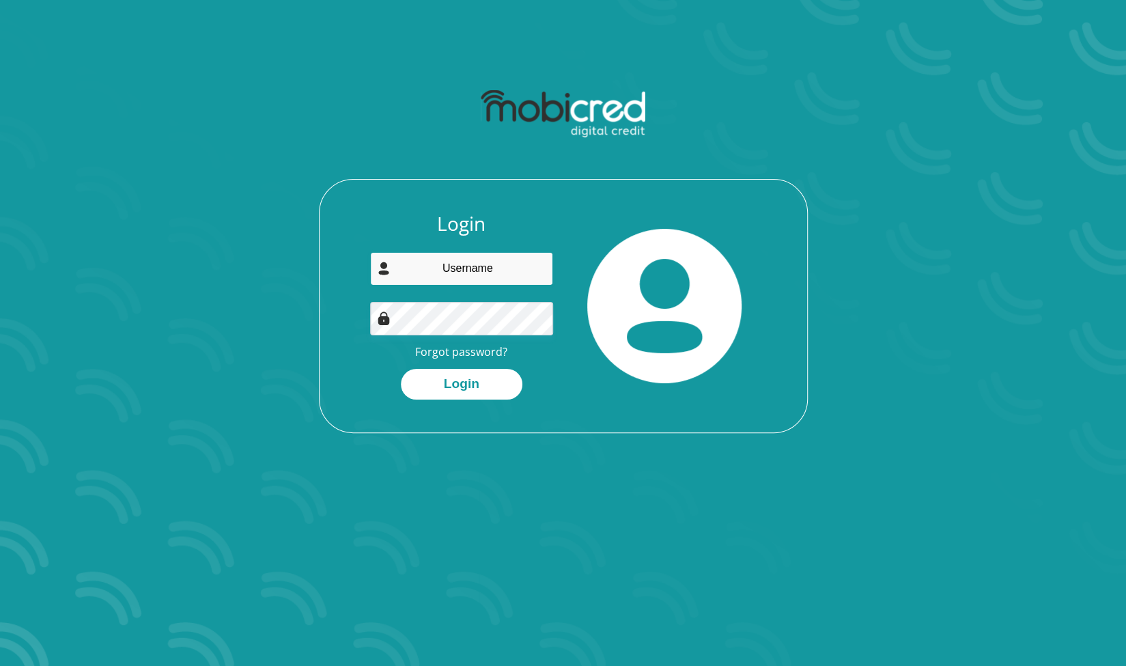
click at [466, 255] on input "email" at bounding box center [461, 268] width 183 height 33
type input "dnaidoo2314@gmail.com"
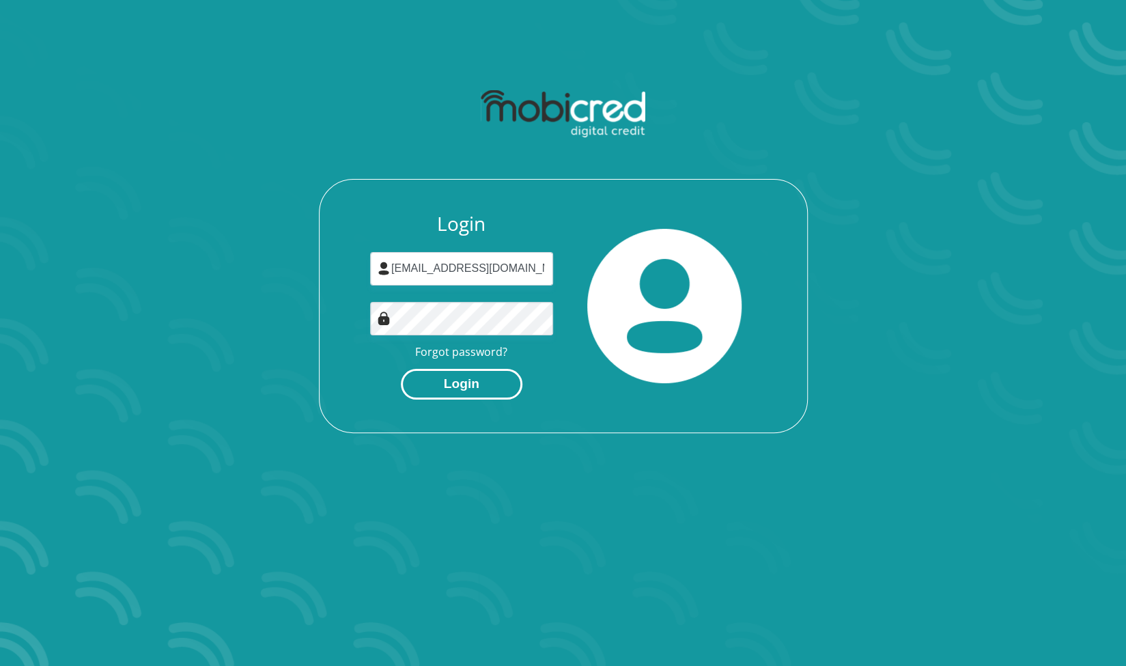
click at [453, 382] on button "Login" at bounding box center [462, 384] width 122 height 31
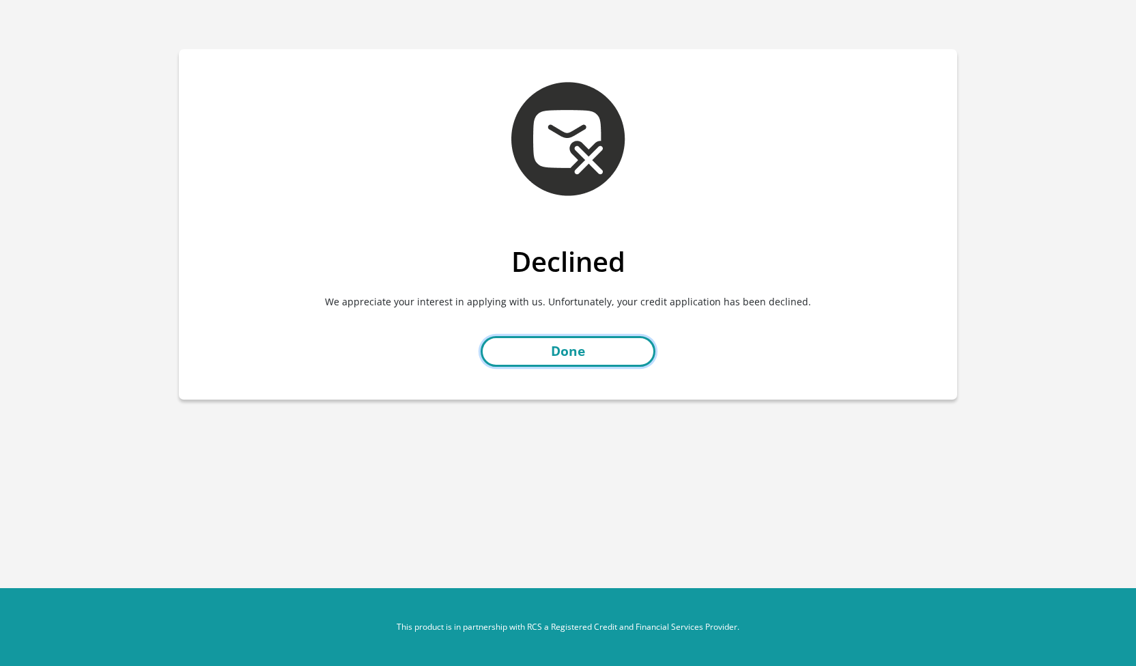
click at [576, 350] on link "Done" at bounding box center [568, 351] width 175 height 31
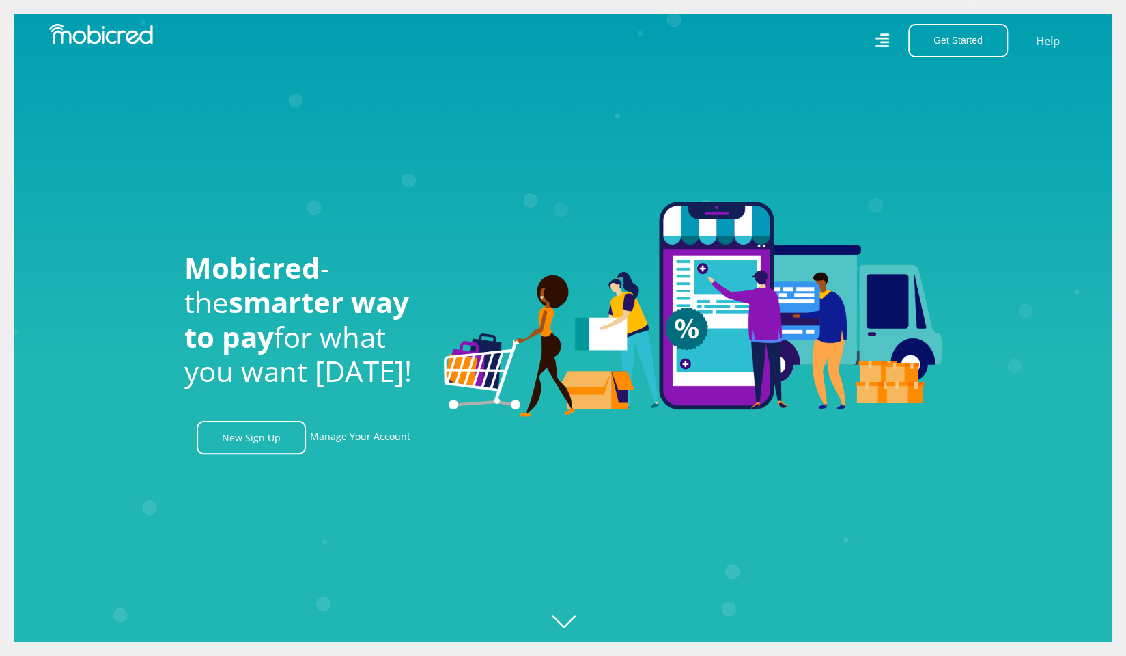
scroll to position [0, 2530]
